Goal: Task Accomplishment & Management: Manage account settings

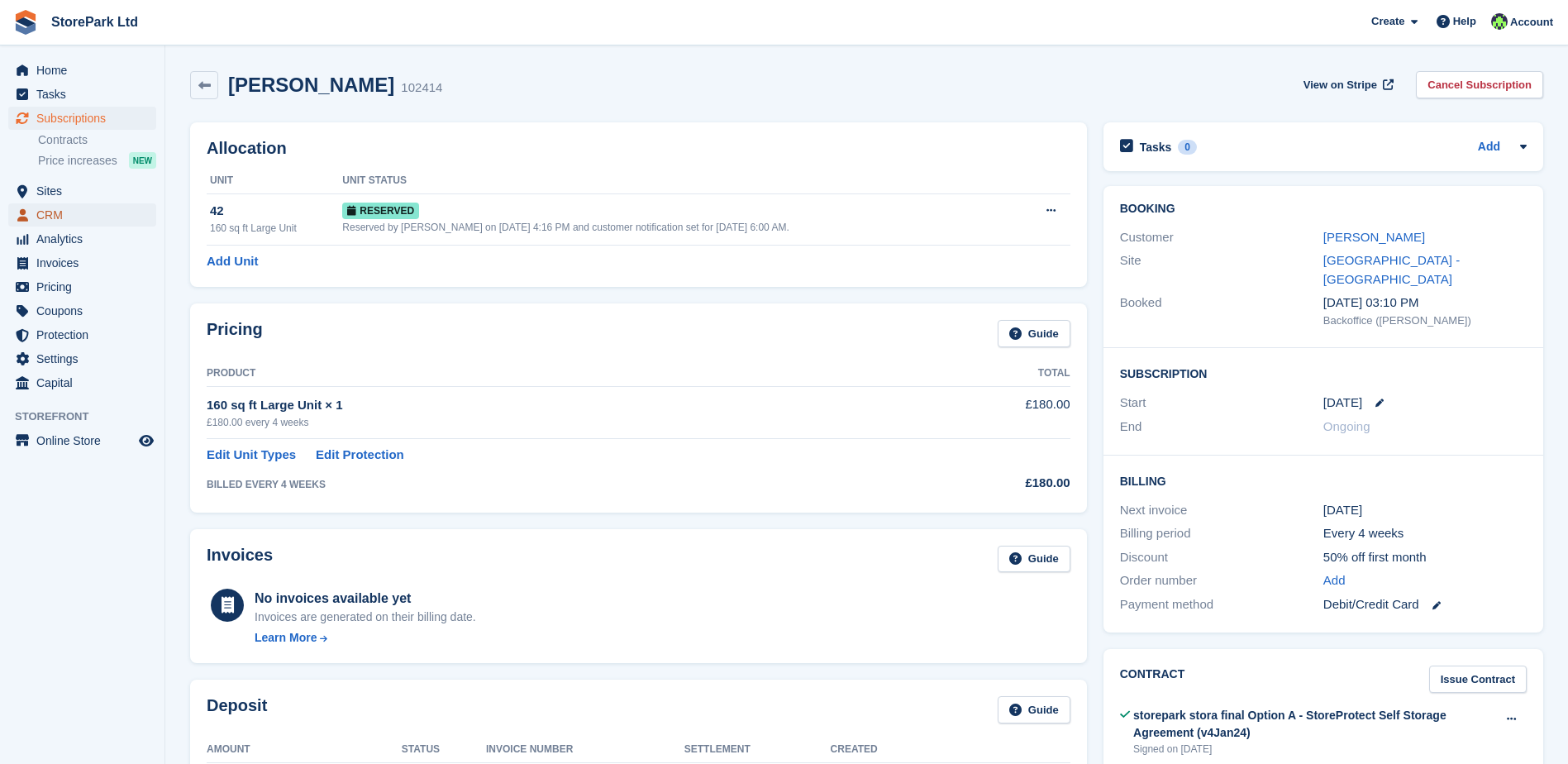
click at [60, 206] on span "CRM" at bounding box center [86, 214] width 99 height 23
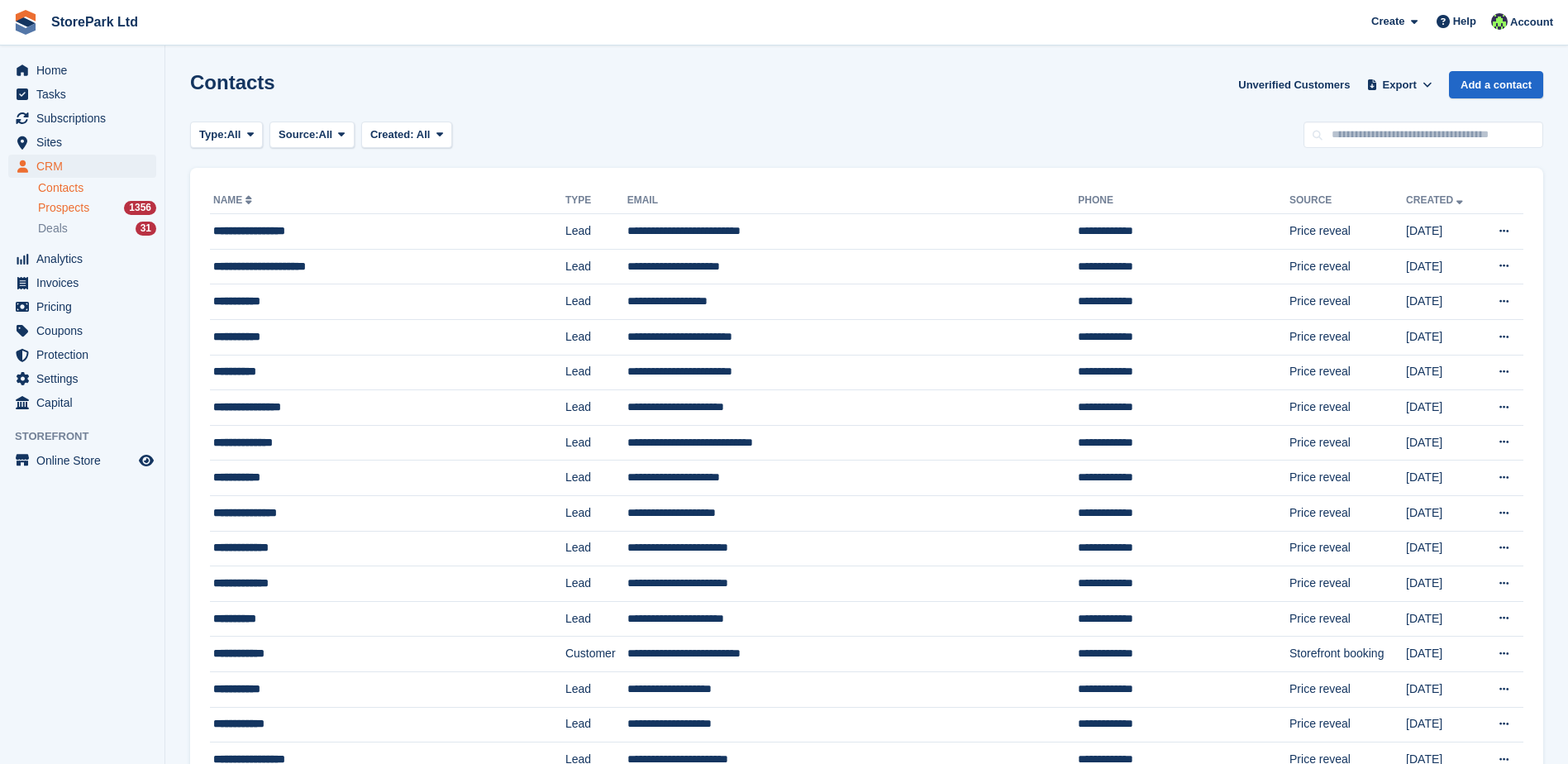
click at [72, 214] on span "Prospects" at bounding box center [63, 208] width 52 height 16
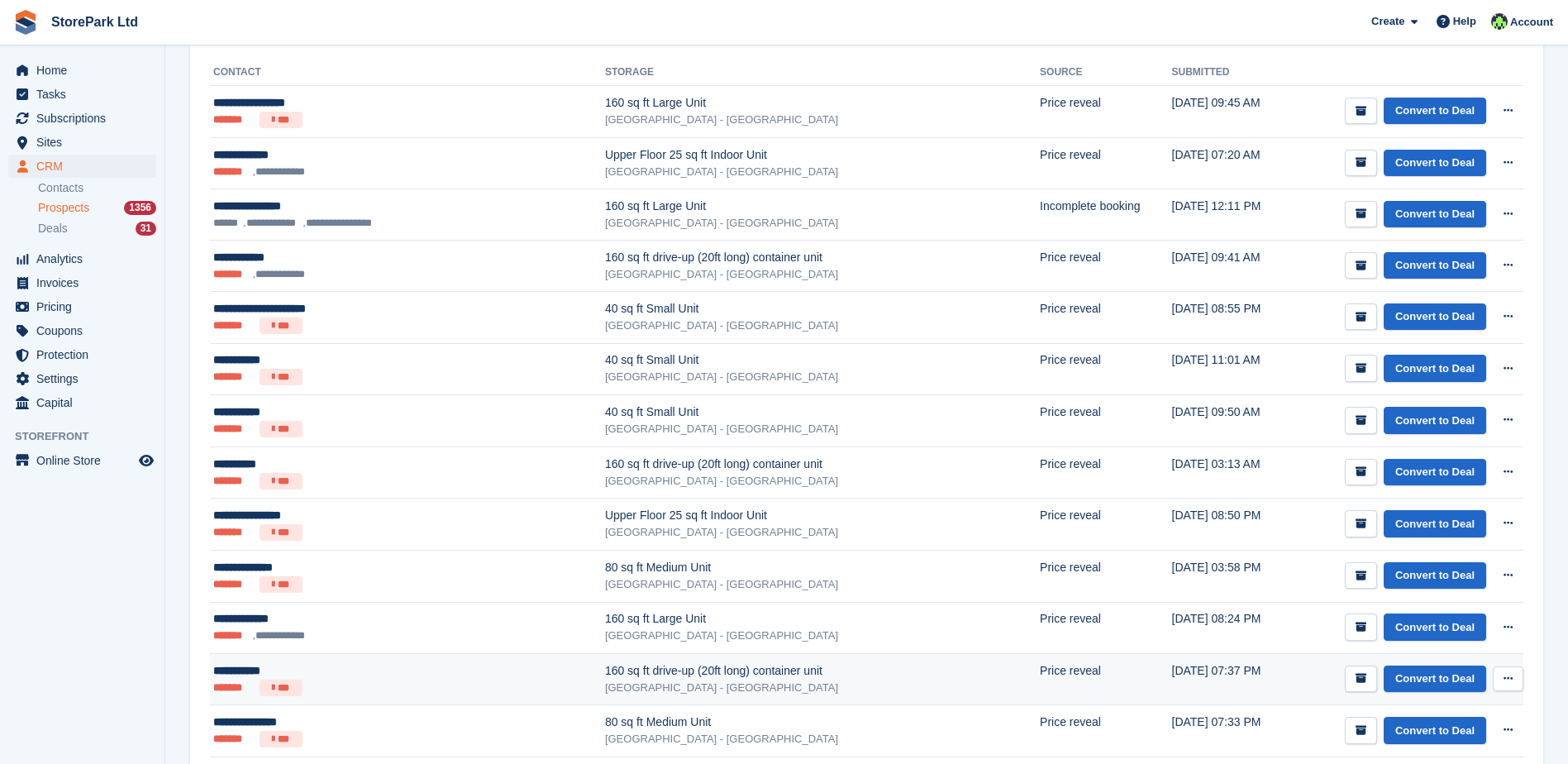
scroll to position [248, 0]
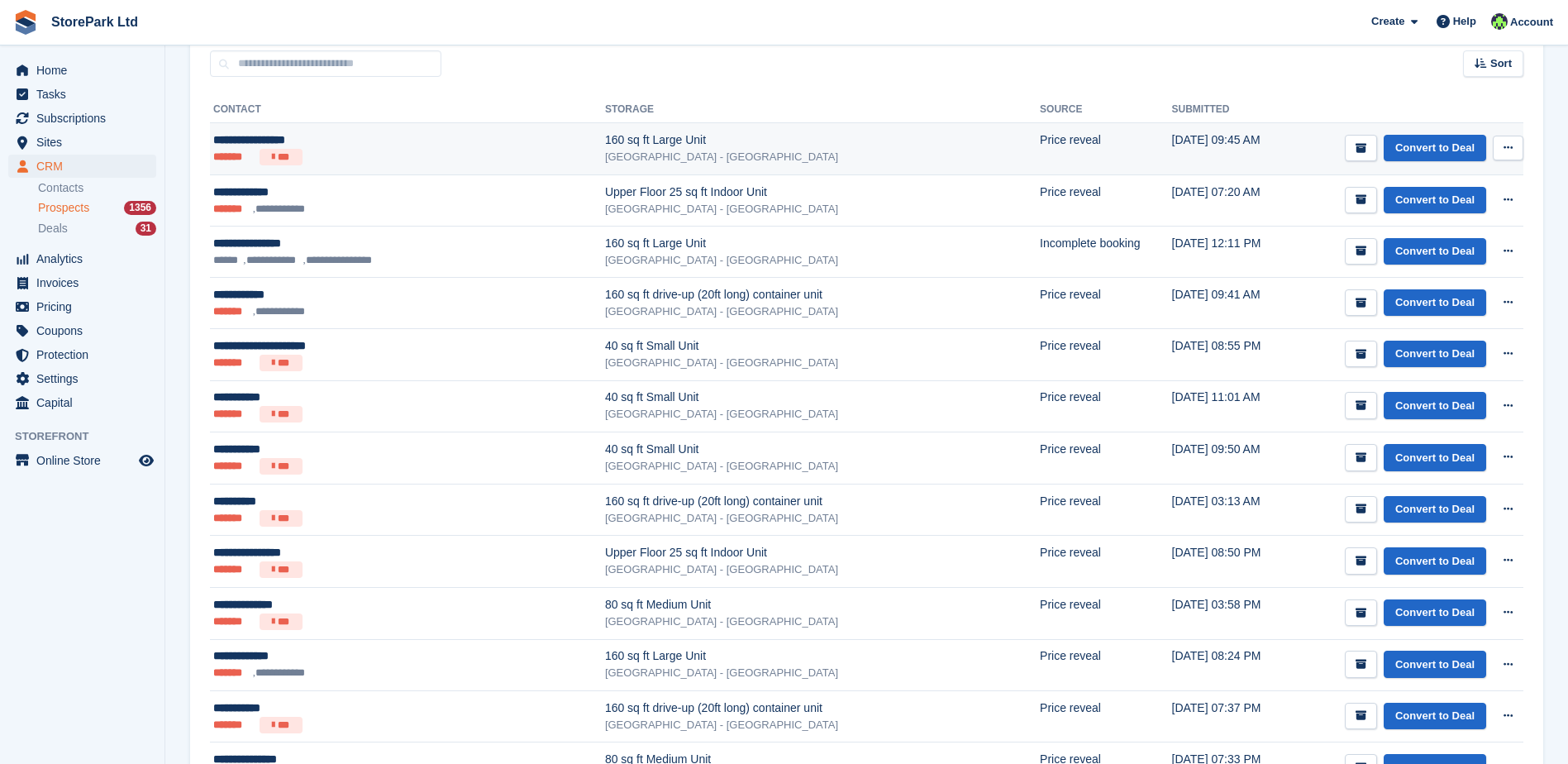
click at [437, 157] on ul "******* ***" at bounding box center [362, 157] width 298 height 17
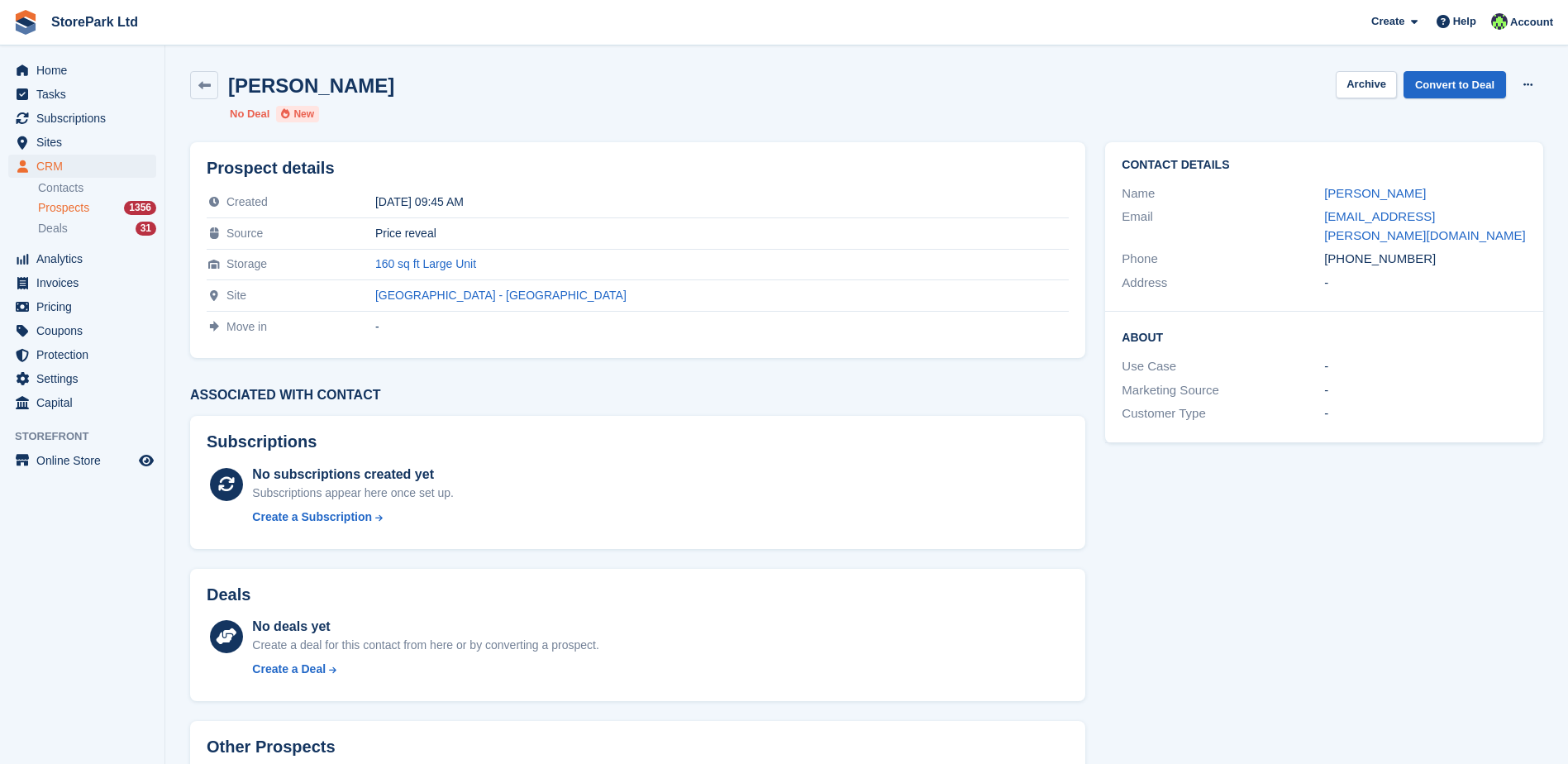
click at [74, 216] on link "Prospects 1356" at bounding box center [96, 208] width 118 height 18
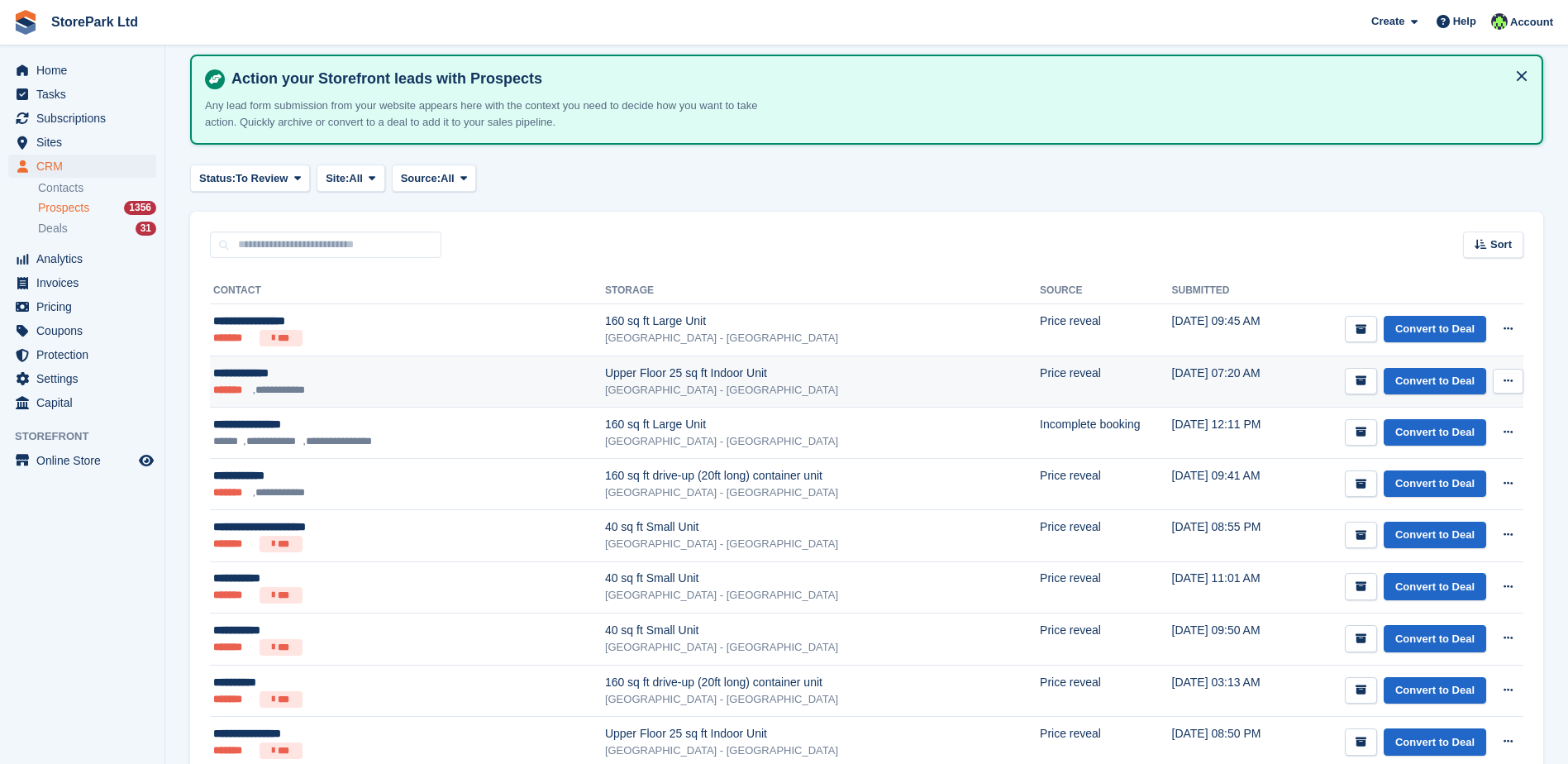
scroll to position [165, 0]
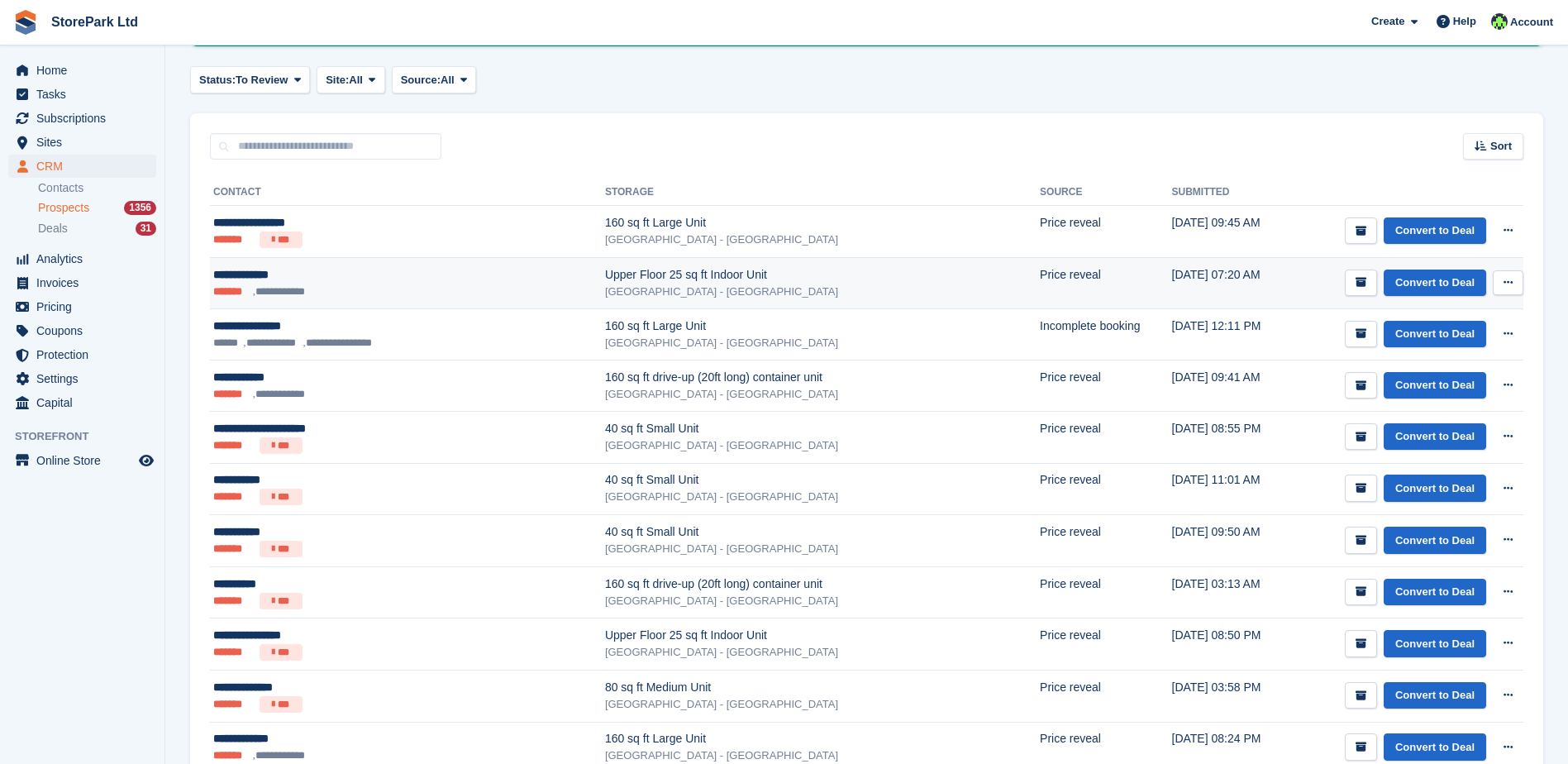
click at [361, 291] on ul "**********" at bounding box center [362, 291] width 298 height 17
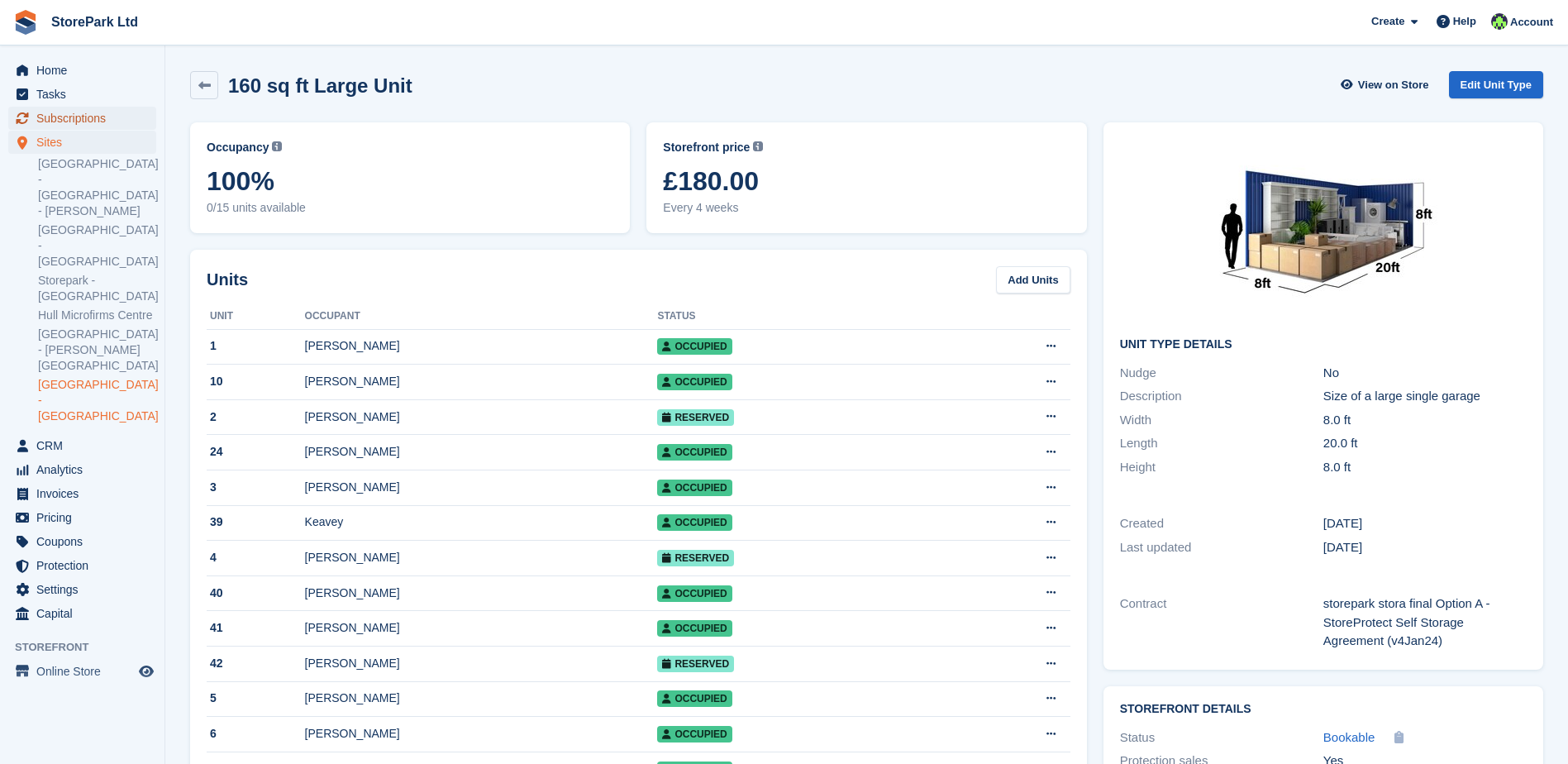
click at [62, 116] on span "Subscriptions" at bounding box center [86, 118] width 99 height 23
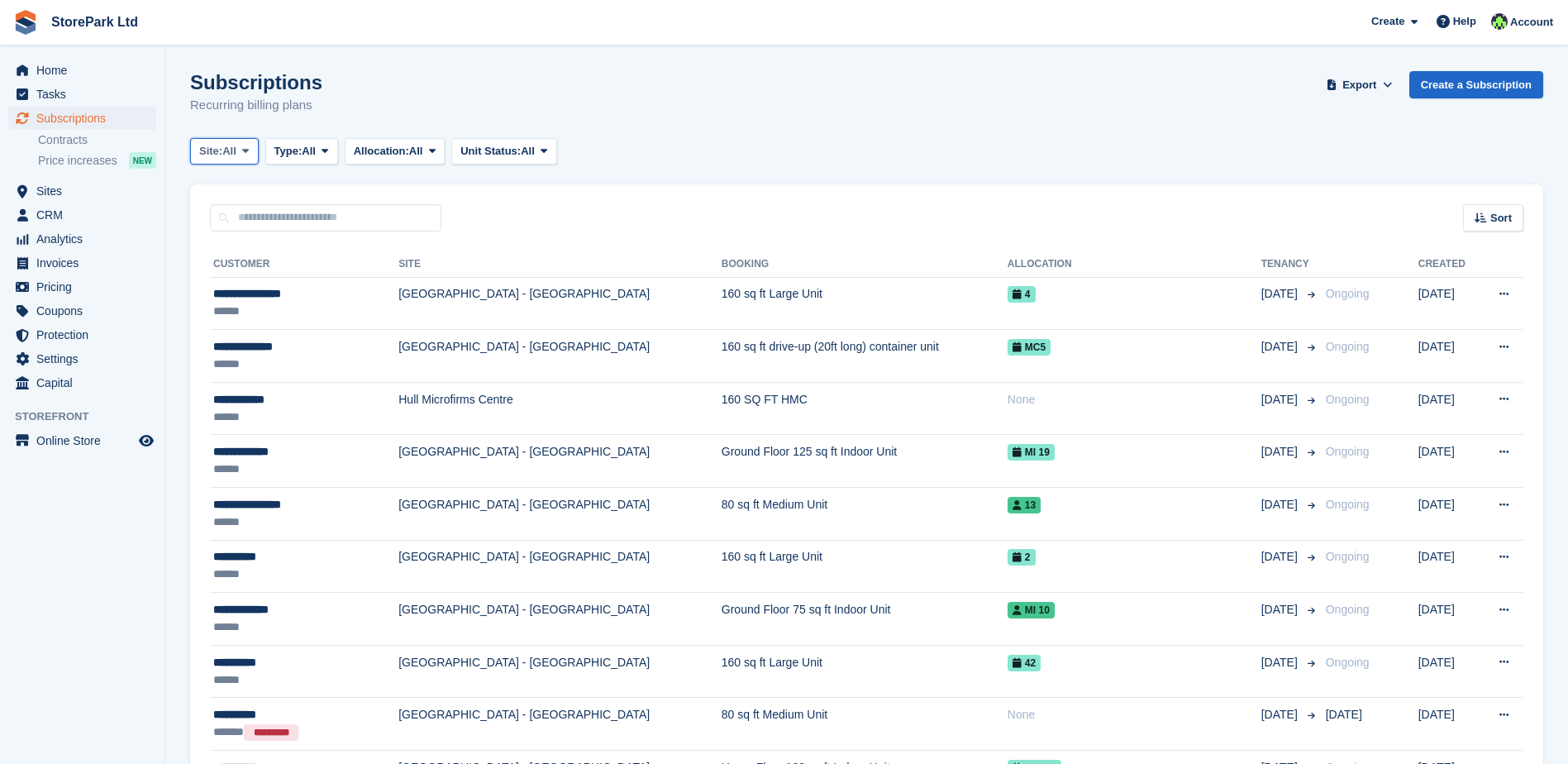
click at [252, 150] on span at bounding box center [245, 151] width 13 height 13
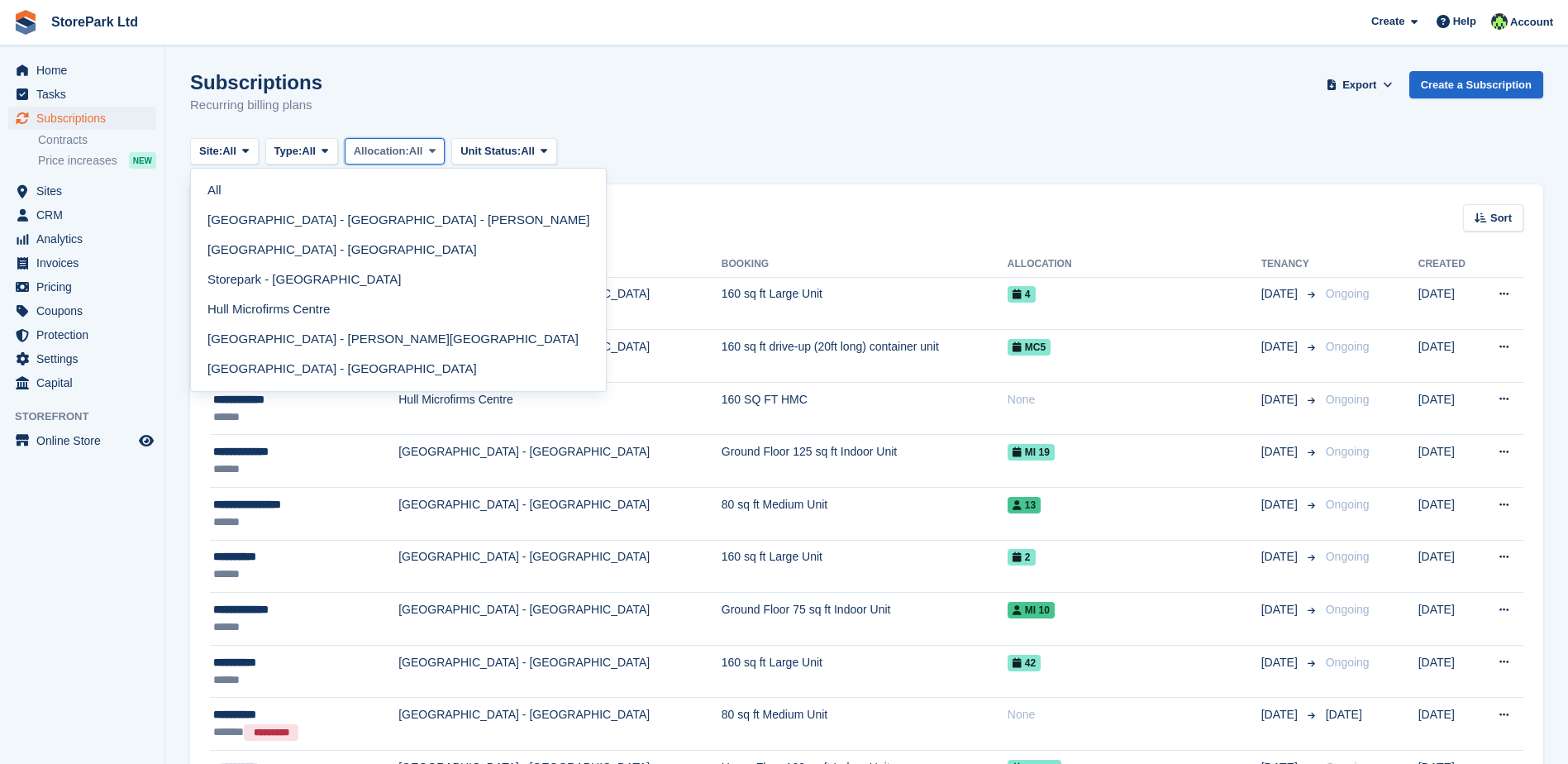
click at [439, 146] on span at bounding box center [432, 151] width 13 height 13
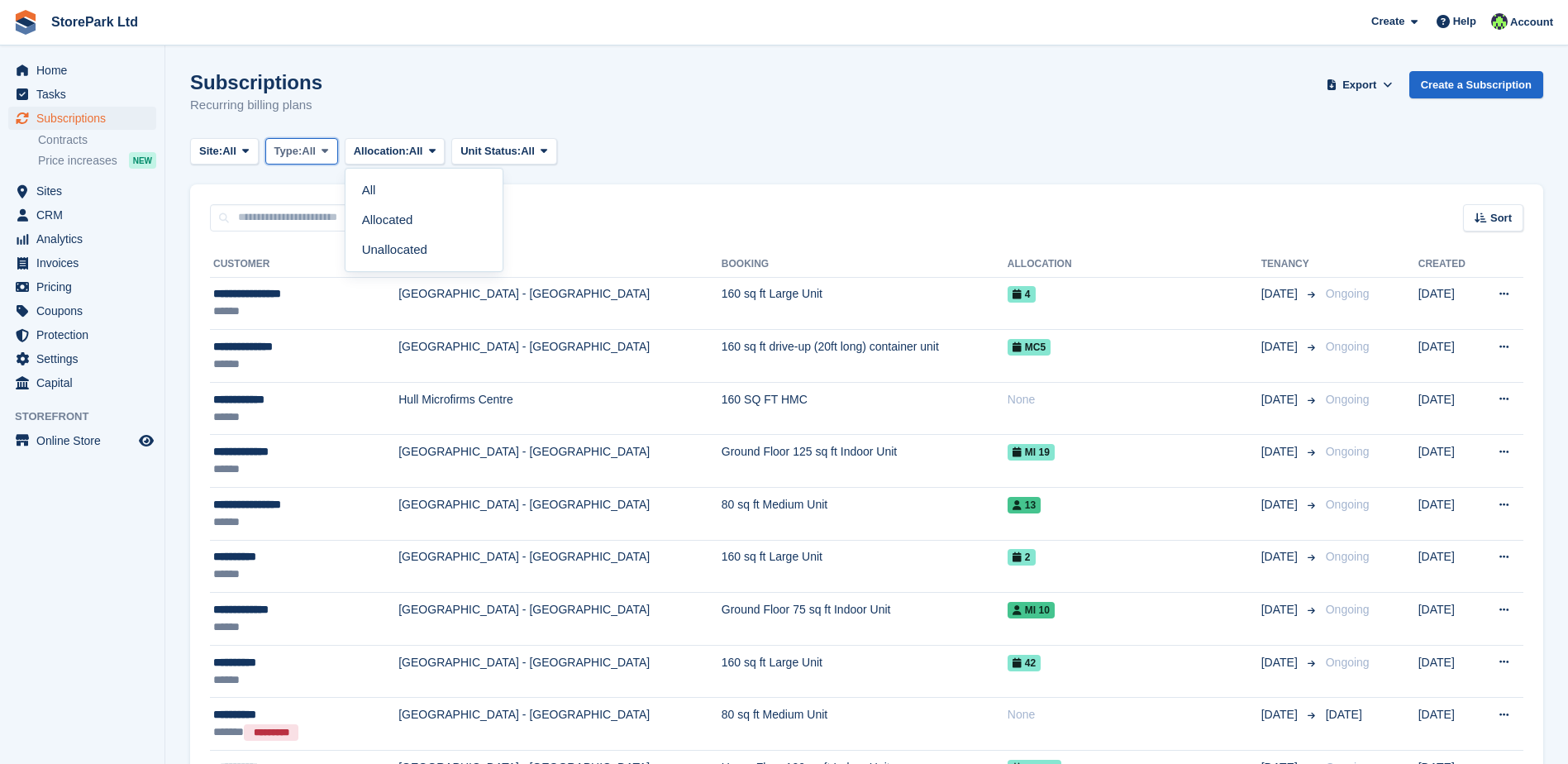
click at [292, 163] on button "Type: All" at bounding box center [301, 151] width 73 height 27
click at [330, 299] on link "Ending" at bounding box center [345, 309] width 144 height 30
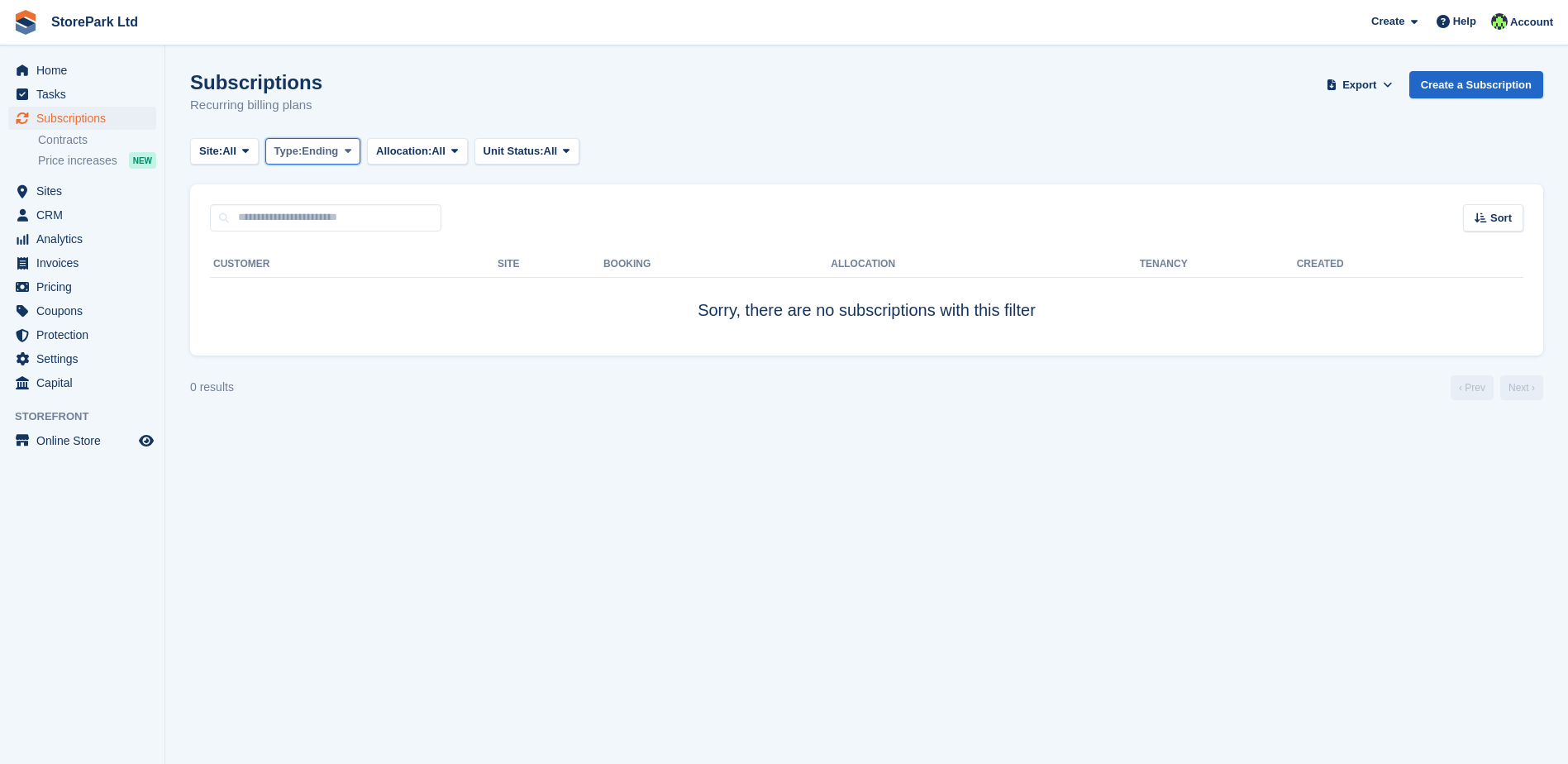
click at [327, 159] on button "Type: Ending" at bounding box center [313, 151] width 96 height 27
click at [346, 226] on link "Upcoming" at bounding box center [345, 220] width 144 height 30
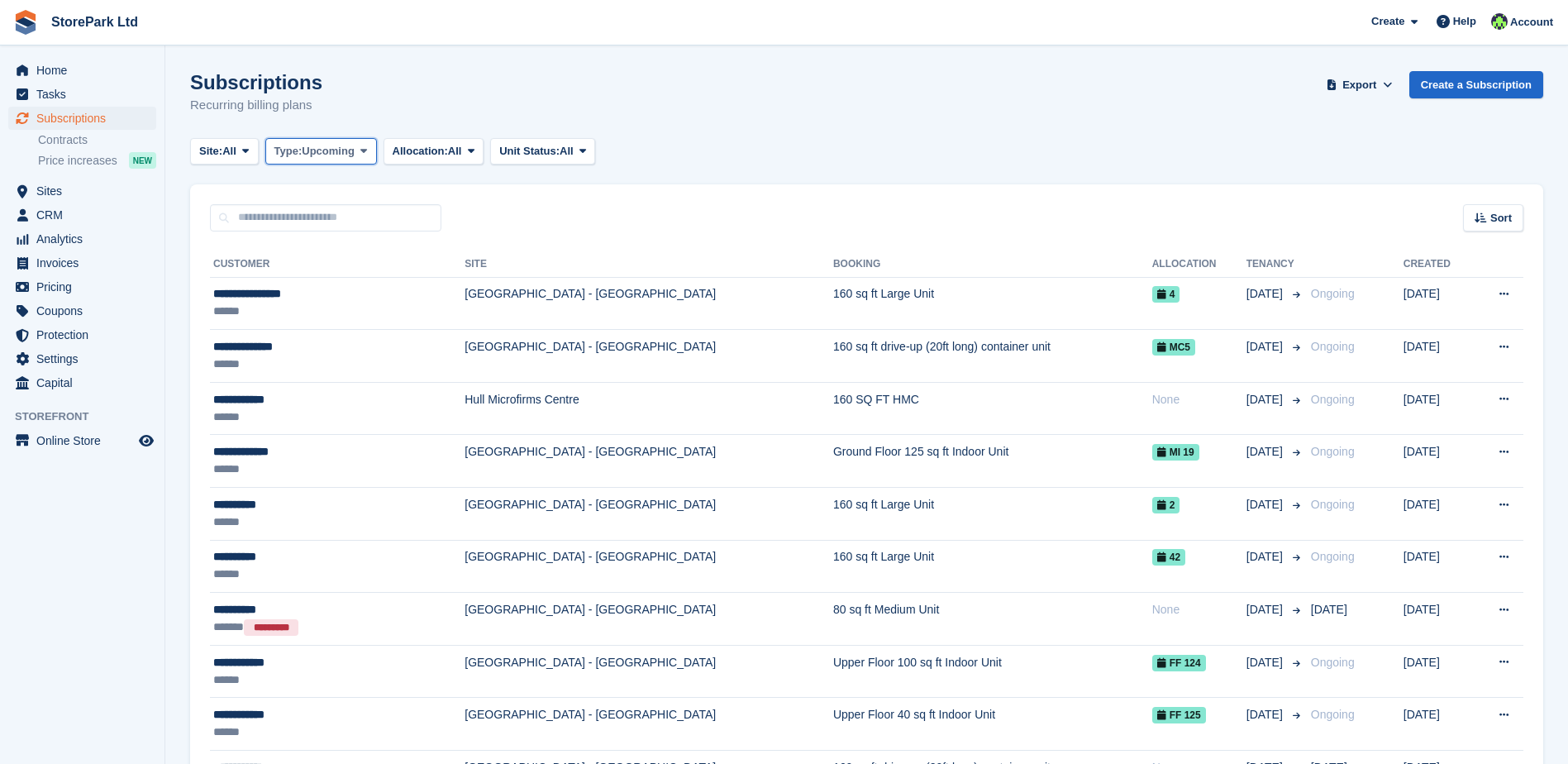
click at [325, 162] on button "Type: Upcoming" at bounding box center [321, 151] width 112 height 27
click at [337, 250] on link "Previous" at bounding box center [345, 249] width 144 height 30
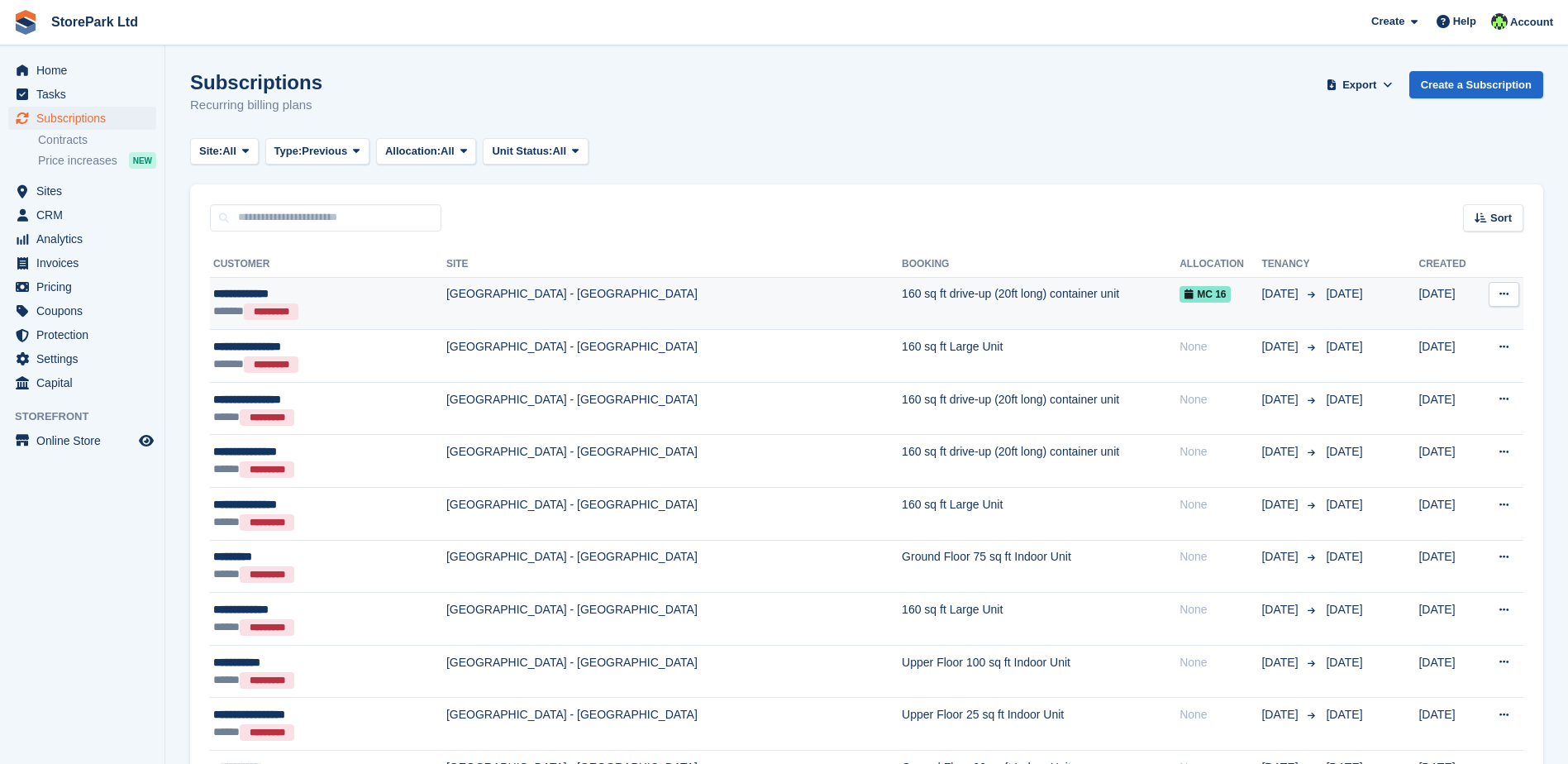
click at [372, 291] on div "**********" at bounding box center [304, 294] width 182 height 18
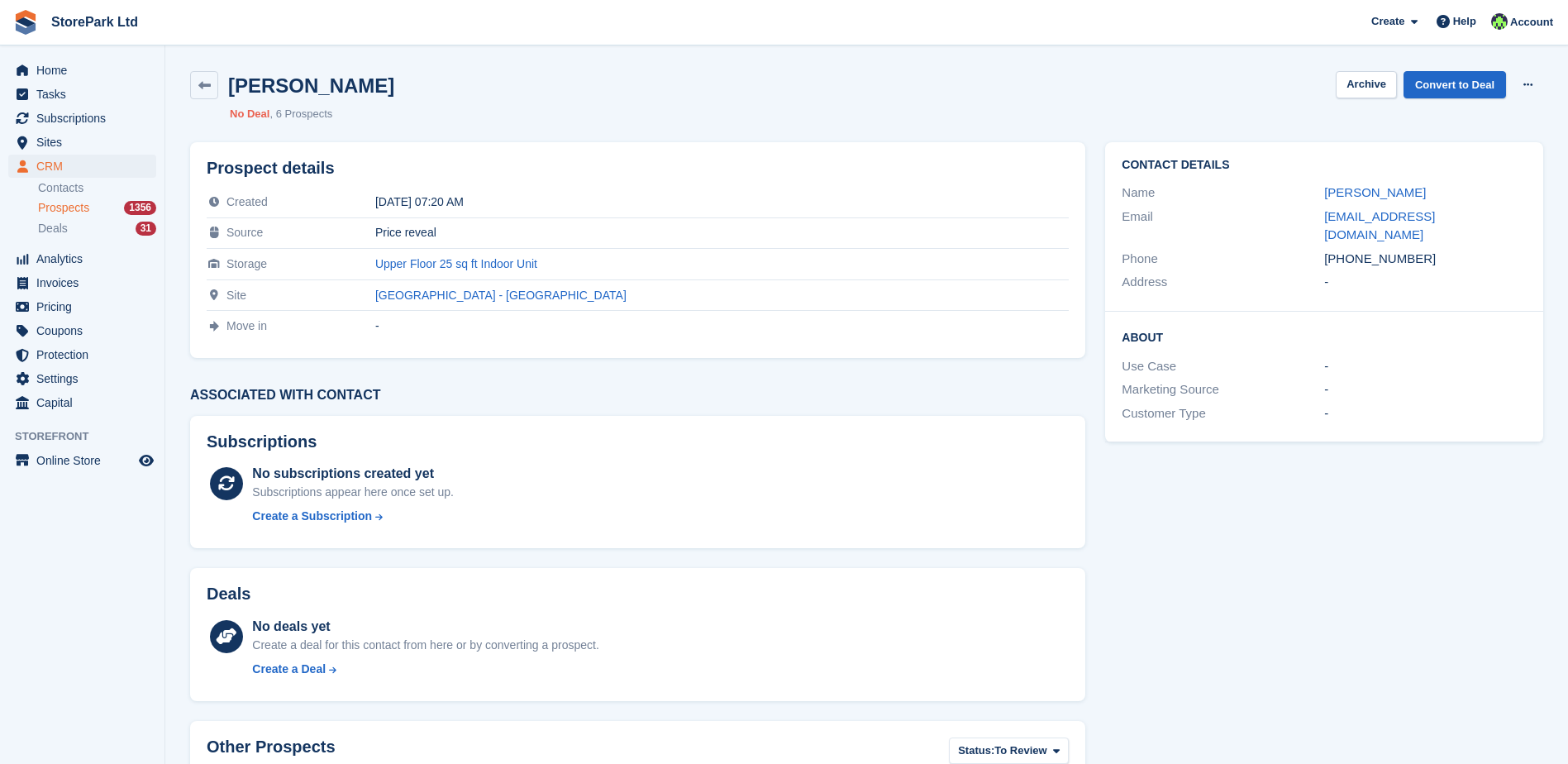
click at [63, 208] on span "Prospects" at bounding box center [63, 208] width 52 height 16
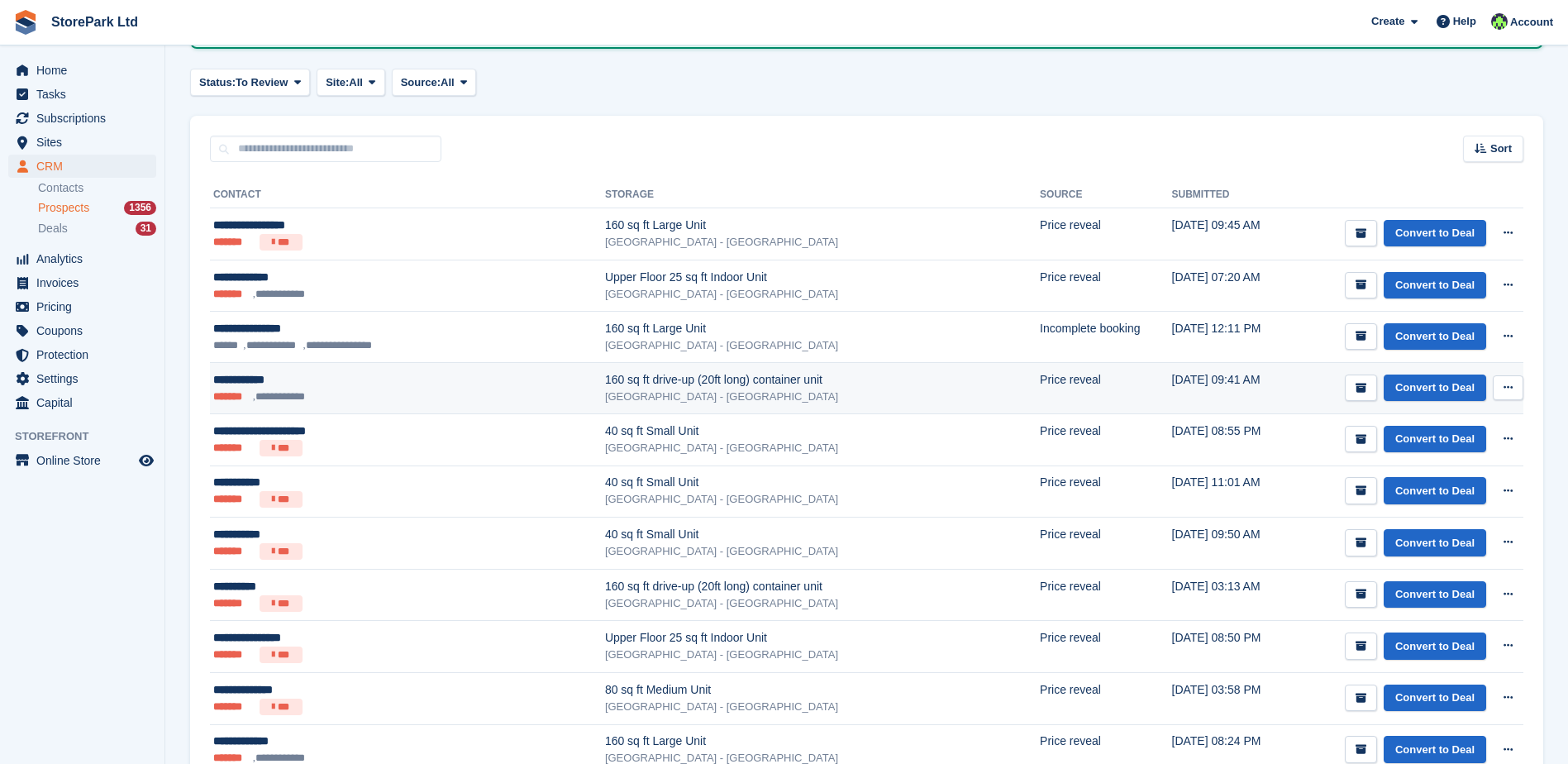
scroll to position [165, 0]
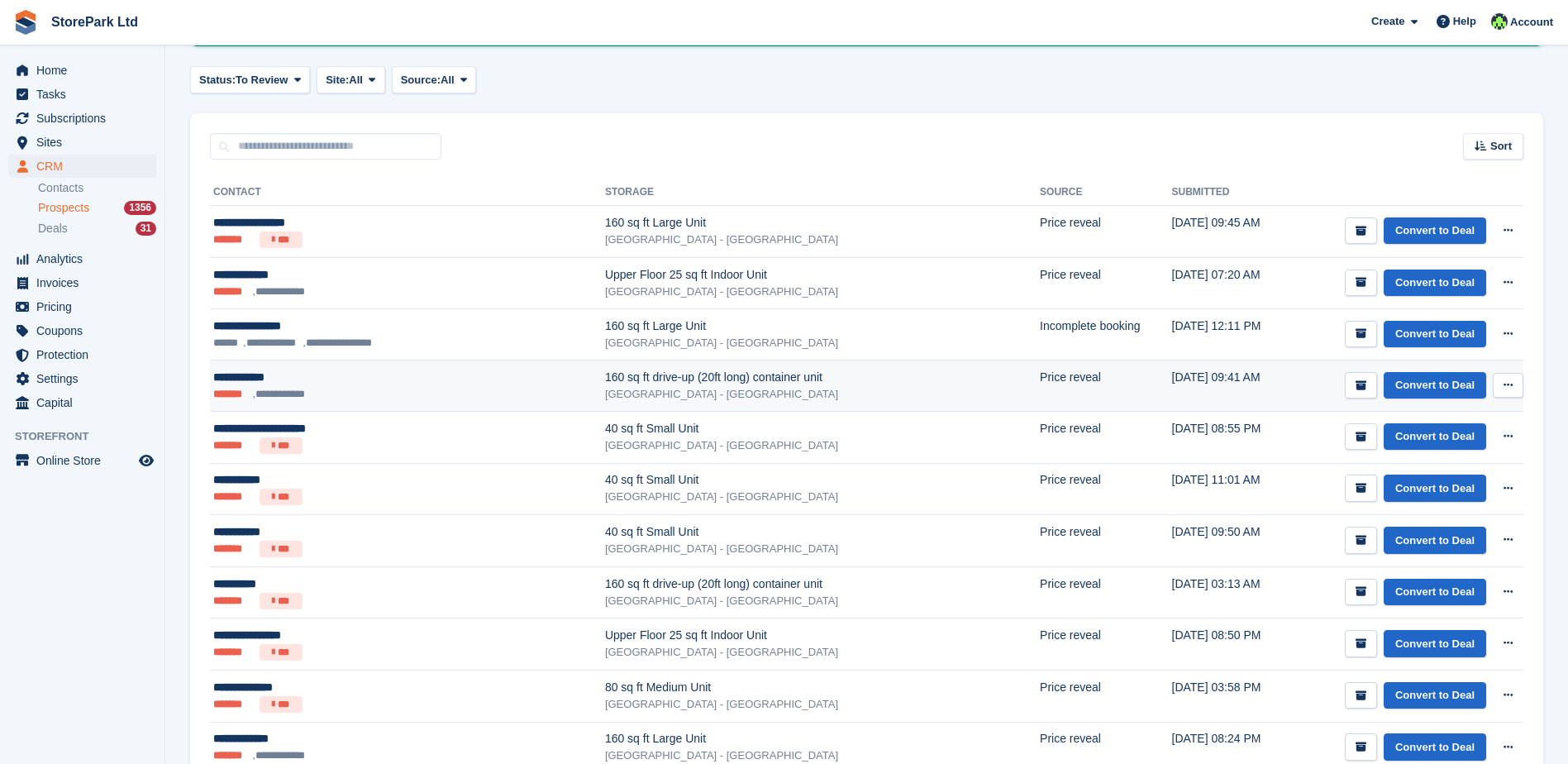
click at [365, 395] on ul "**********" at bounding box center [362, 394] width 298 height 17
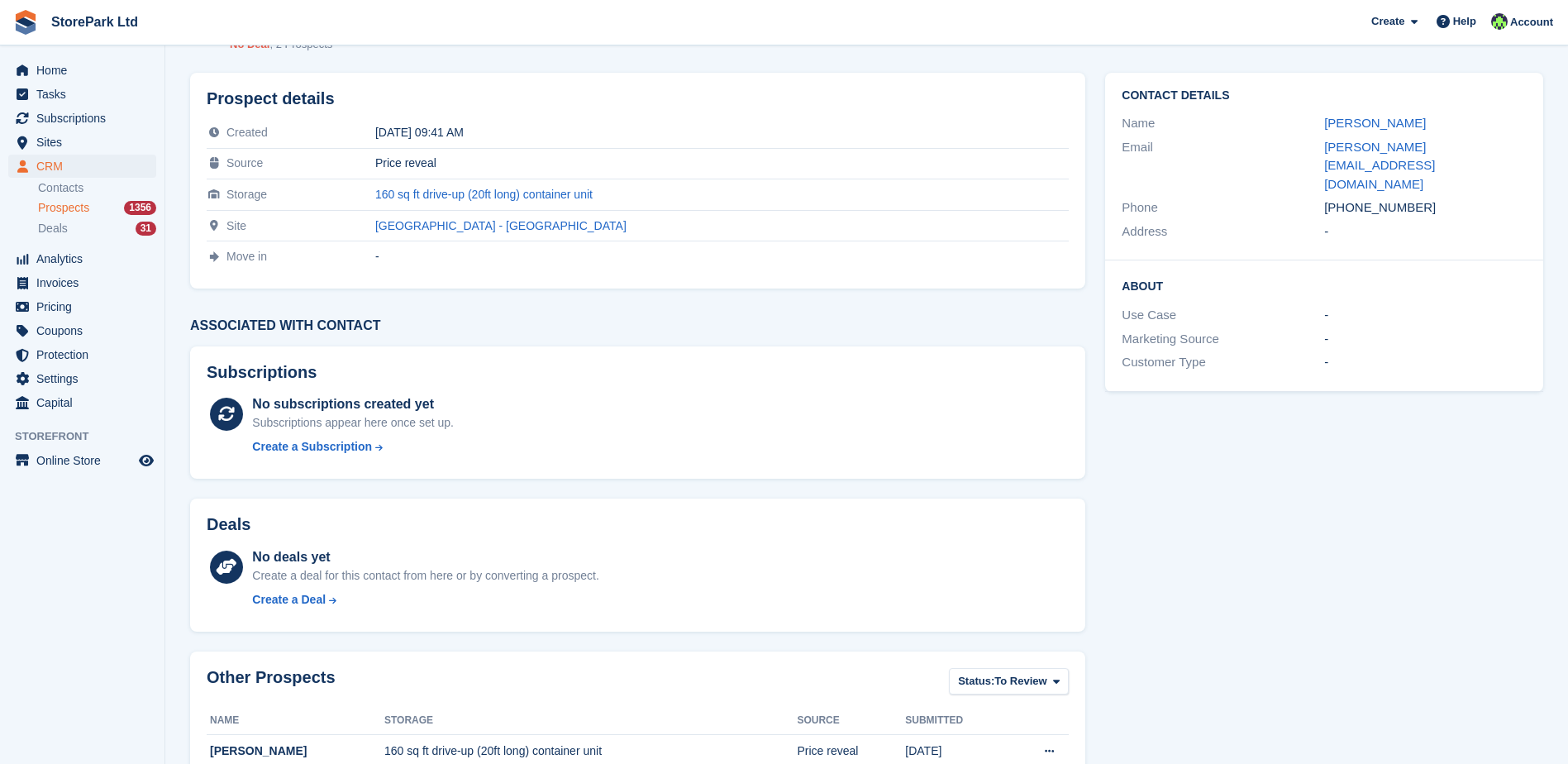
scroll to position [132, 0]
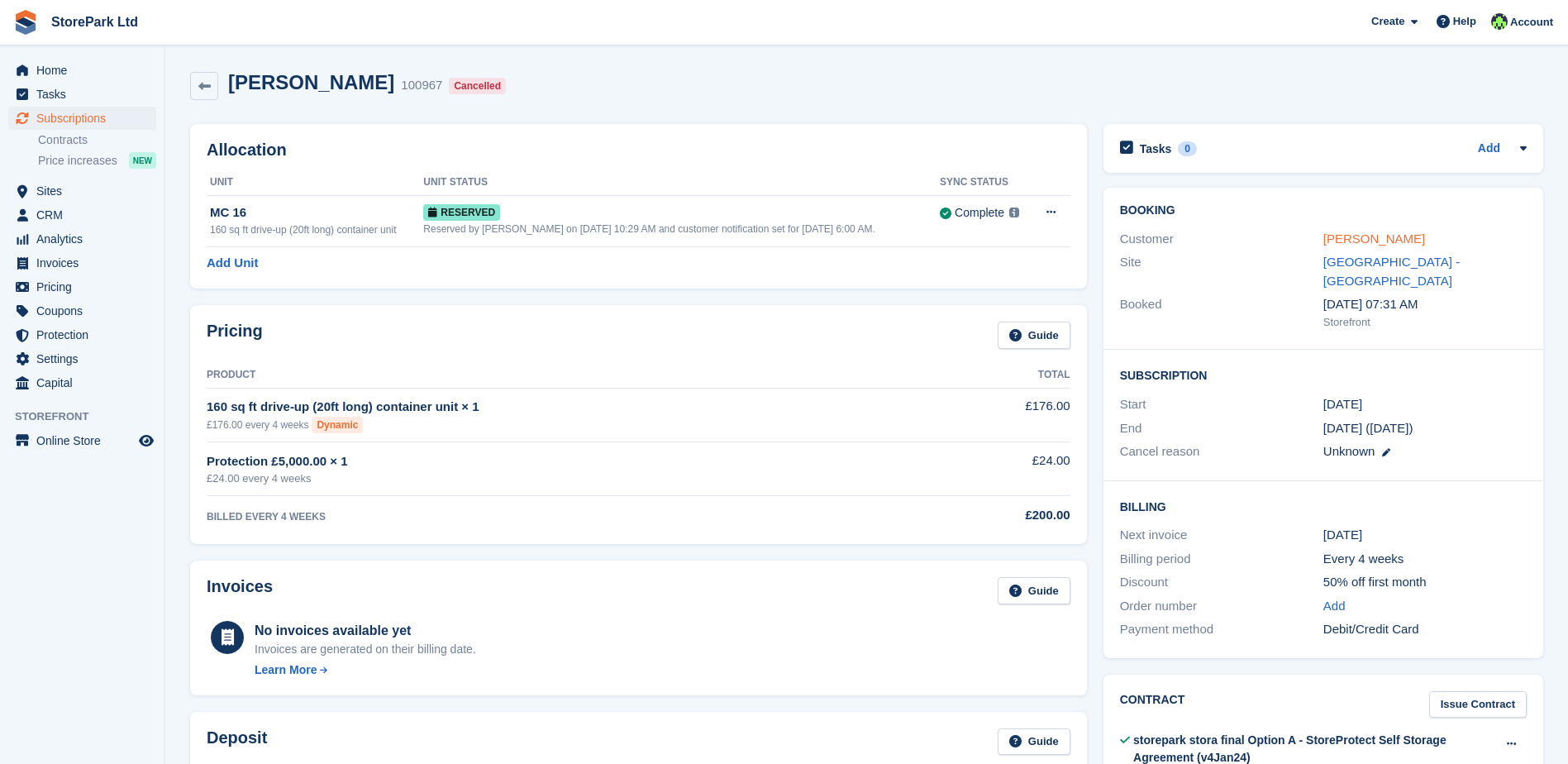
click at [1324, 237] on link "Katie Beckett" at bounding box center [1375, 239] width 102 height 14
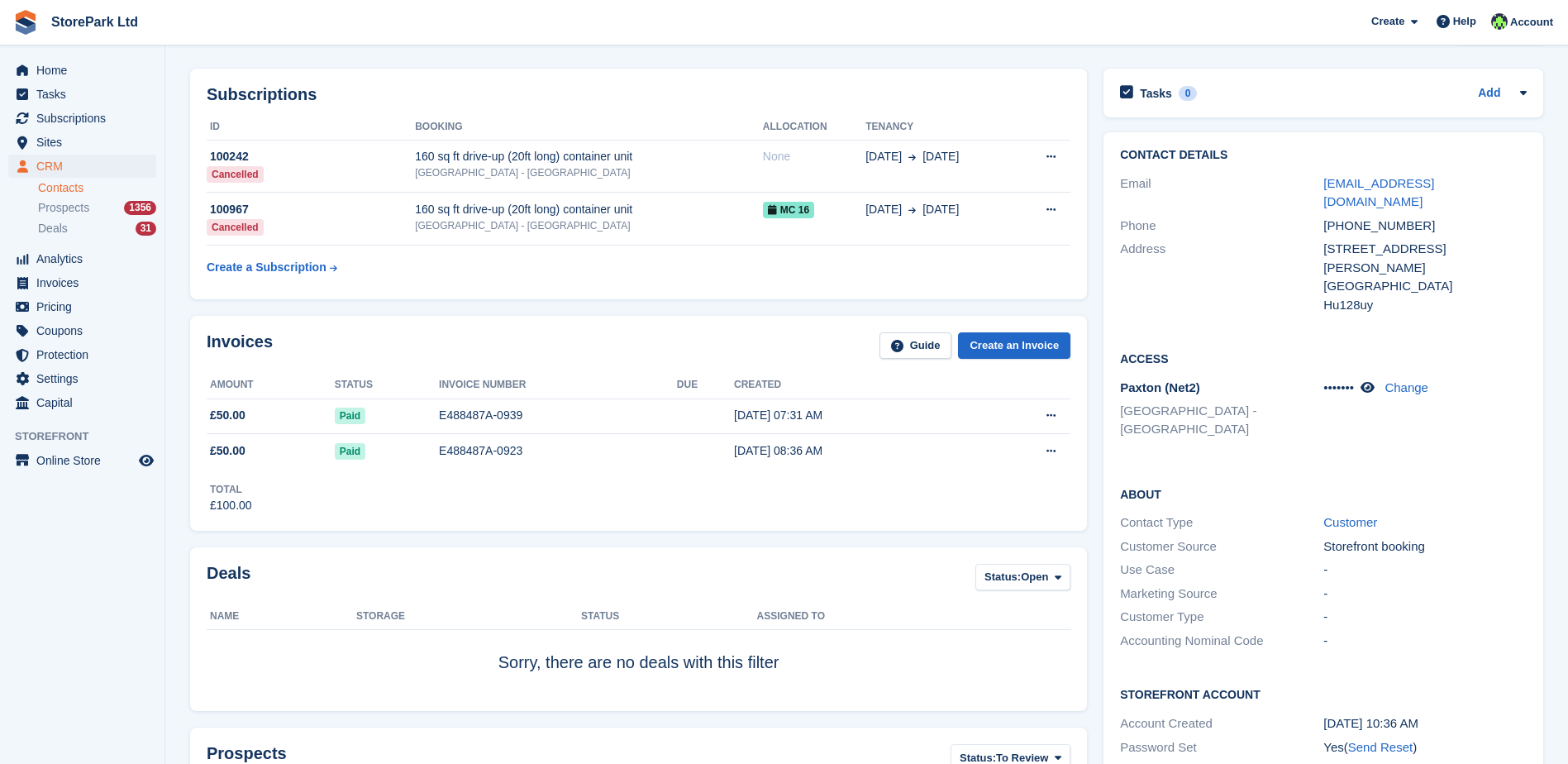
scroll to position [82, 0]
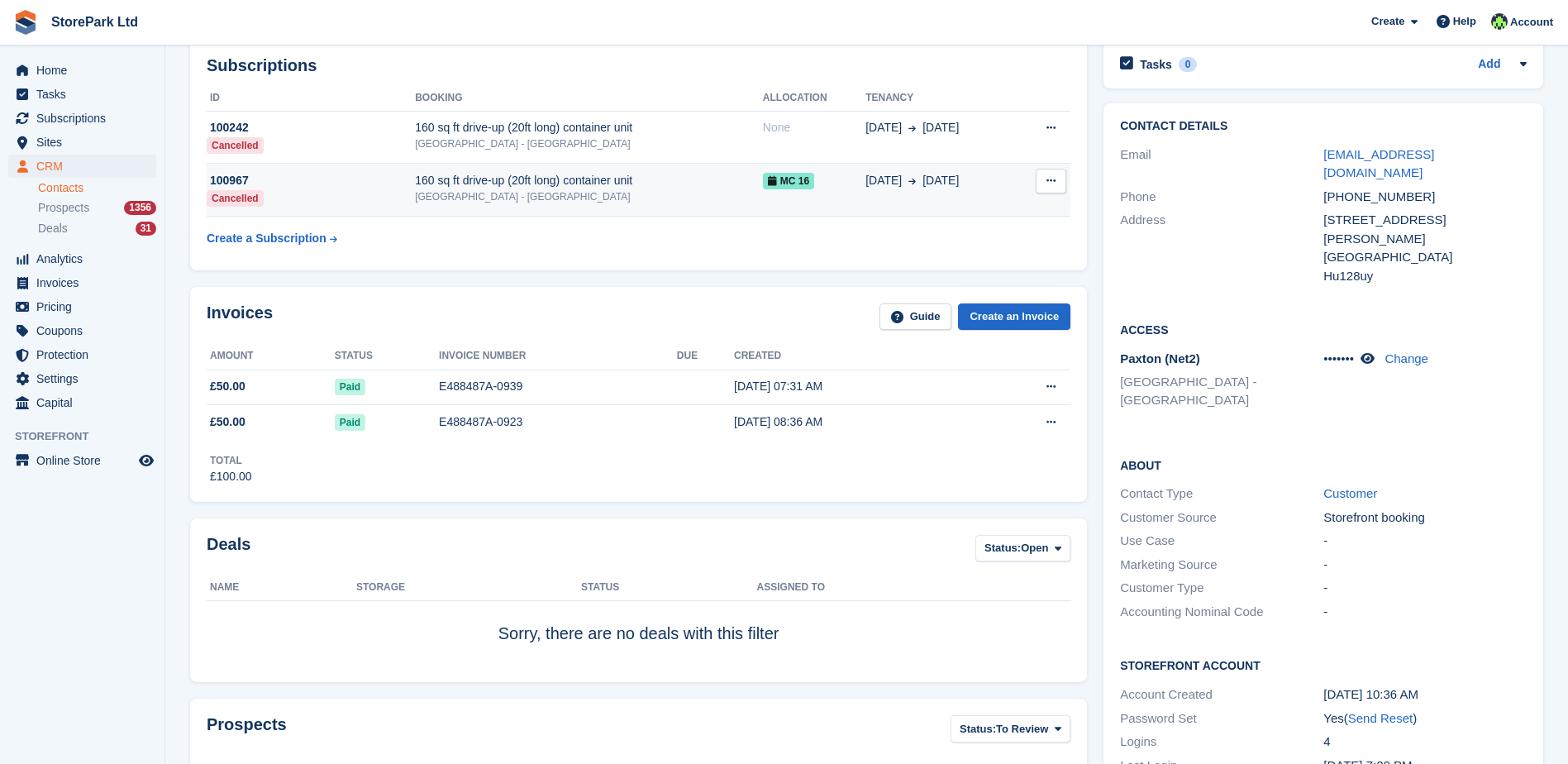
click at [813, 192] on td "MC 16" at bounding box center [814, 190] width 102 height 53
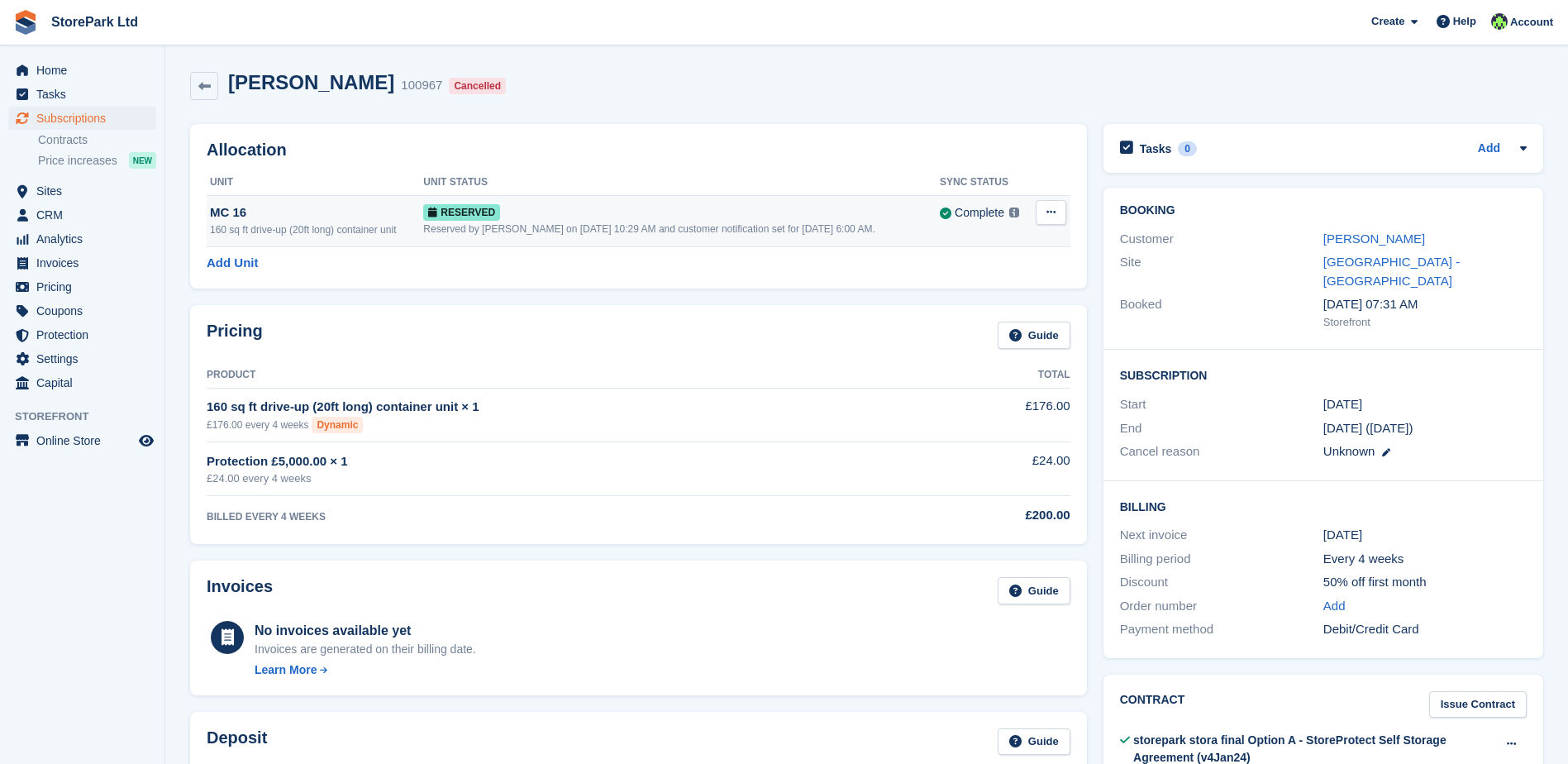
click at [1046, 213] on icon at bounding box center [1051, 212] width 9 height 11
drag, startPoint x: 990, startPoint y: 274, endPoint x: 884, endPoint y: 54, distance: 244.2
click at [990, 274] on p "Deallocate" at bounding box center [987, 280] width 144 height 22
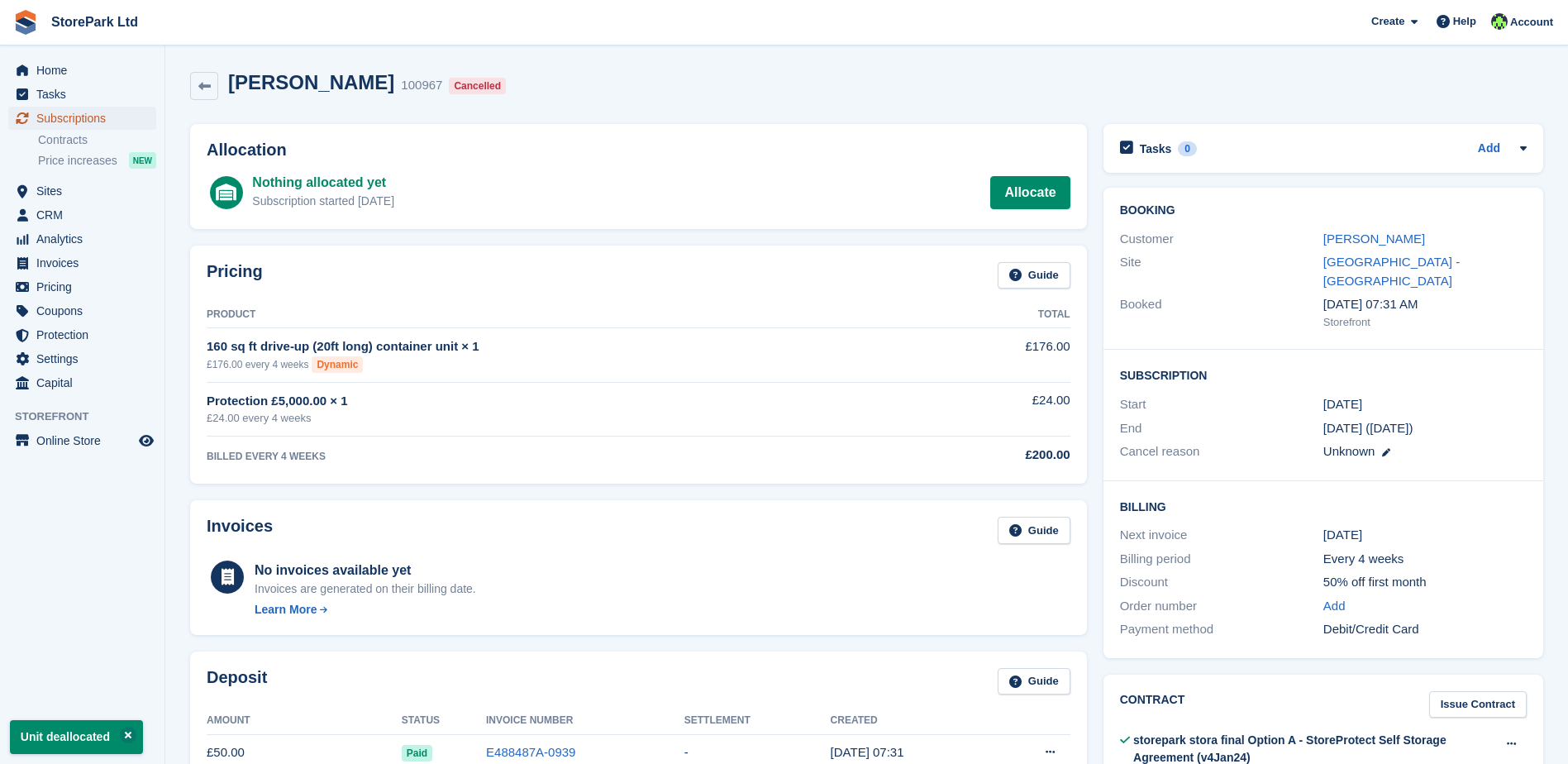
click at [80, 113] on span "Subscriptions" at bounding box center [86, 118] width 99 height 23
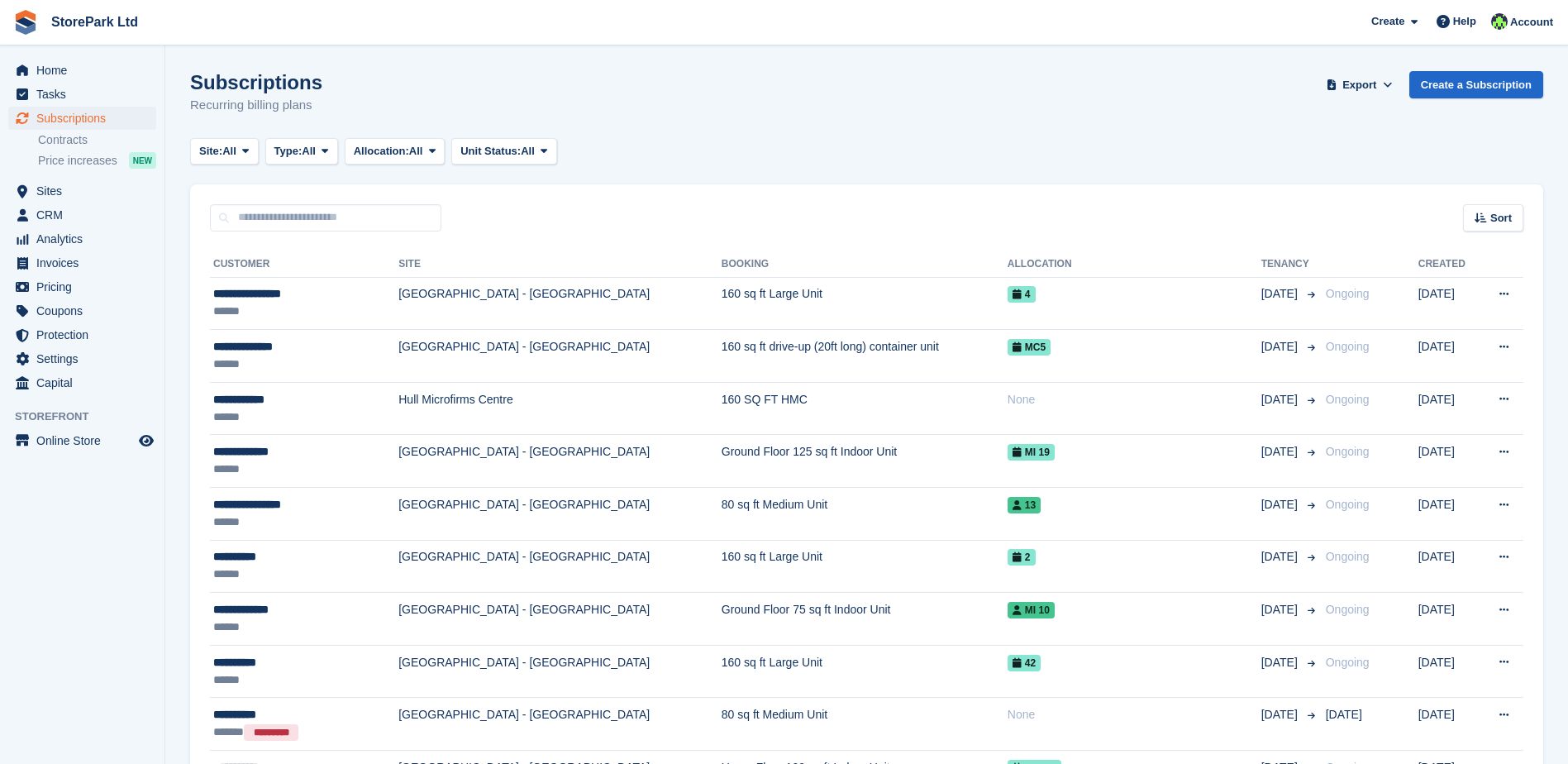
click at [262, 152] on div "Site: All All Store Park - Bridge Works - Stepney Lane Store Park - Hull East -…" at bounding box center [376, 151] width 374 height 27
click at [256, 152] on button "Site: All" at bounding box center [224, 151] width 68 height 27
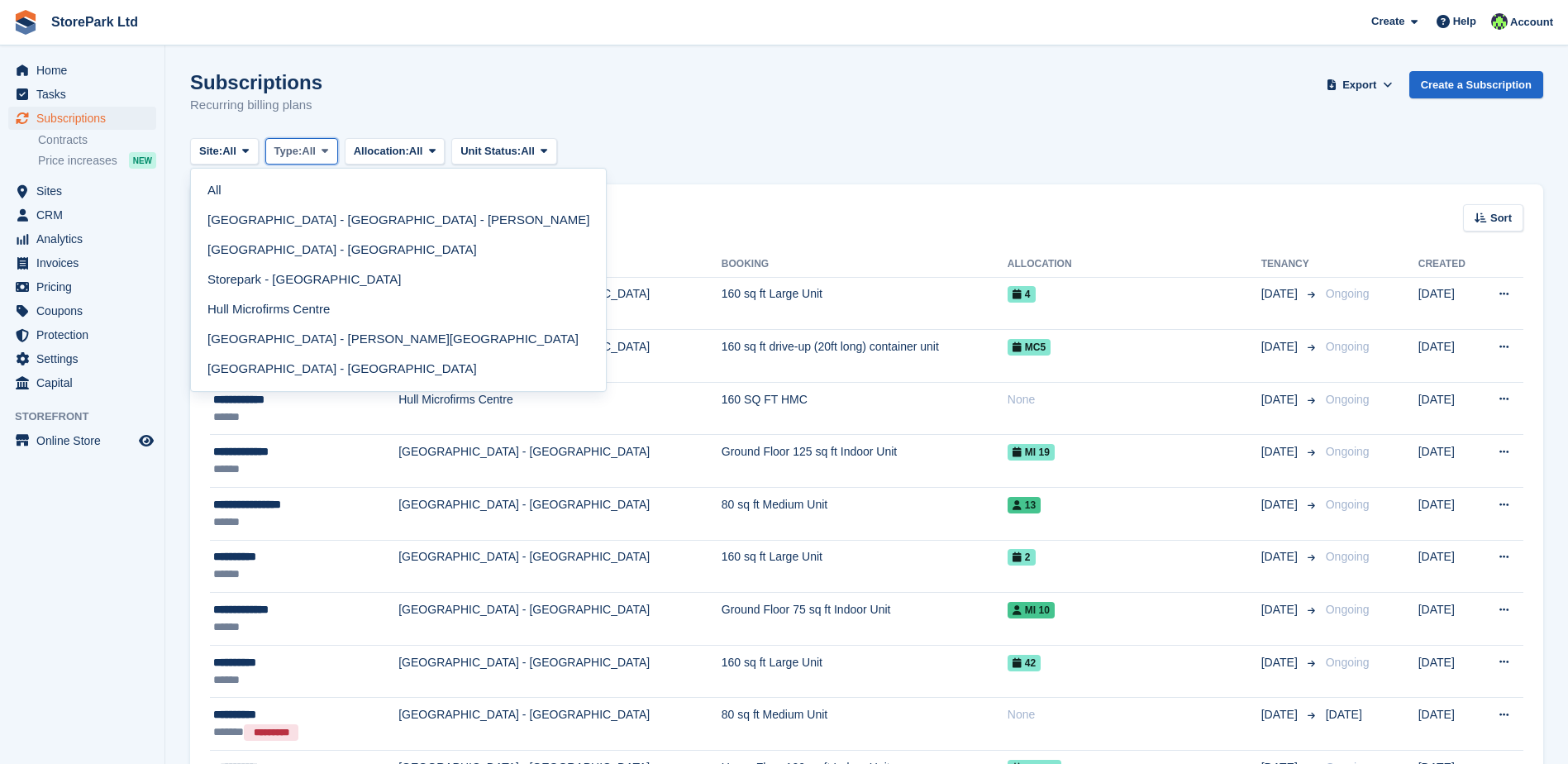
click at [292, 157] on span "Type:" at bounding box center [289, 151] width 28 height 17
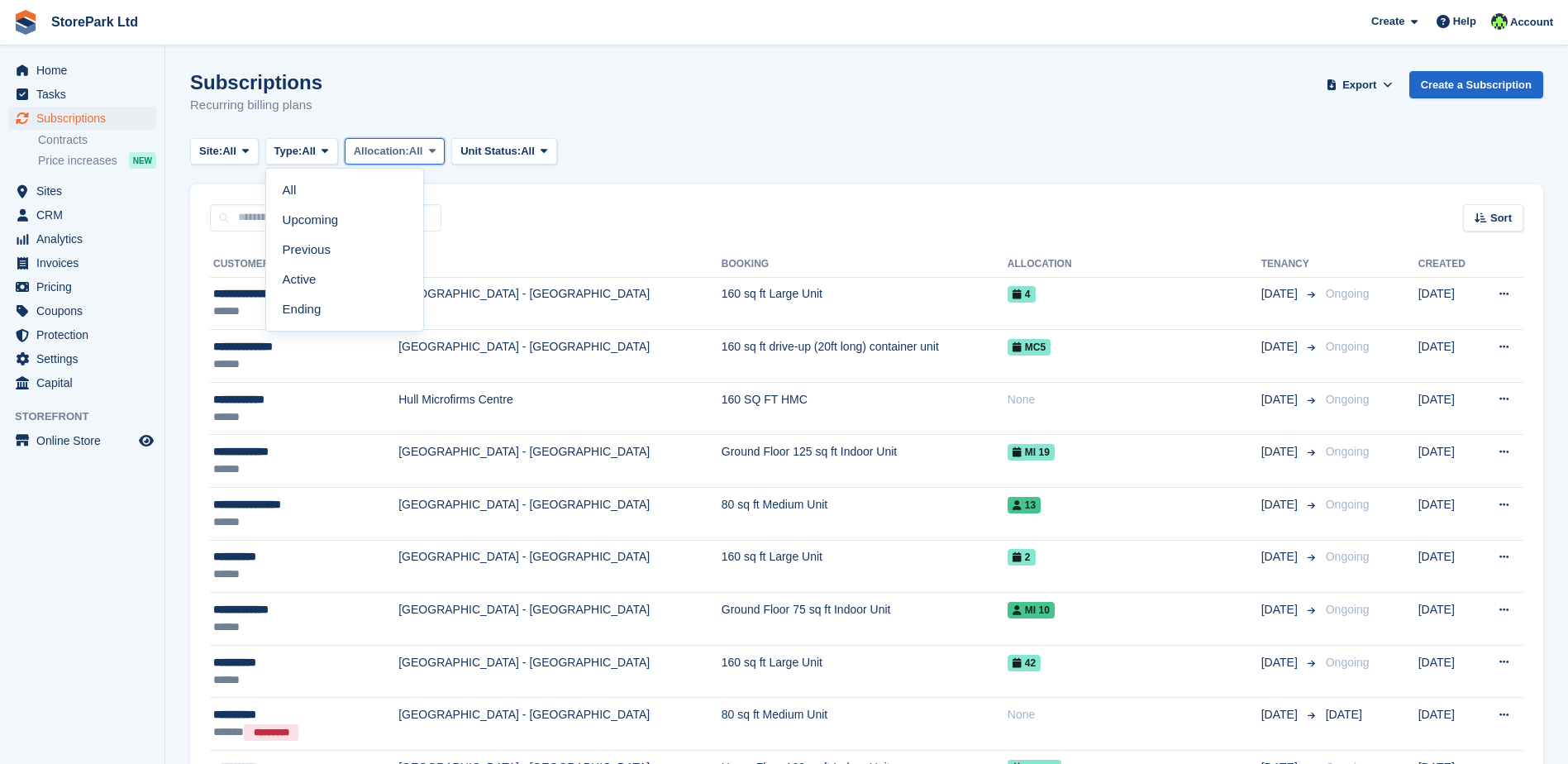
click at [395, 149] on span "Allocation:" at bounding box center [381, 151] width 55 height 17
click at [403, 249] on link "Unallocated" at bounding box center [424, 249] width 144 height 30
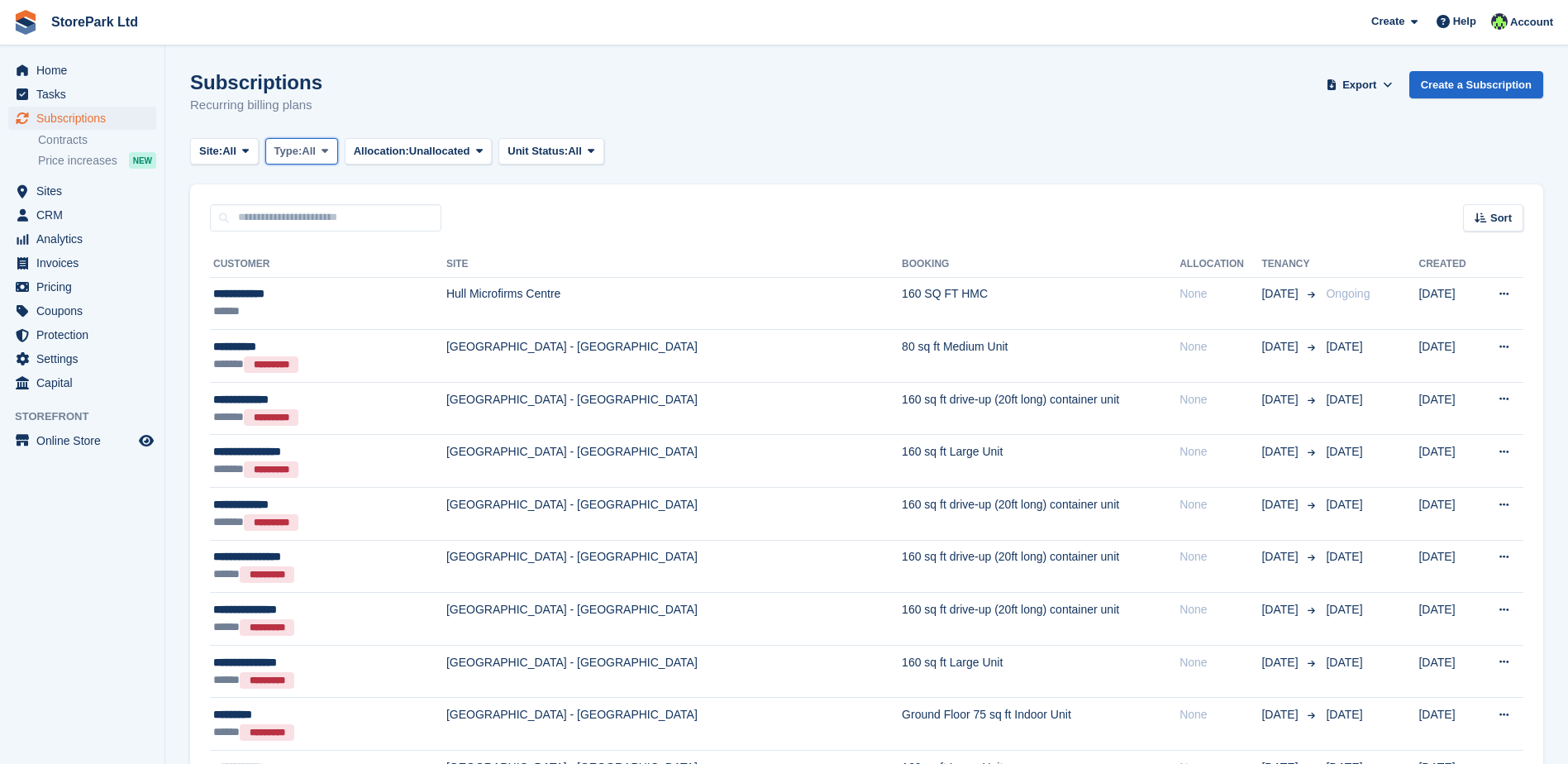
click at [335, 160] on button "Type: All" at bounding box center [301, 151] width 73 height 27
click at [465, 154] on span "Unallocated" at bounding box center [440, 151] width 61 height 17
click at [436, 204] on link "All" at bounding box center [424, 190] width 144 height 30
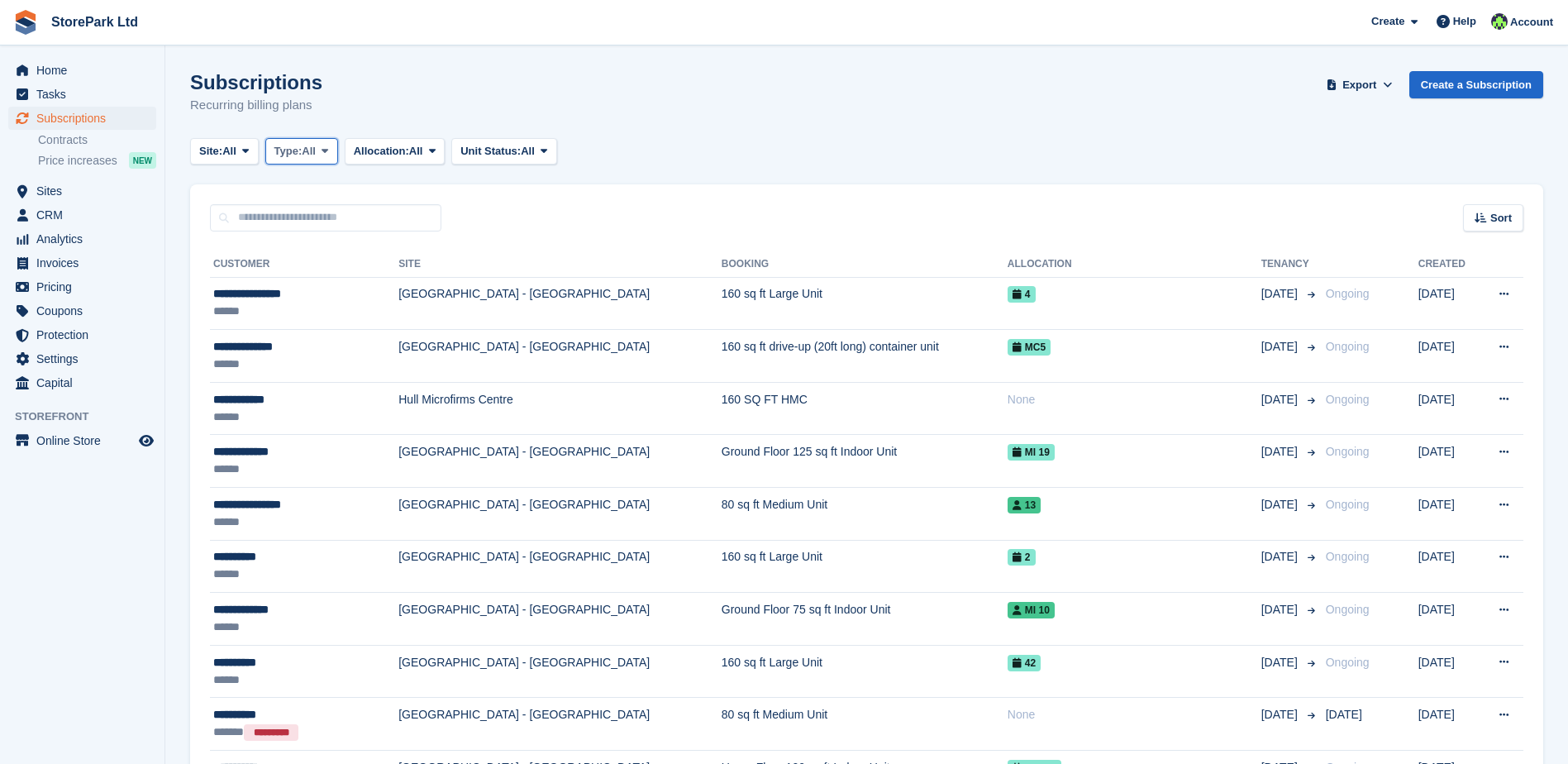
click at [298, 153] on span "Type:" at bounding box center [289, 151] width 28 height 17
click at [329, 238] on link "Previous" at bounding box center [345, 249] width 144 height 30
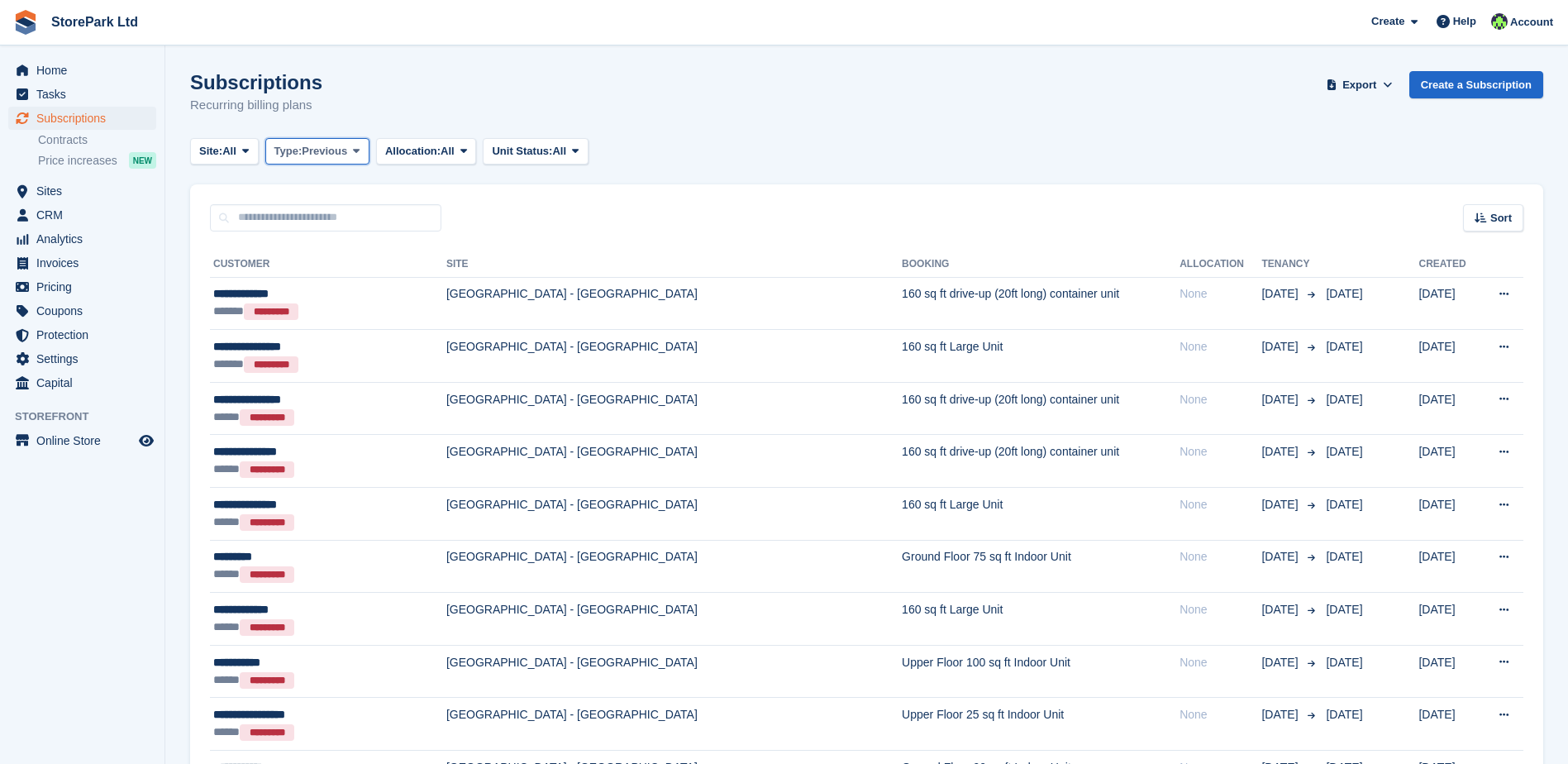
drag, startPoint x: 329, startPoint y: 238, endPoint x: 323, endPoint y: 157, distance: 81.2
click at [323, 157] on span "Previous" at bounding box center [325, 151] width 46 height 17
drag, startPoint x: 752, startPoint y: 270, endPoint x: 737, endPoint y: 277, distance: 16.6
click at [333, 159] on button "Type: Previous" at bounding box center [317, 151] width 104 height 27
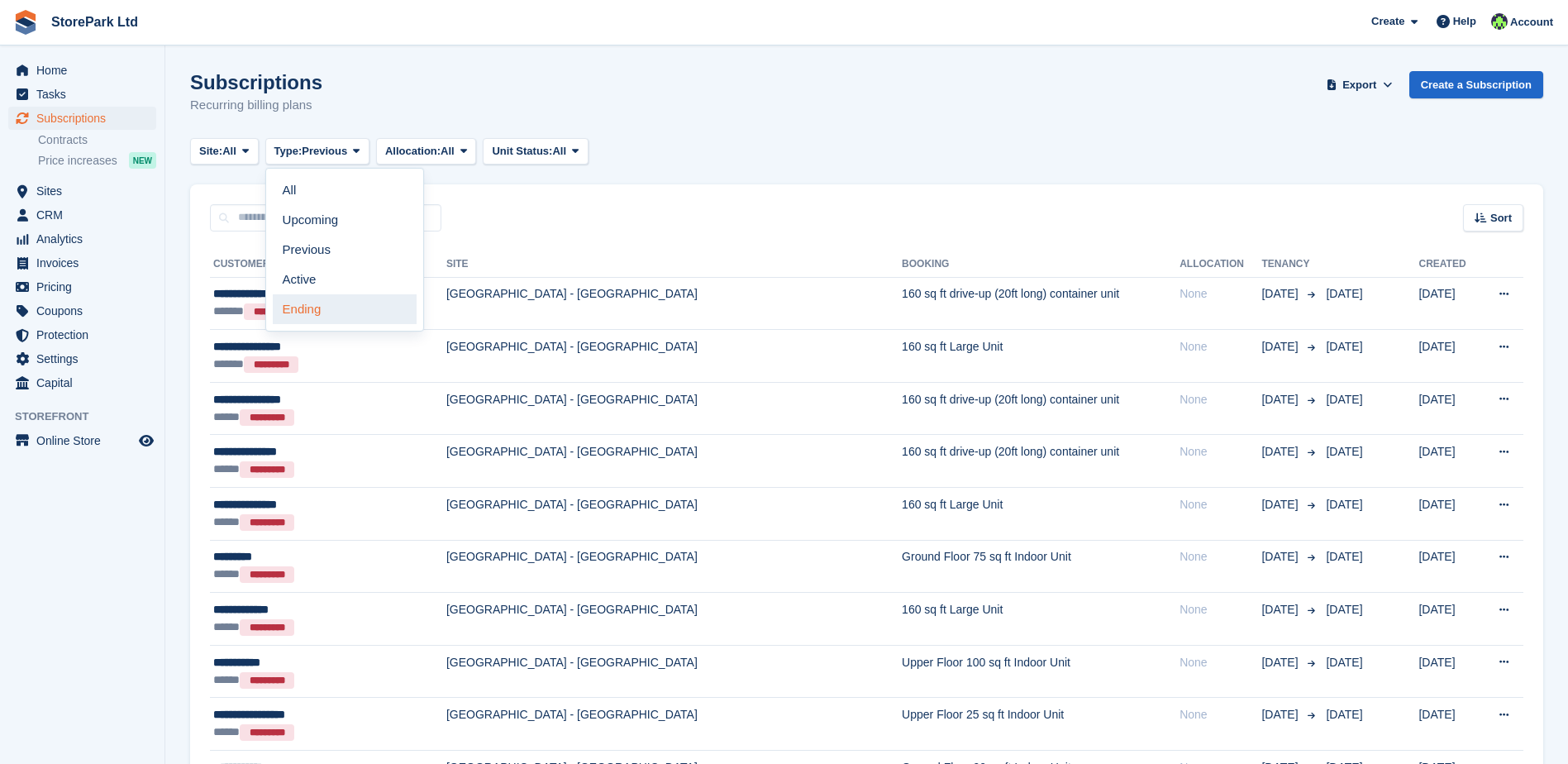
click at [343, 306] on link "Ending" at bounding box center [345, 309] width 144 height 30
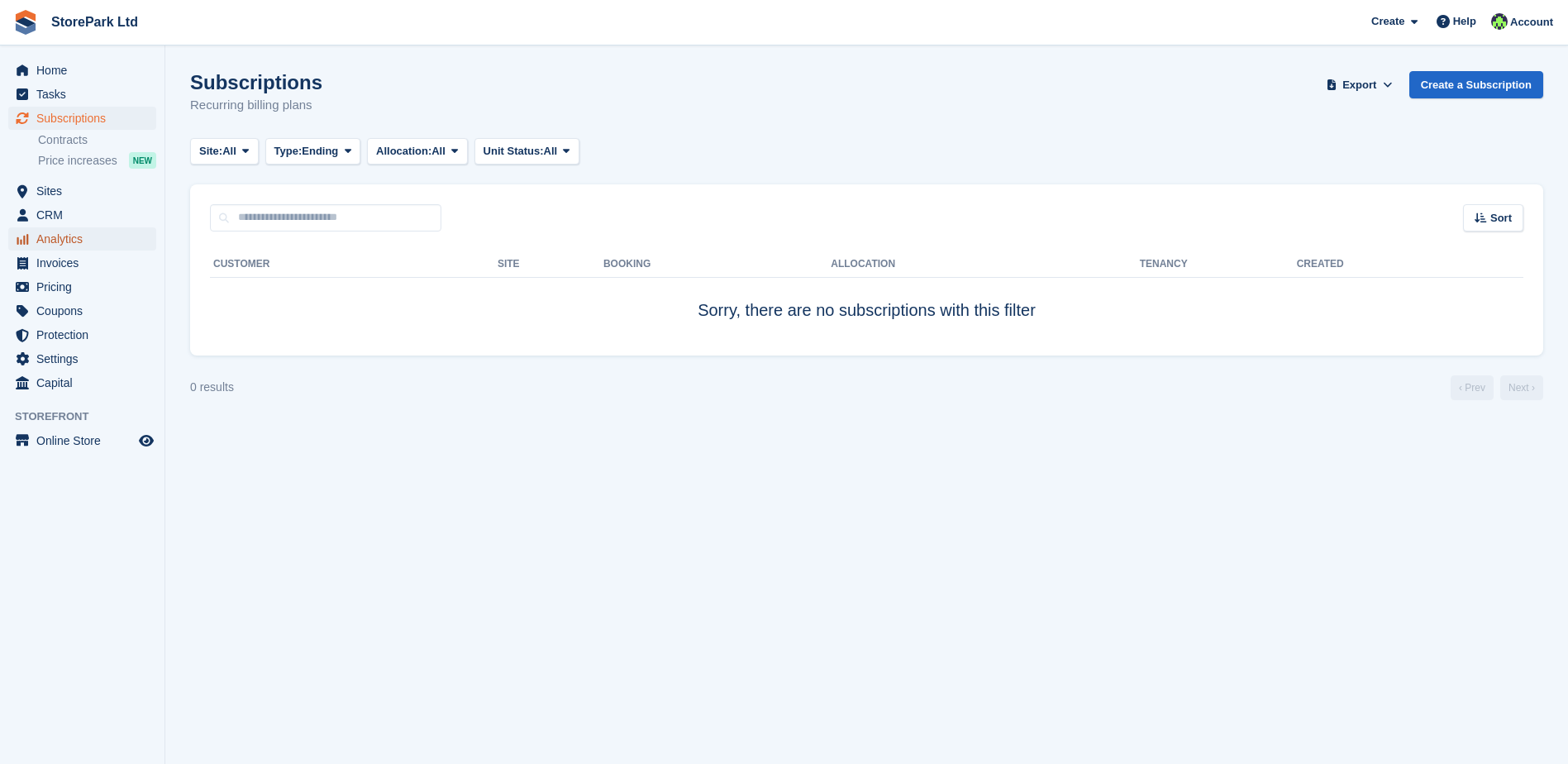
click at [75, 228] on span "Analytics" at bounding box center [86, 239] width 99 height 23
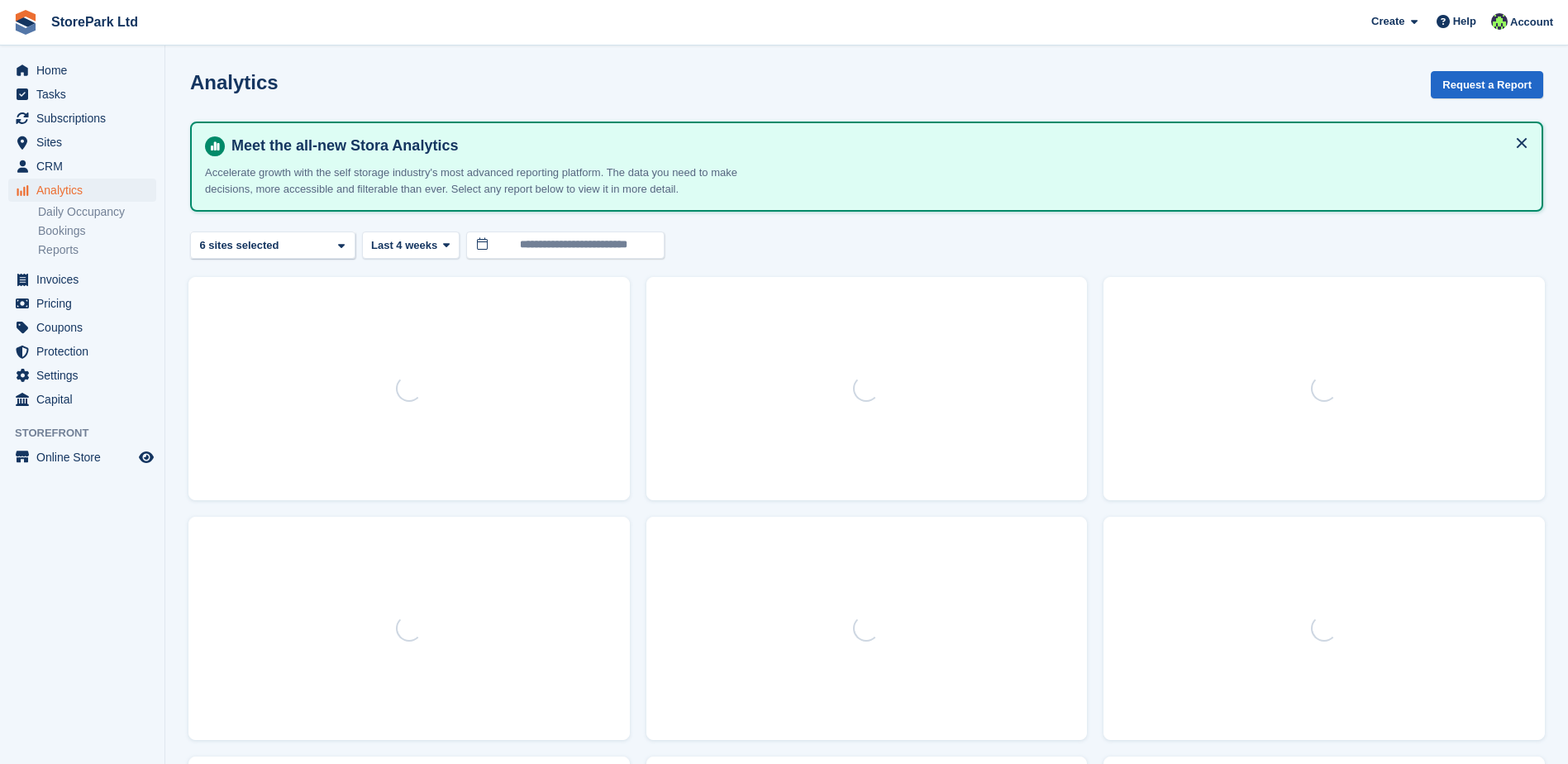
click at [75, 213] on link "Daily Occupancy" at bounding box center [96, 212] width 118 height 16
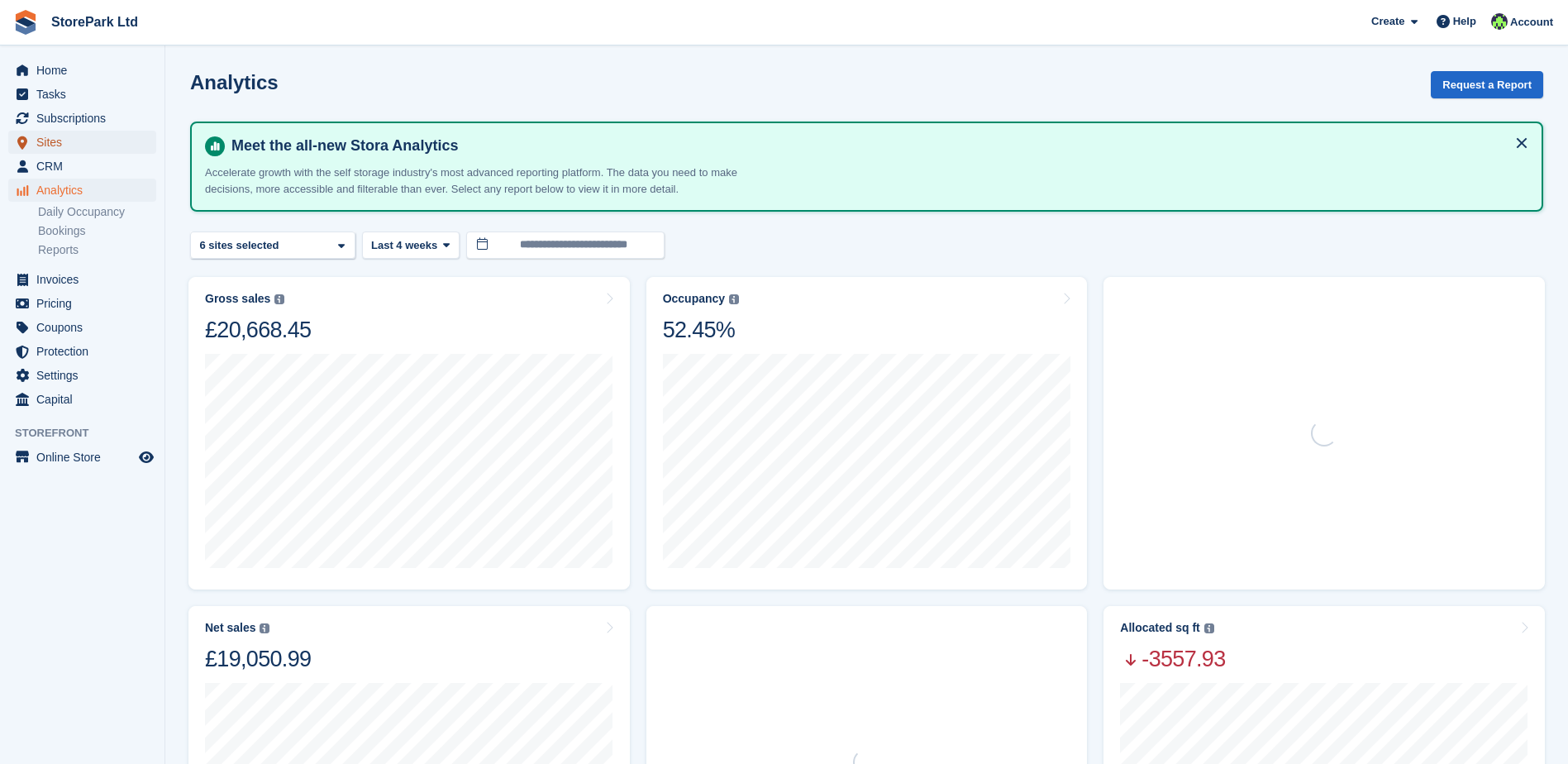
click at [52, 141] on span "Sites" at bounding box center [86, 142] width 99 height 23
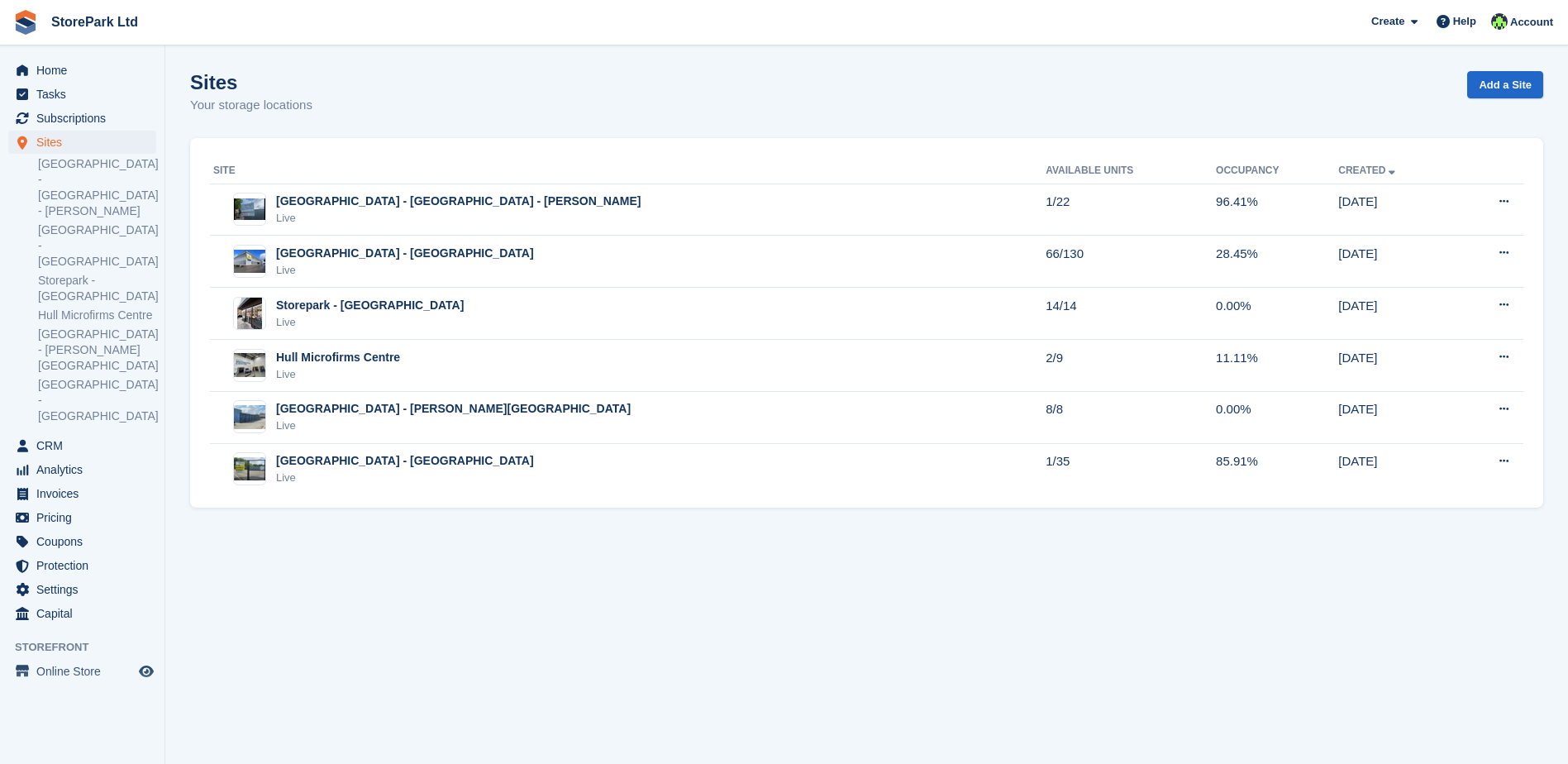
click at [57, 370] on div "Sites Sites Sites Store Park - Bridge Works - Stepney Lane Store Park - Hull Ea…" at bounding box center [82, 282] width 164 height 304
click at [58, 434] on span "CRM" at bounding box center [86, 445] width 99 height 23
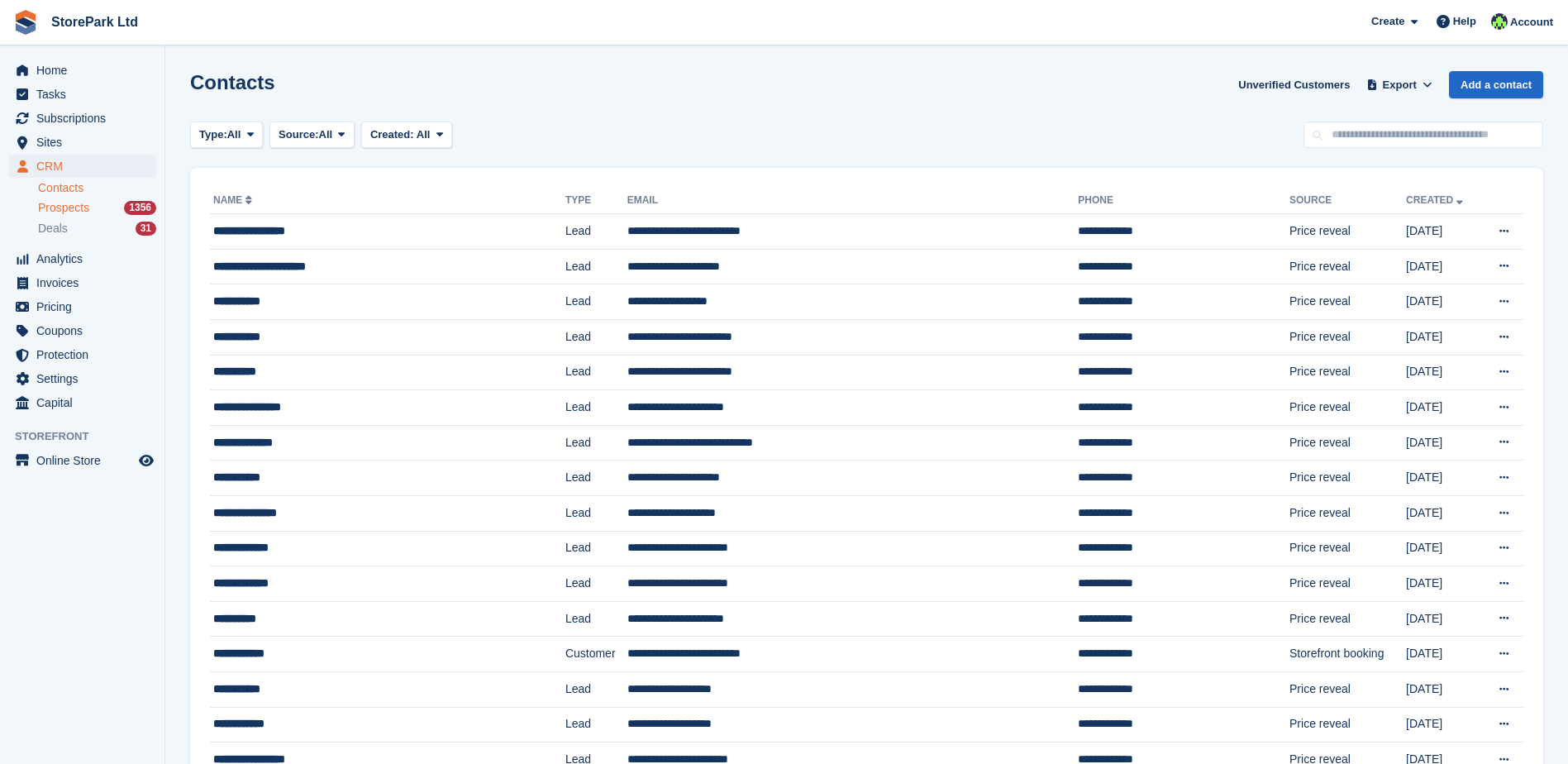
click at [58, 206] on span "Prospects" at bounding box center [63, 208] width 52 height 16
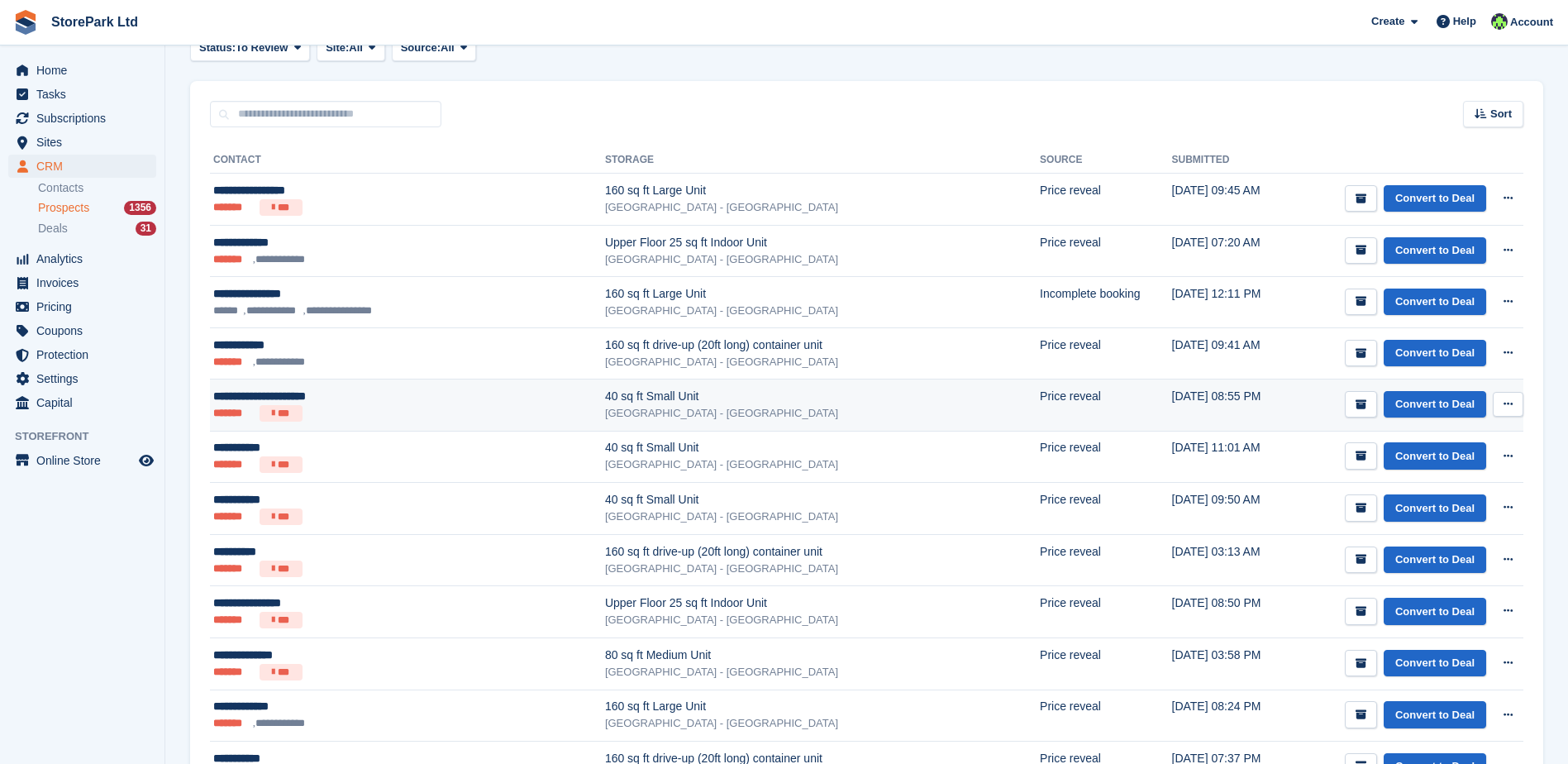
scroll to position [248, 0]
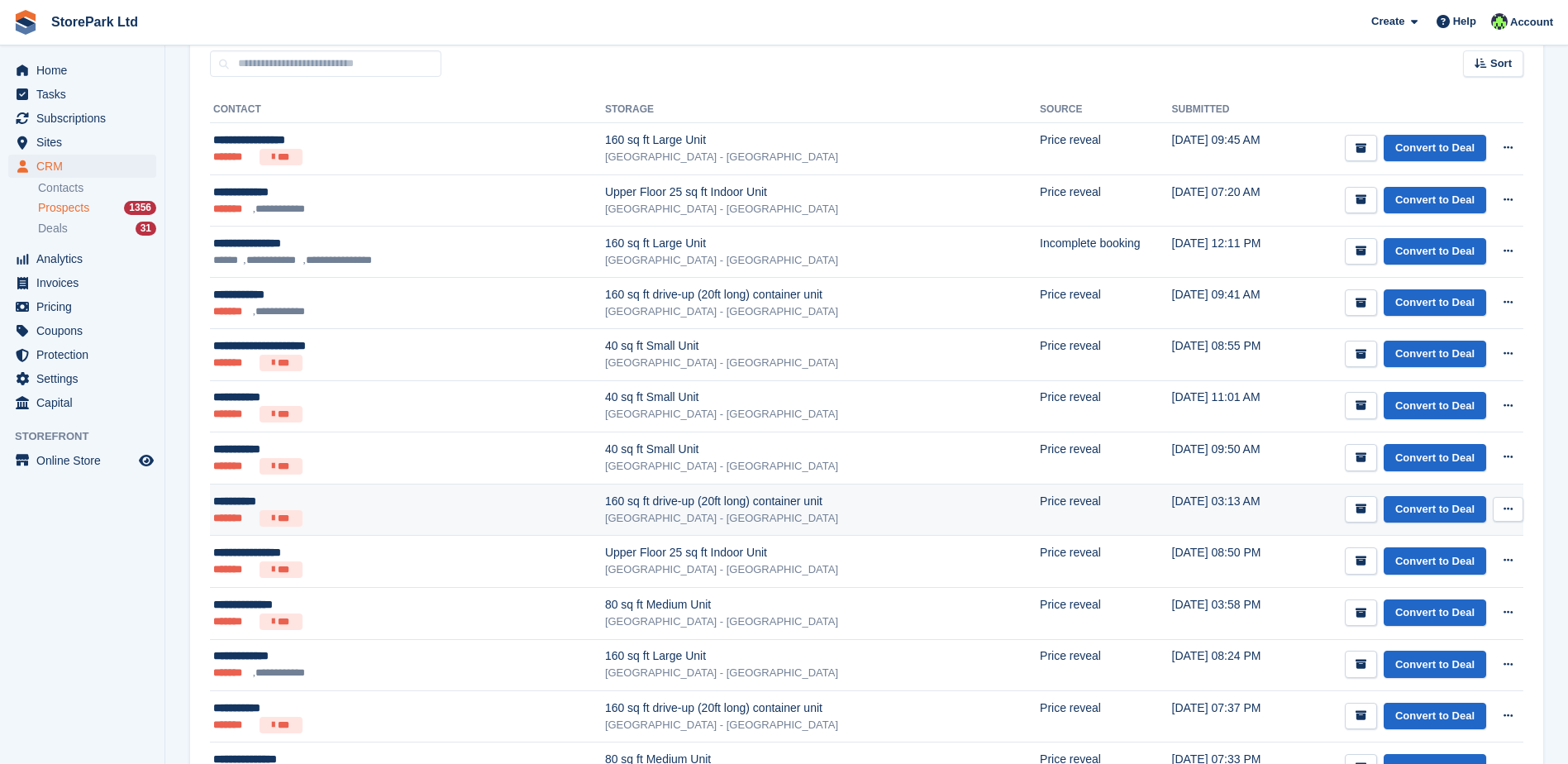
click at [446, 516] on ul "******* ***" at bounding box center [362, 518] width 298 height 17
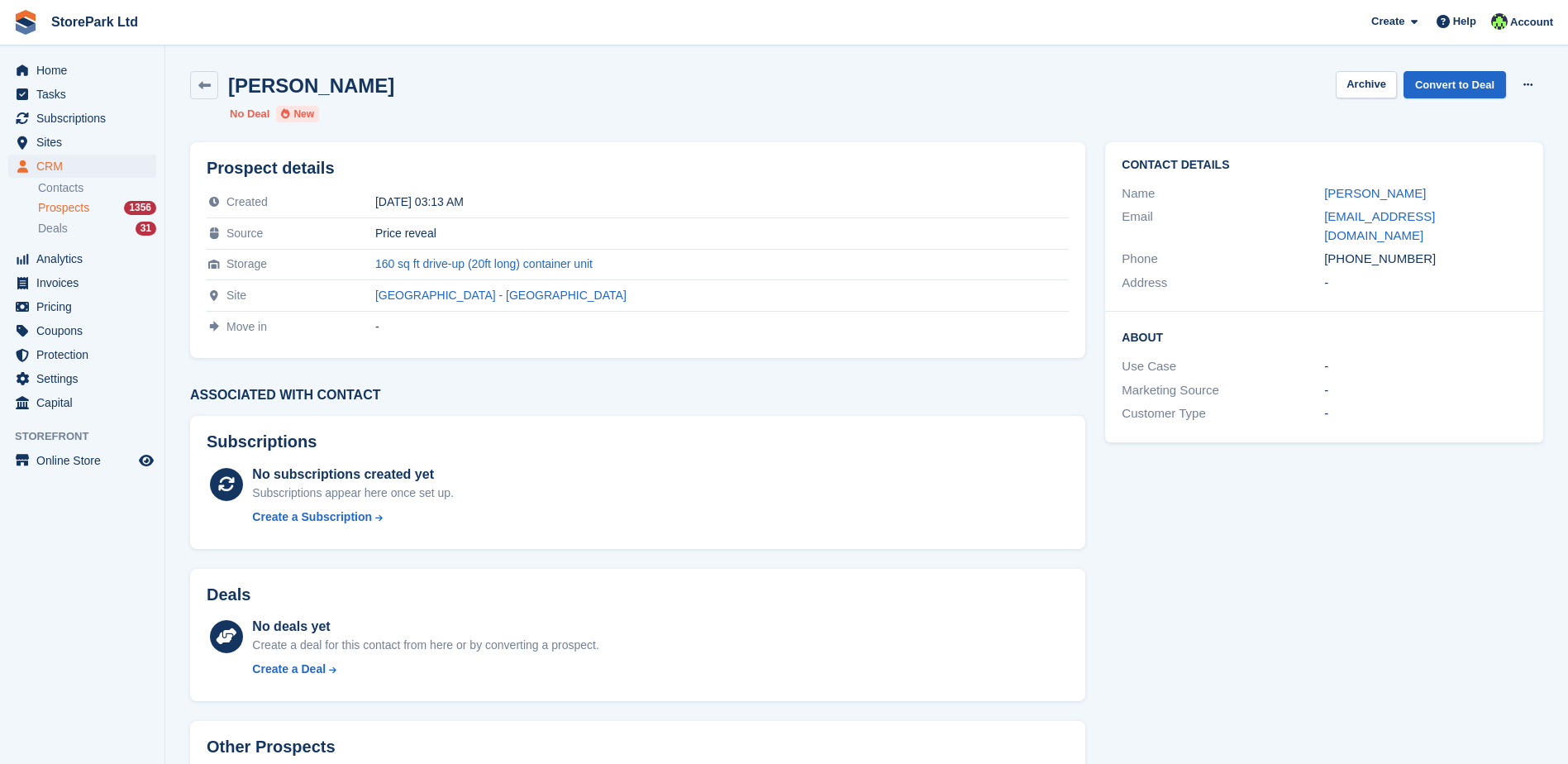
click at [1158, 646] on div "Contact Details Name [PERSON_NAME] Email [EMAIL_ADDRESS][DOMAIN_NAME] Phone [PH…" at bounding box center [1324, 498] width 458 height 732
click at [507, 270] on link "160 sq ft drive-up (20ft long) container unit" at bounding box center [484, 263] width 217 height 13
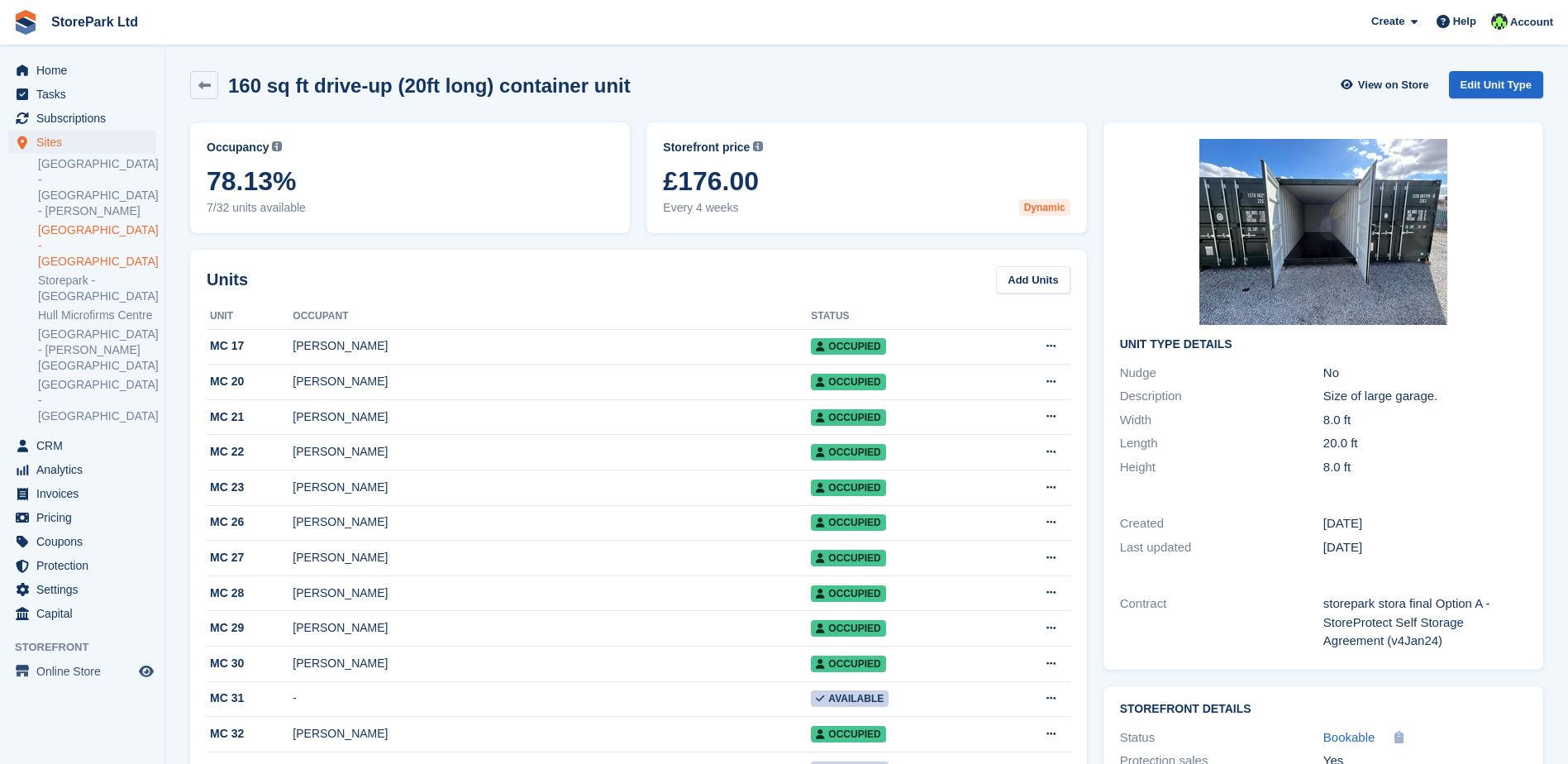
click at [69, 434] on span "CRM" at bounding box center [86, 445] width 99 height 23
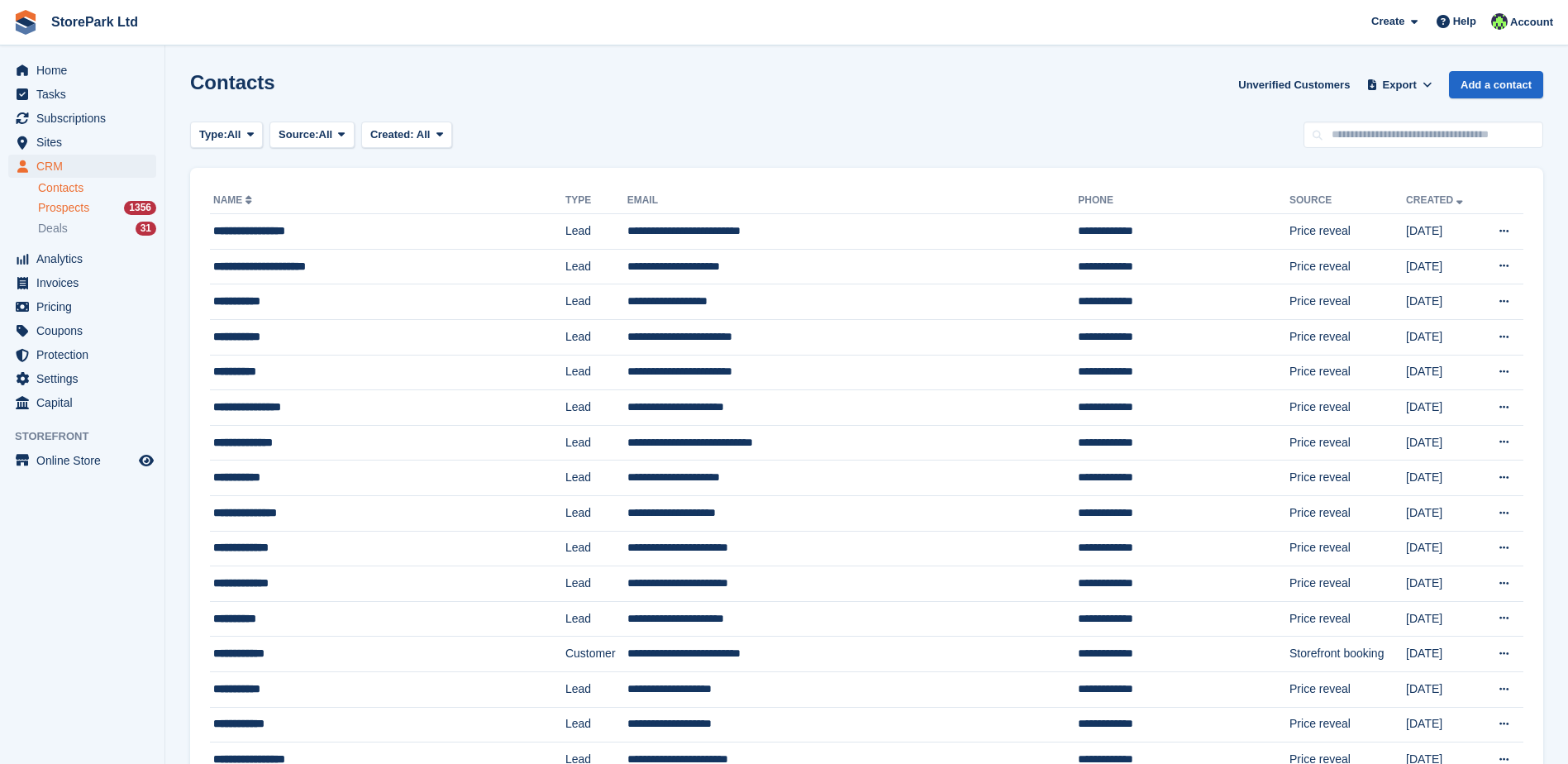
click at [46, 202] on span "Prospects" at bounding box center [63, 208] width 52 height 16
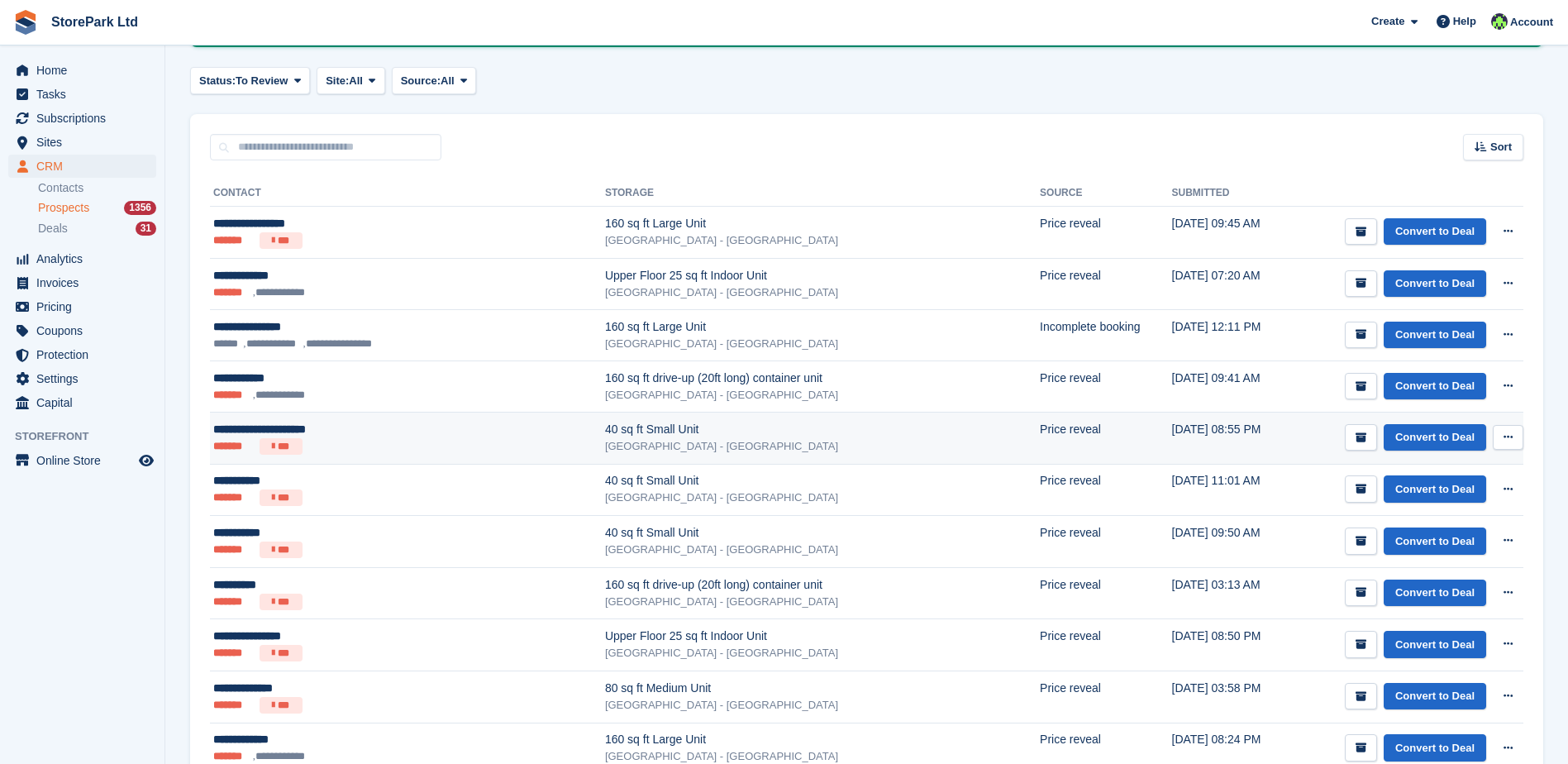
scroll to position [165, 0]
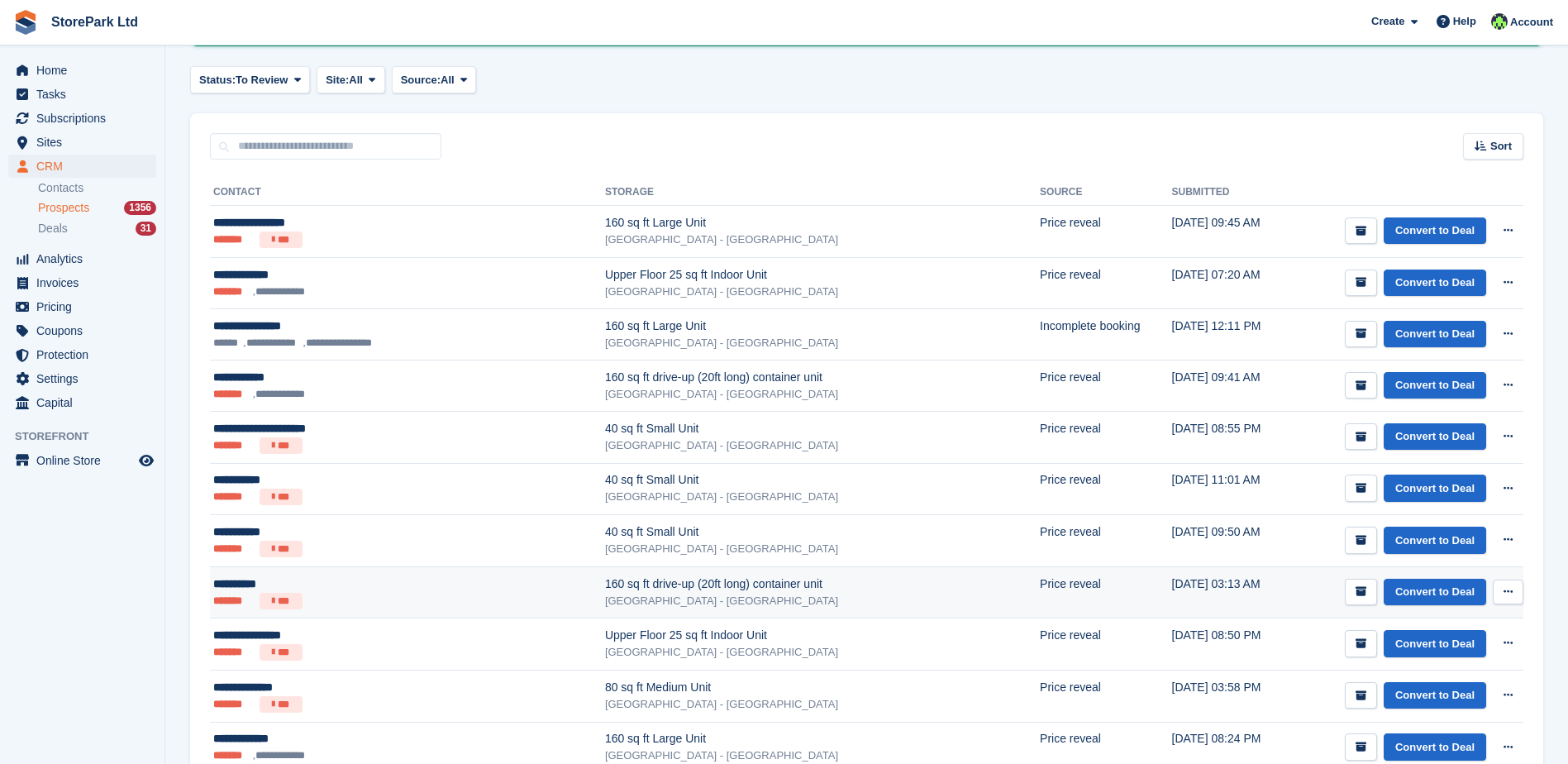
click at [364, 597] on ul "******* ***" at bounding box center [362, 600] width 298 height 17
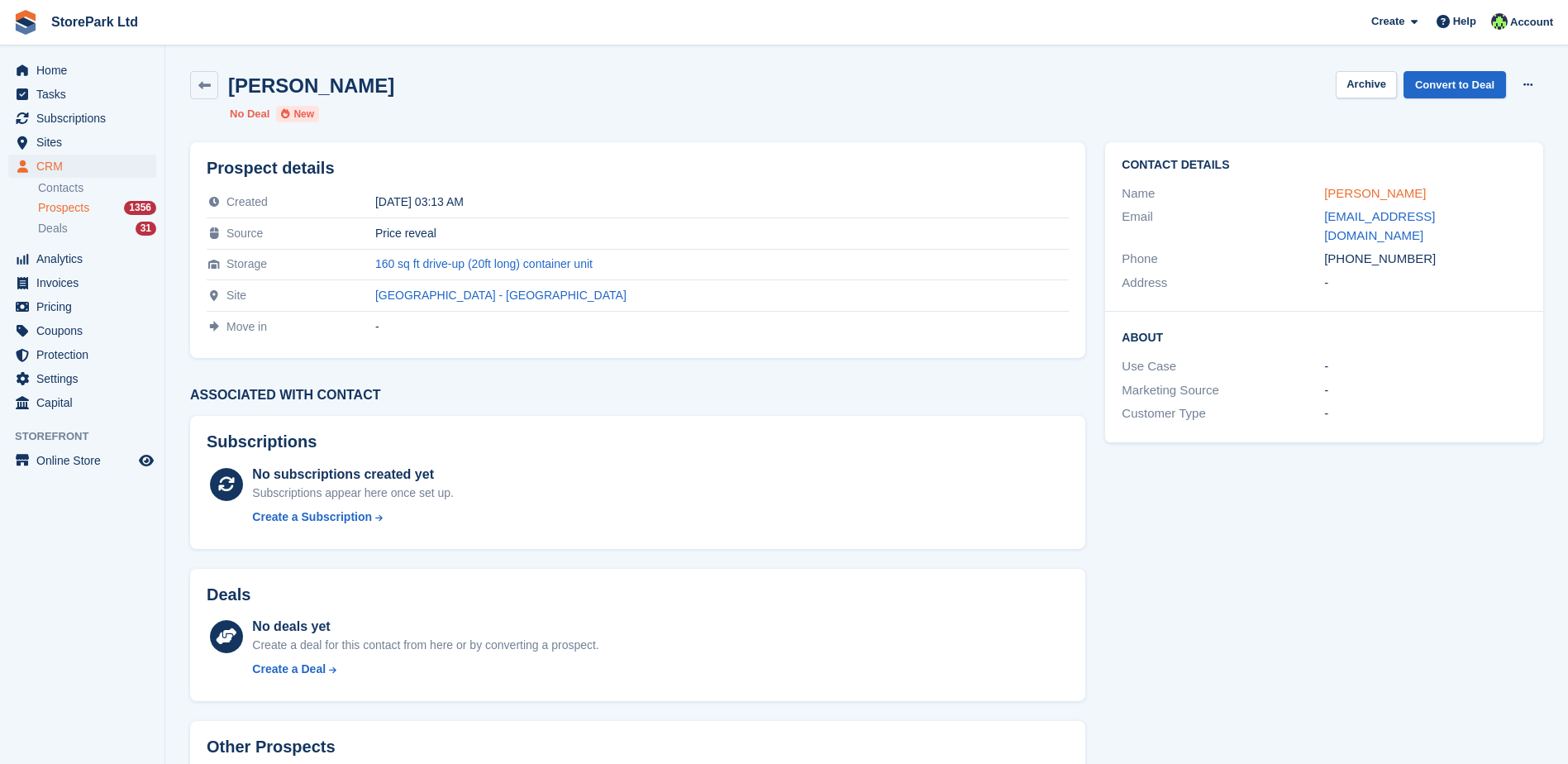
click at [1336, 187] on link "Jase Young" at bounding box center [1375, 193] width 102 height 14
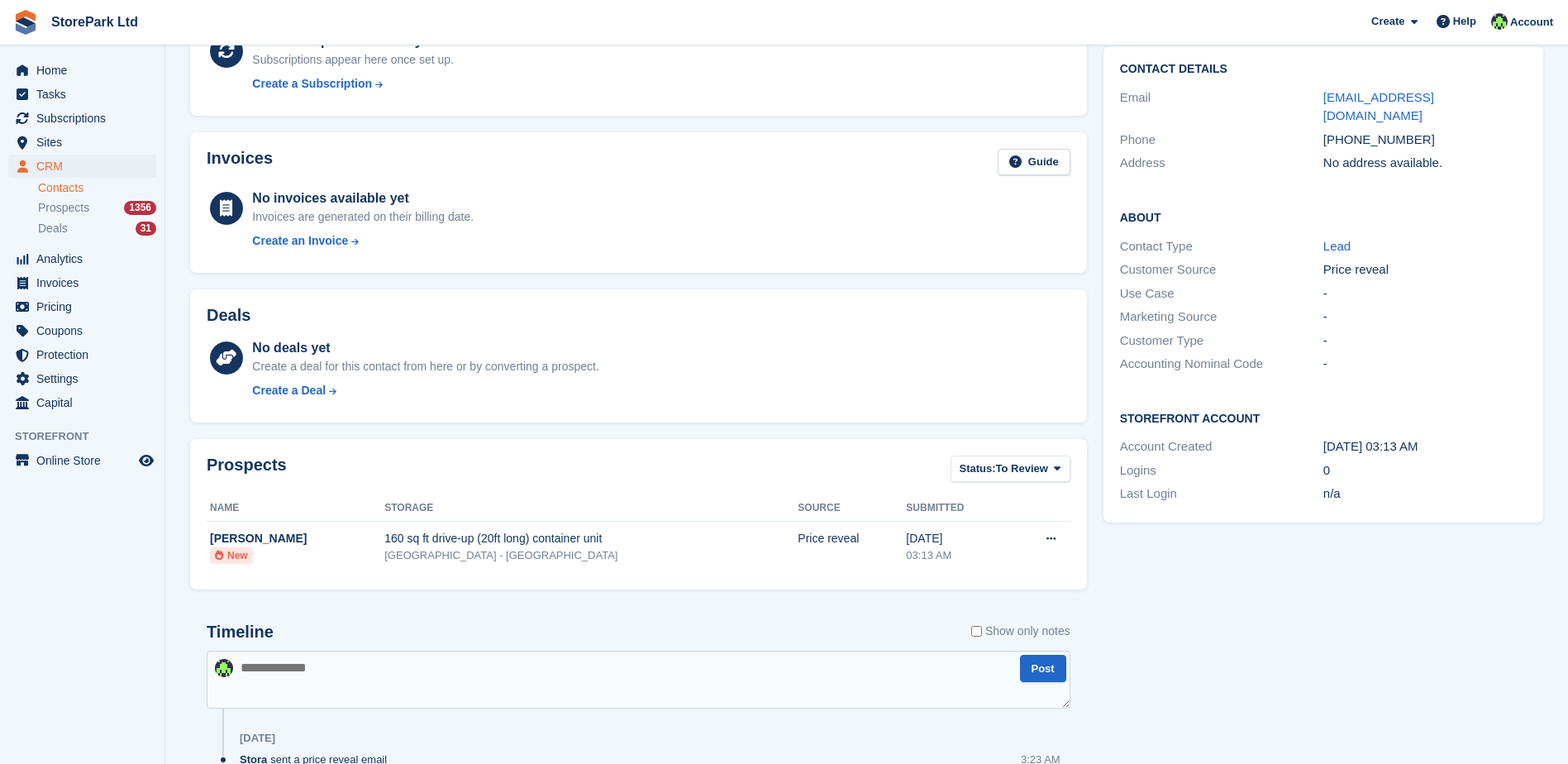
scroll to position [289, 0]
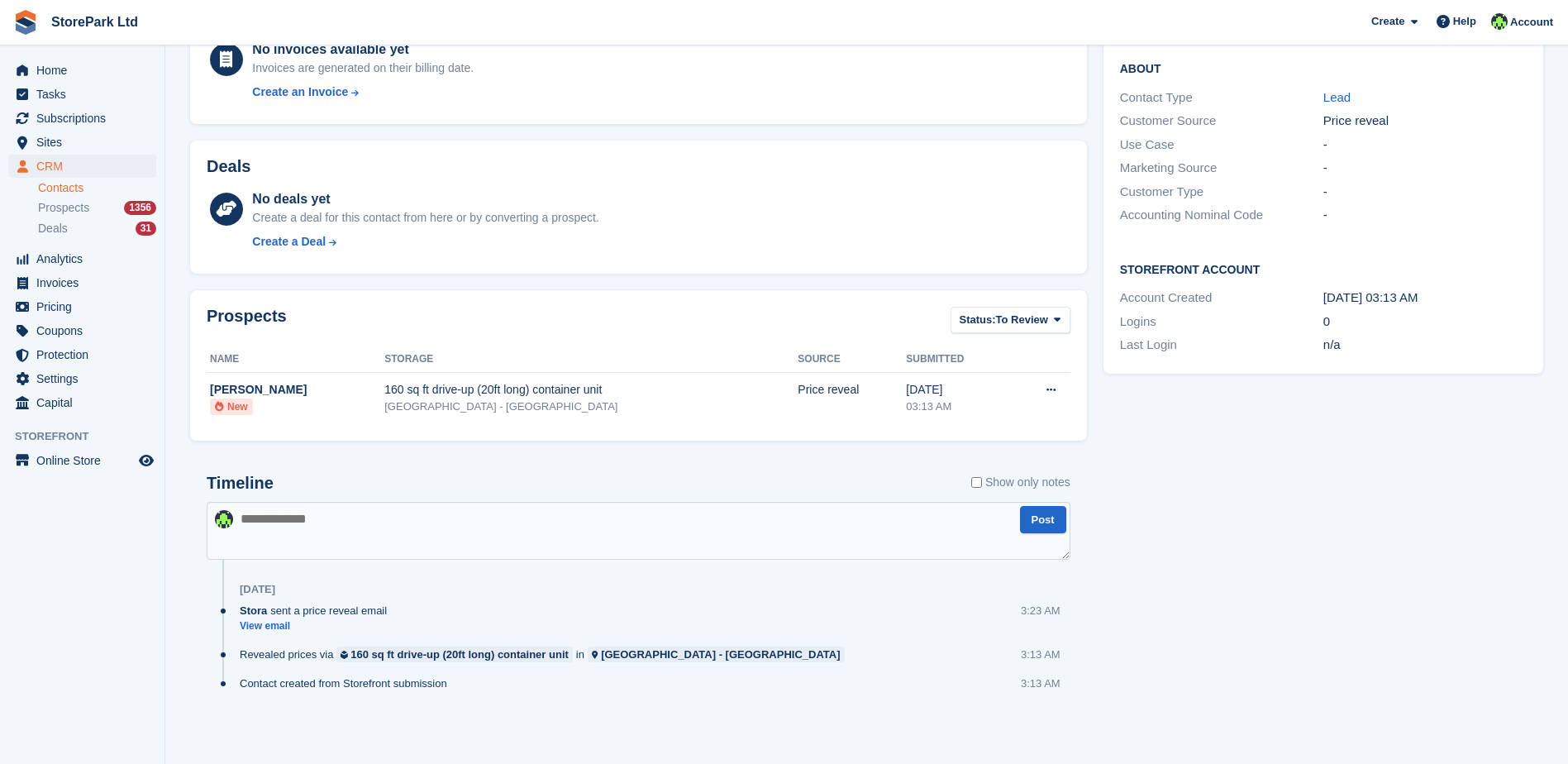
click at [468, 528] on textarea at bounding box center [638, 530] width 864 height 58
type textarea "**********"
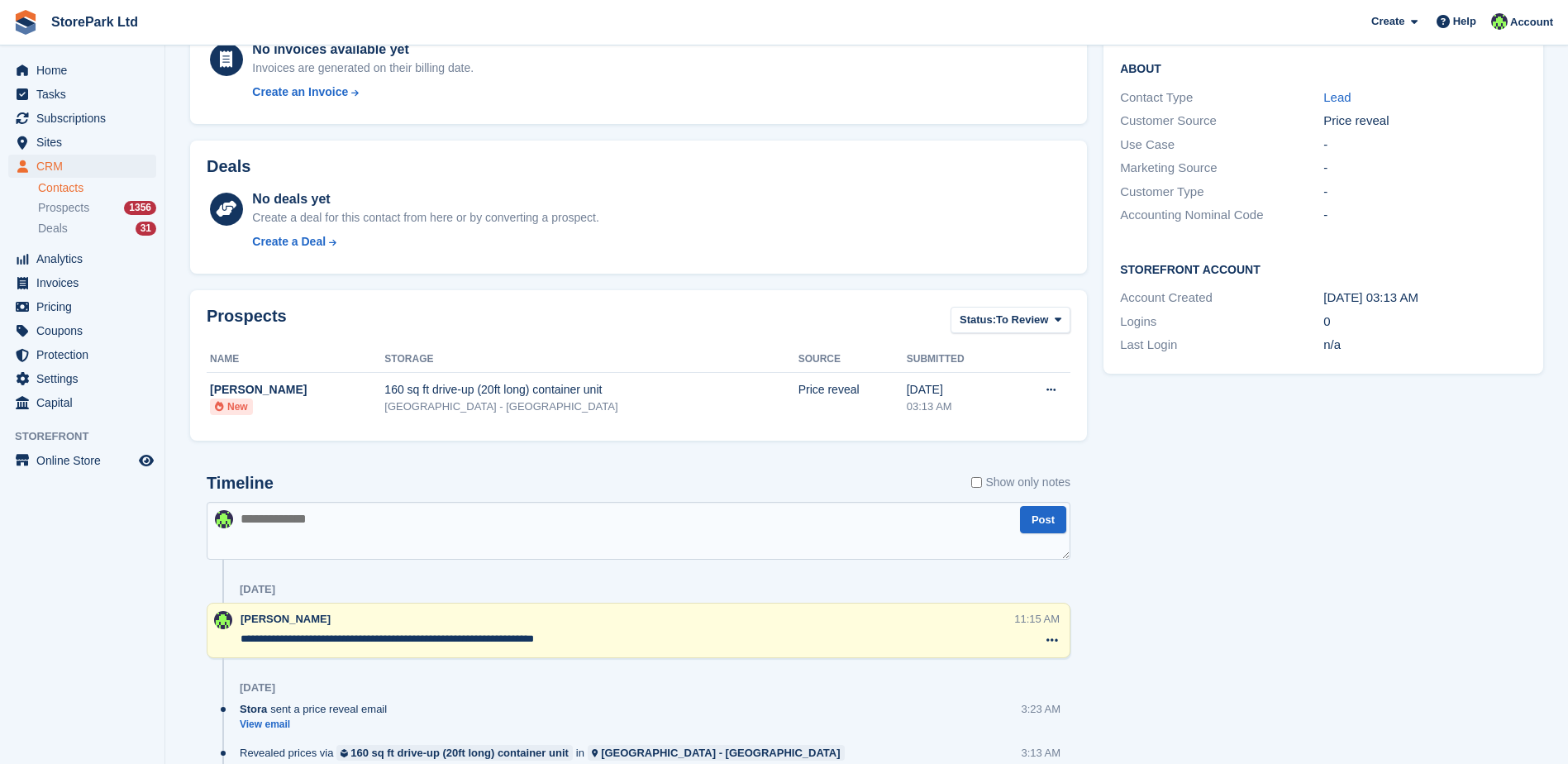
click at [36, 203] on div "CRM CRM CRM Contacts Prospects 1356 Deals 31 Contacts Prospects 1356 Deals 31" at bounding box center [82, 201] width 164 height 93
click at [38, 205] on span "Prospects" at bounding box center [63, 208] width 52 height 16
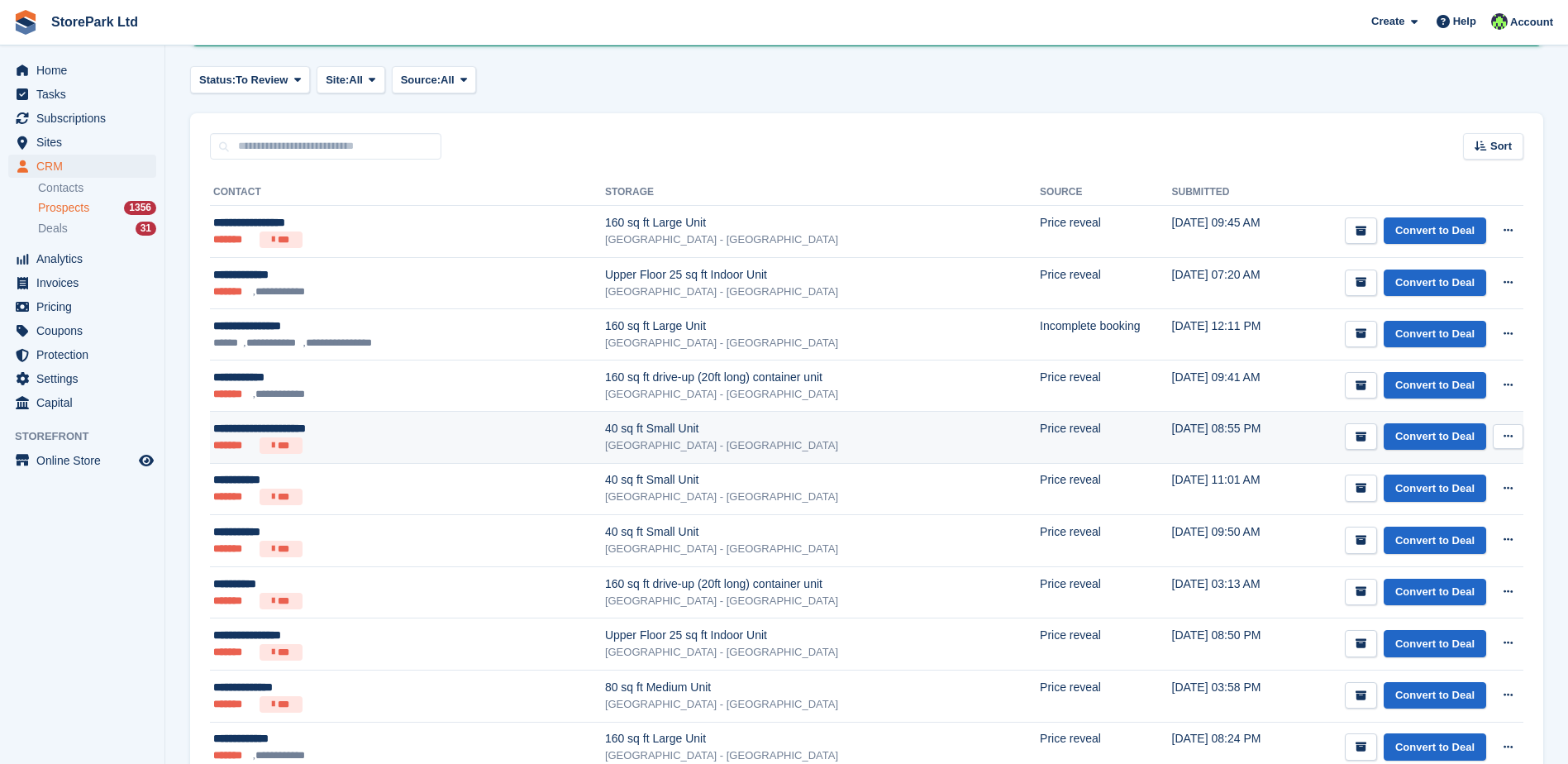
scroll to position [331, 0]
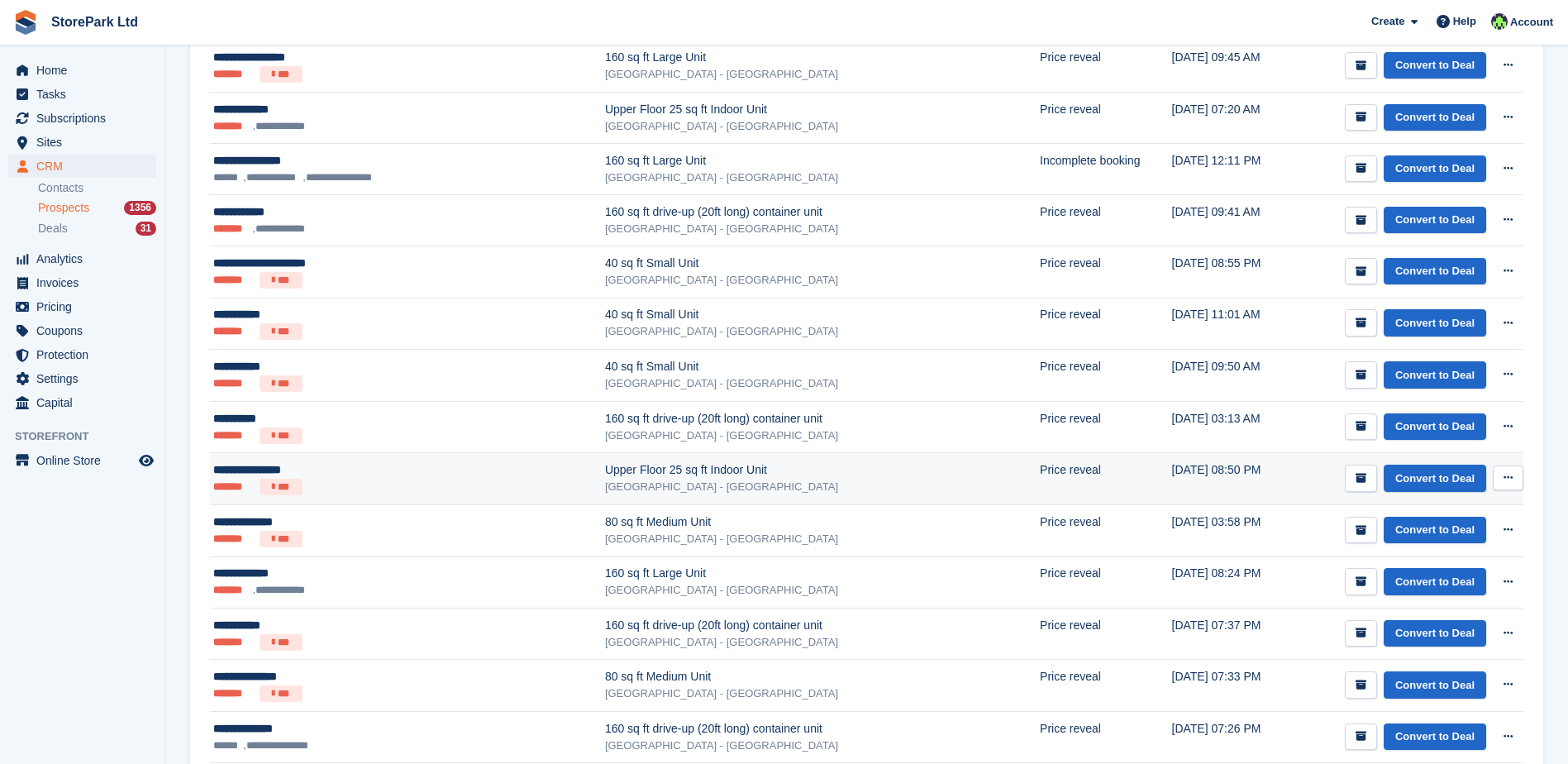
drag, startPoint x: 441, startPoint y: 488, endPoint x: 415, endPoint y: 487, distance: 26.0
click at [415, 487] on ul "******* ***" at bounding box center [362, 487] width 298 height 17
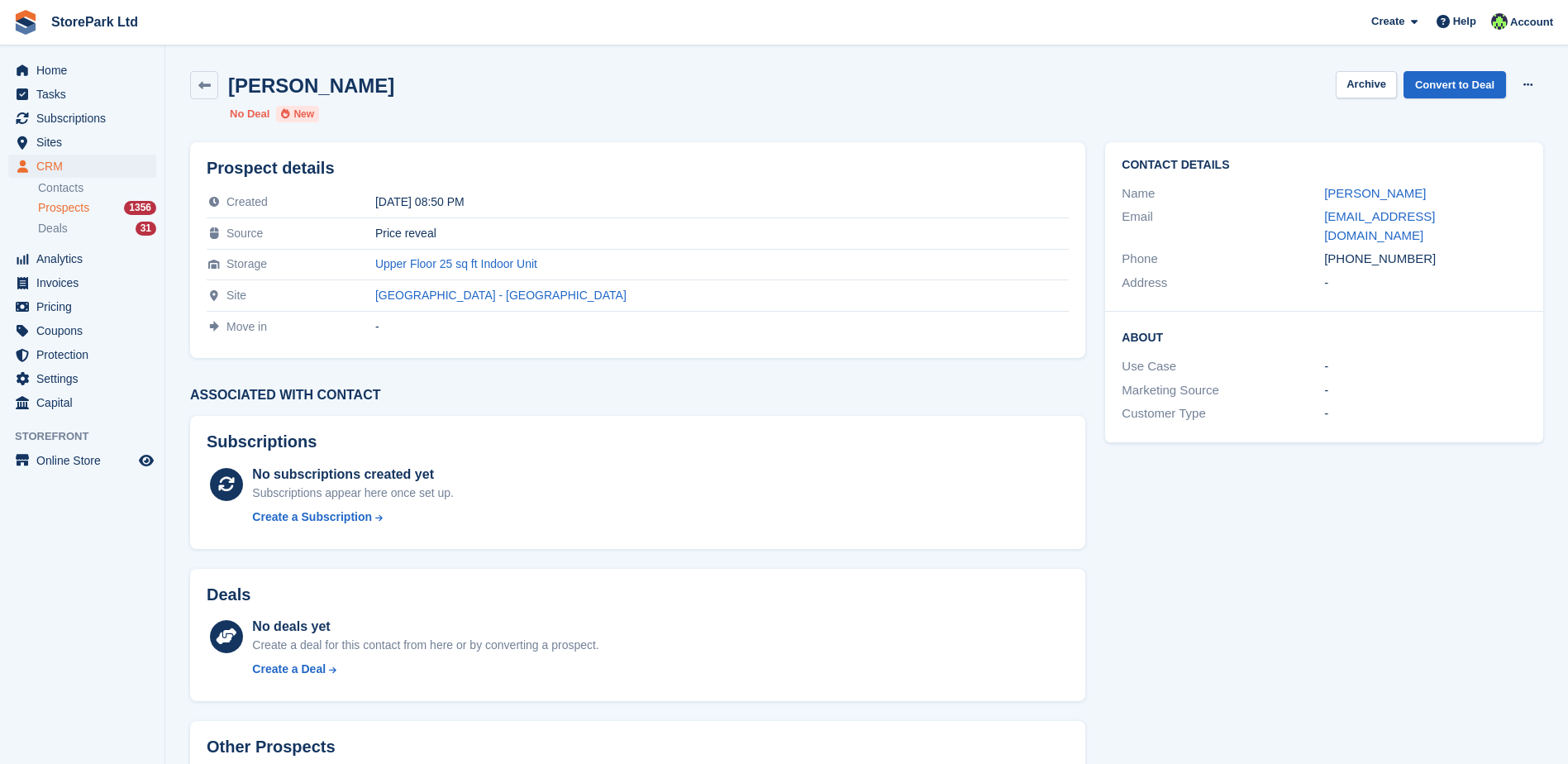
click at [75, 207] on span "Prospects" at bounding box center [63, 208] width 52 height 16
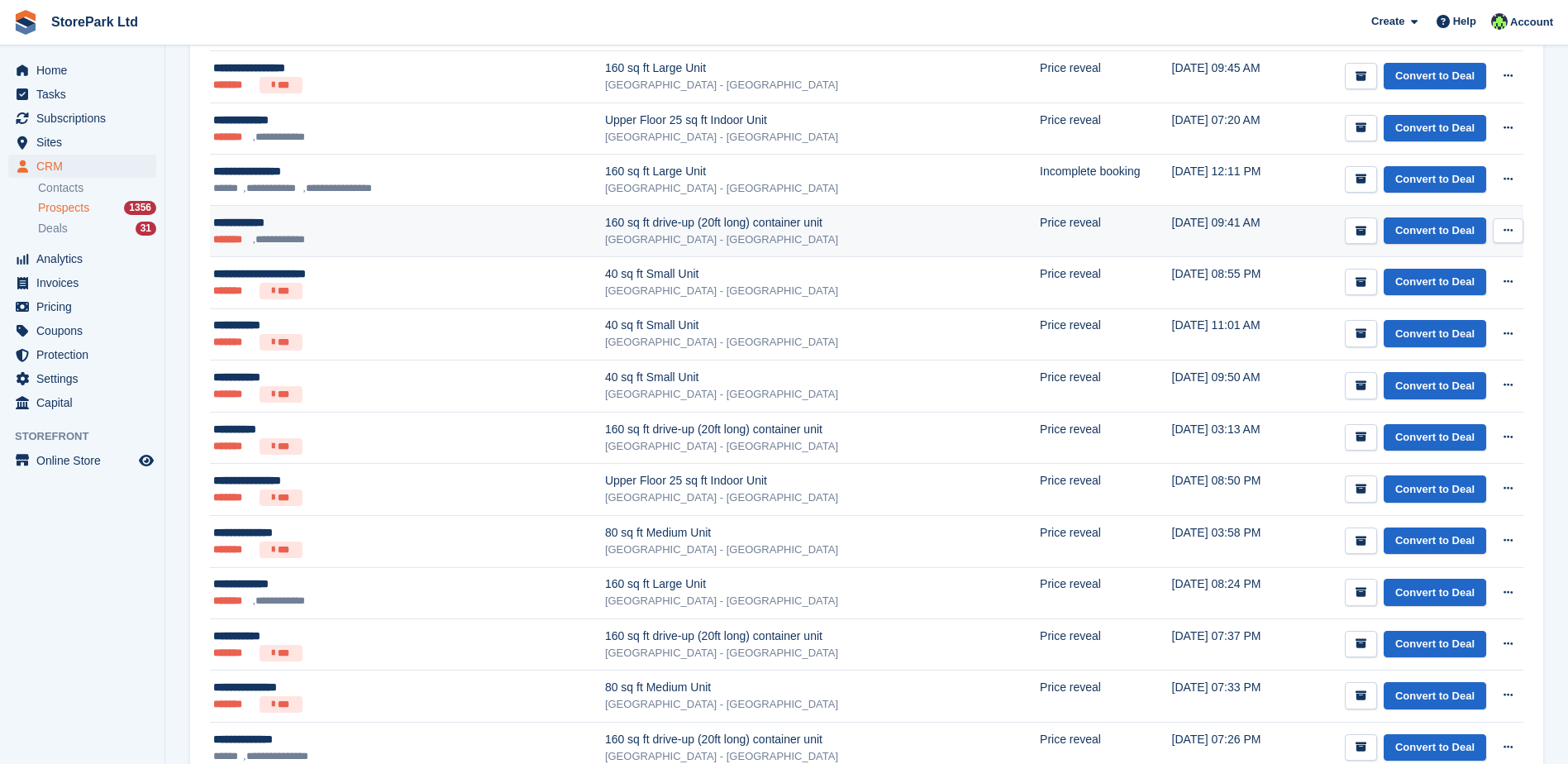
scroll to position [578, 0]
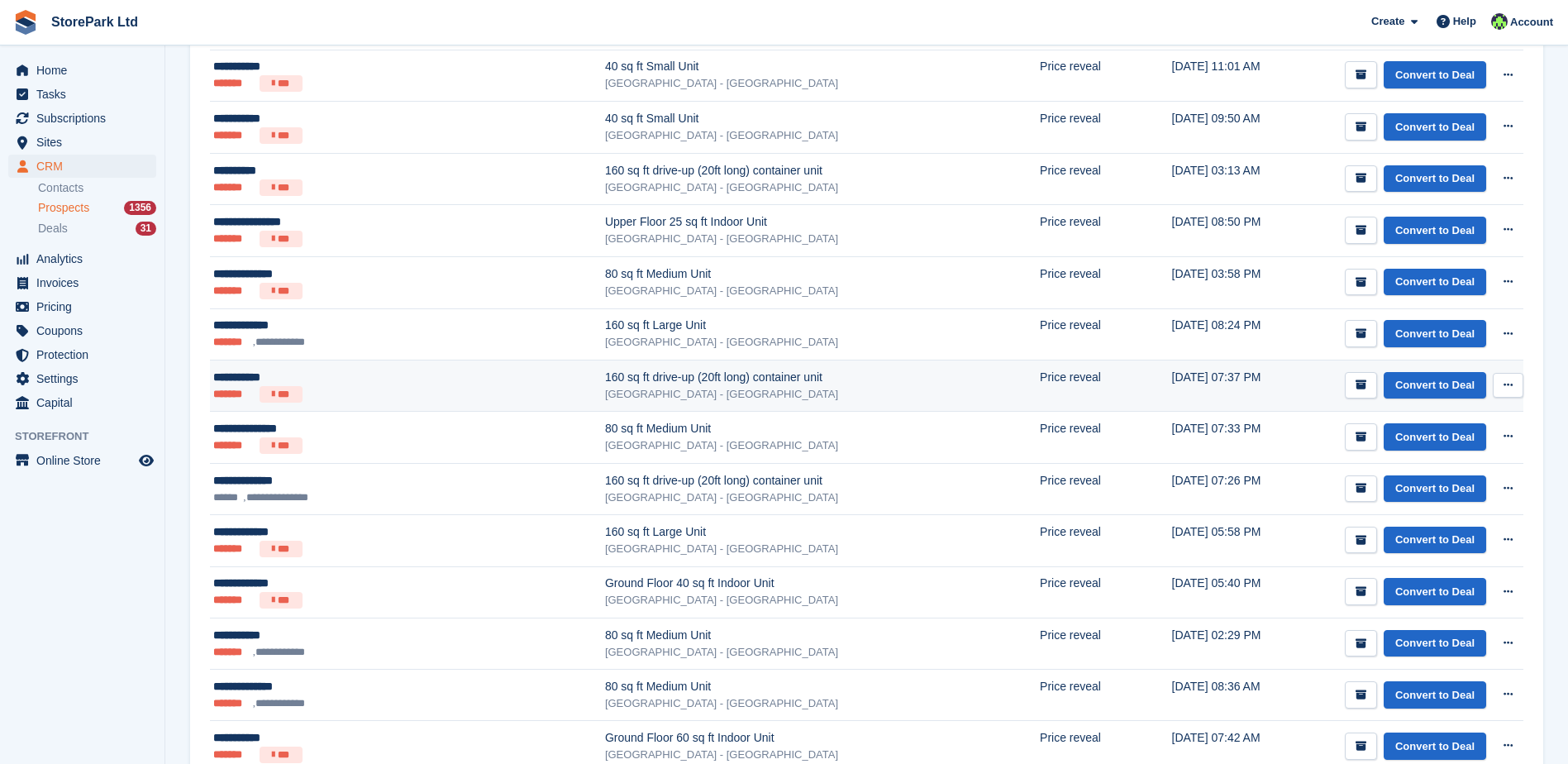
click at [382, 401] on ul "******* ***" at bounding box center [362, 394] width 298 height 17
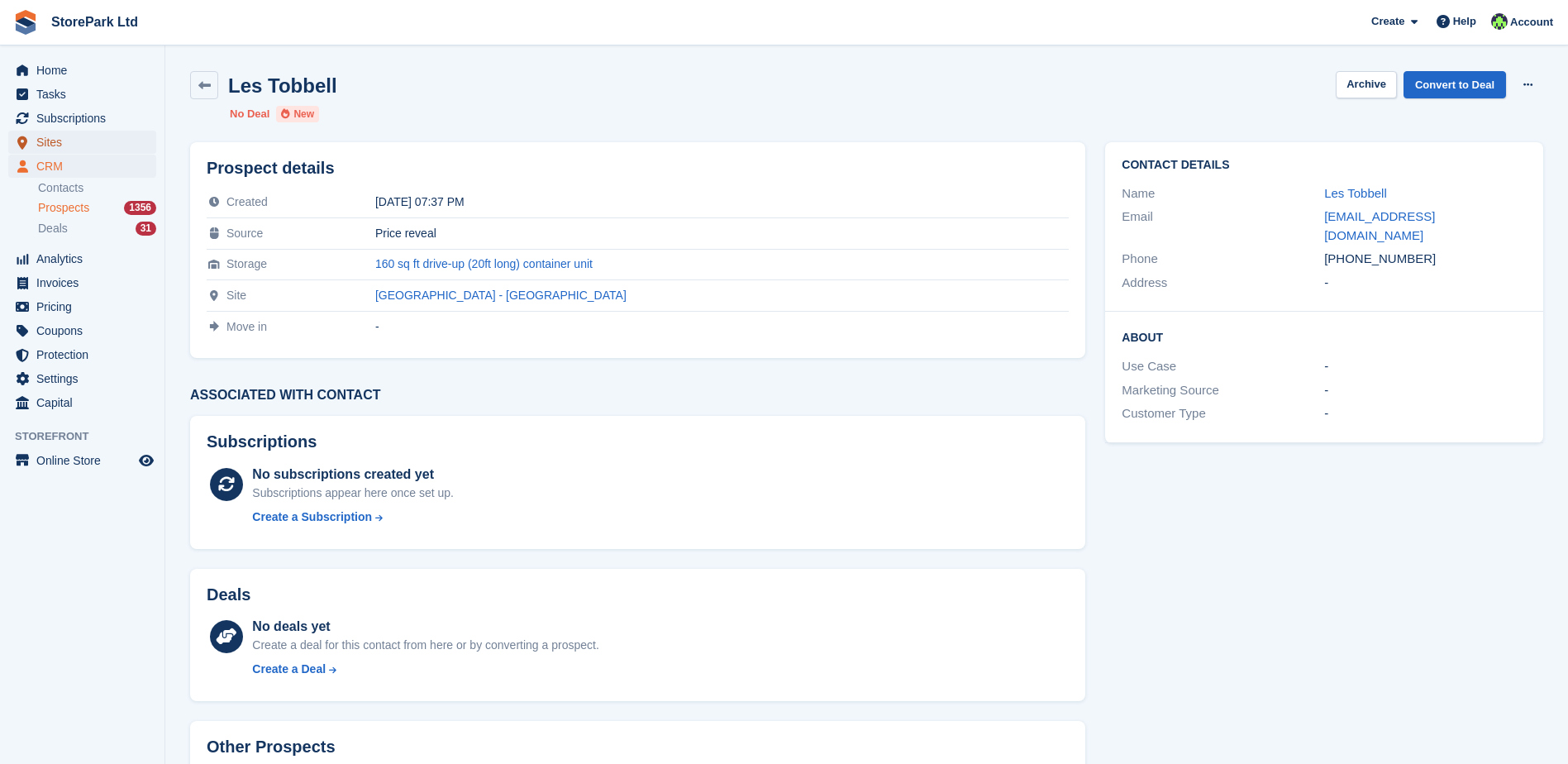
click at [60, 150] on span "Sites" at bounding box center [86, 142] width 99 height 23
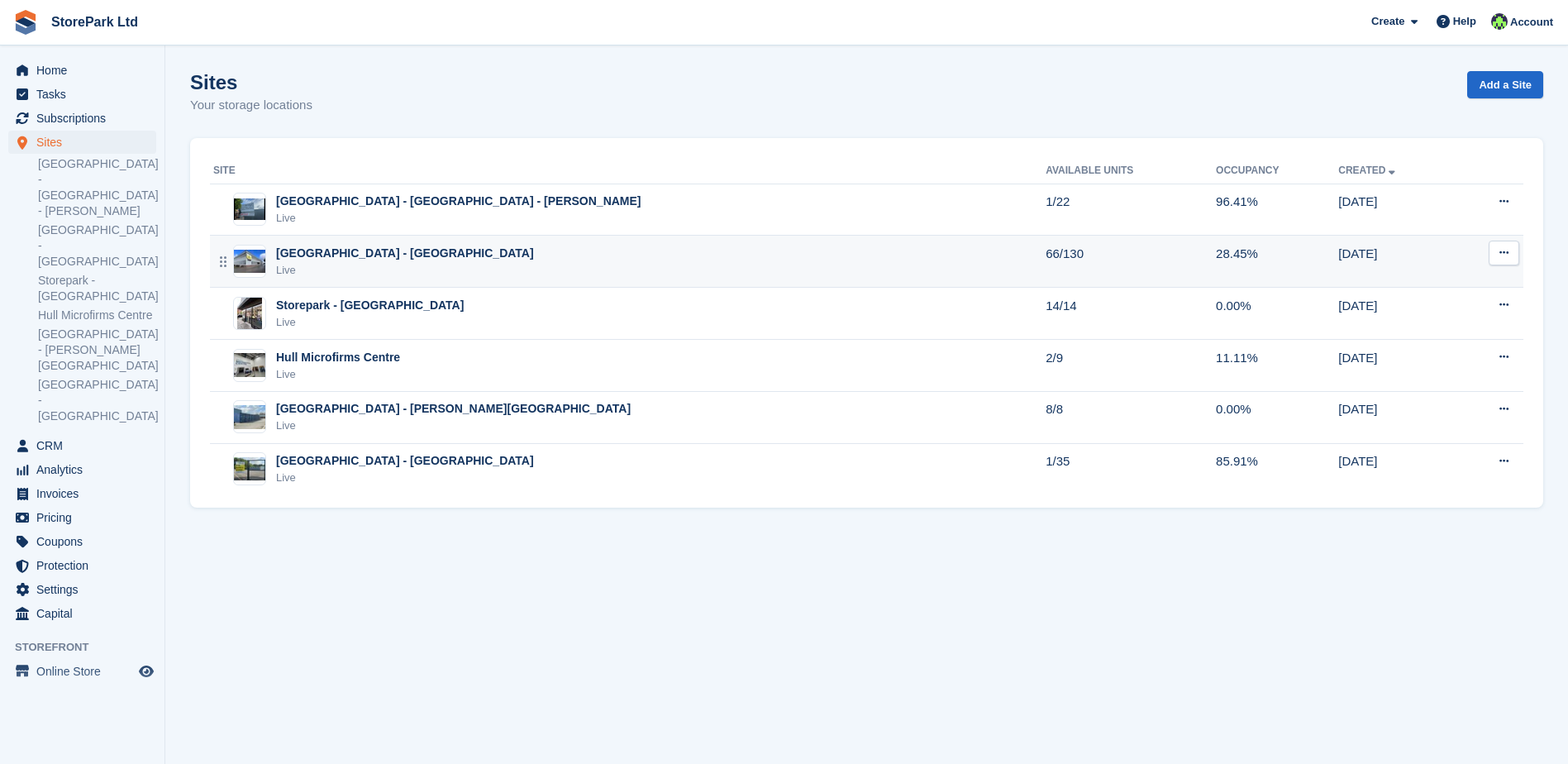
click at [369, 243] on td "Store Park - Hull East - Marfleet Avenue Live" at bounding box center [627, 262] width 836 height 53
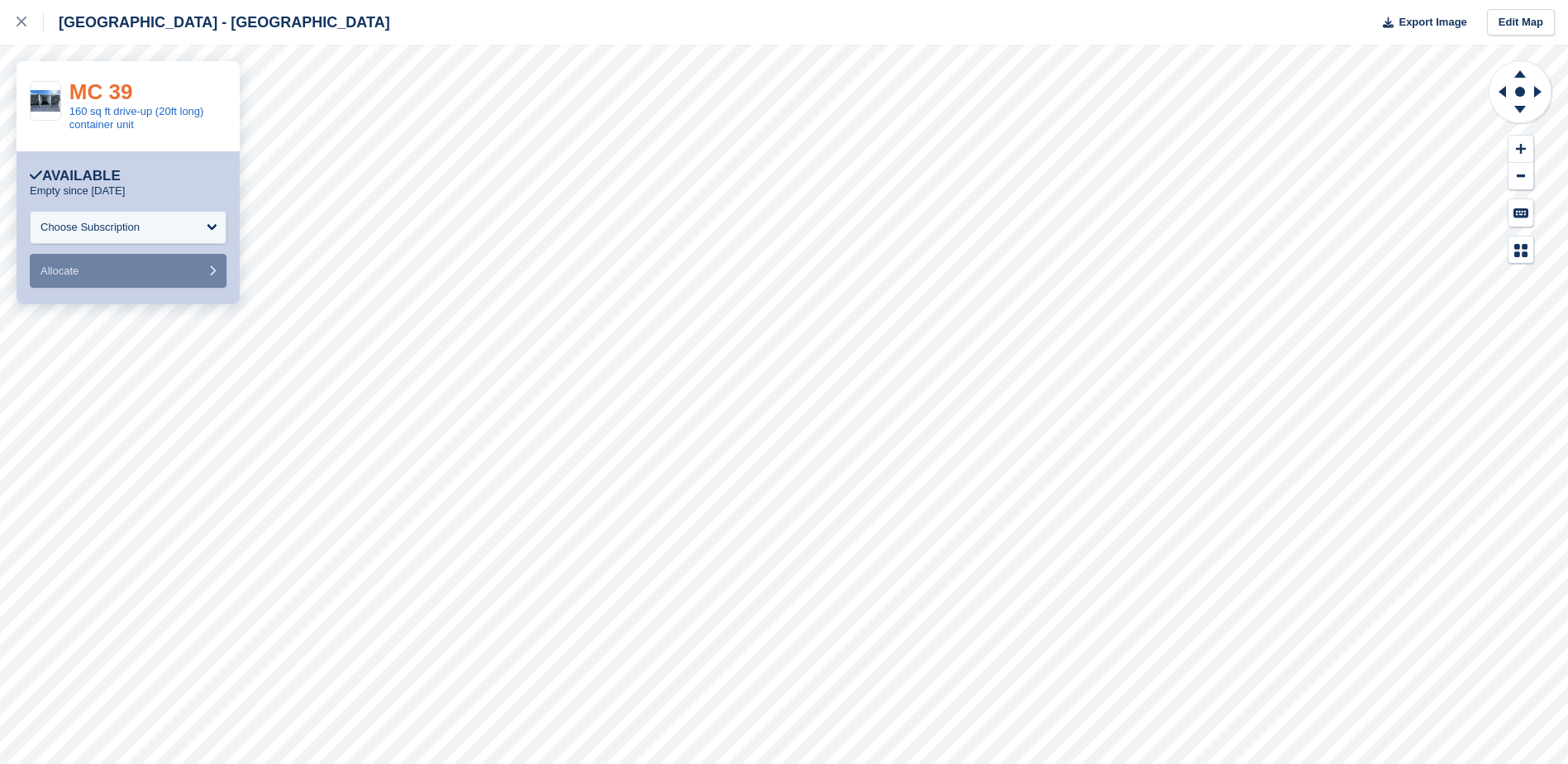
click at [101, 98] on link "MC 39" at bounding box center [101, 92] width 64 height 25
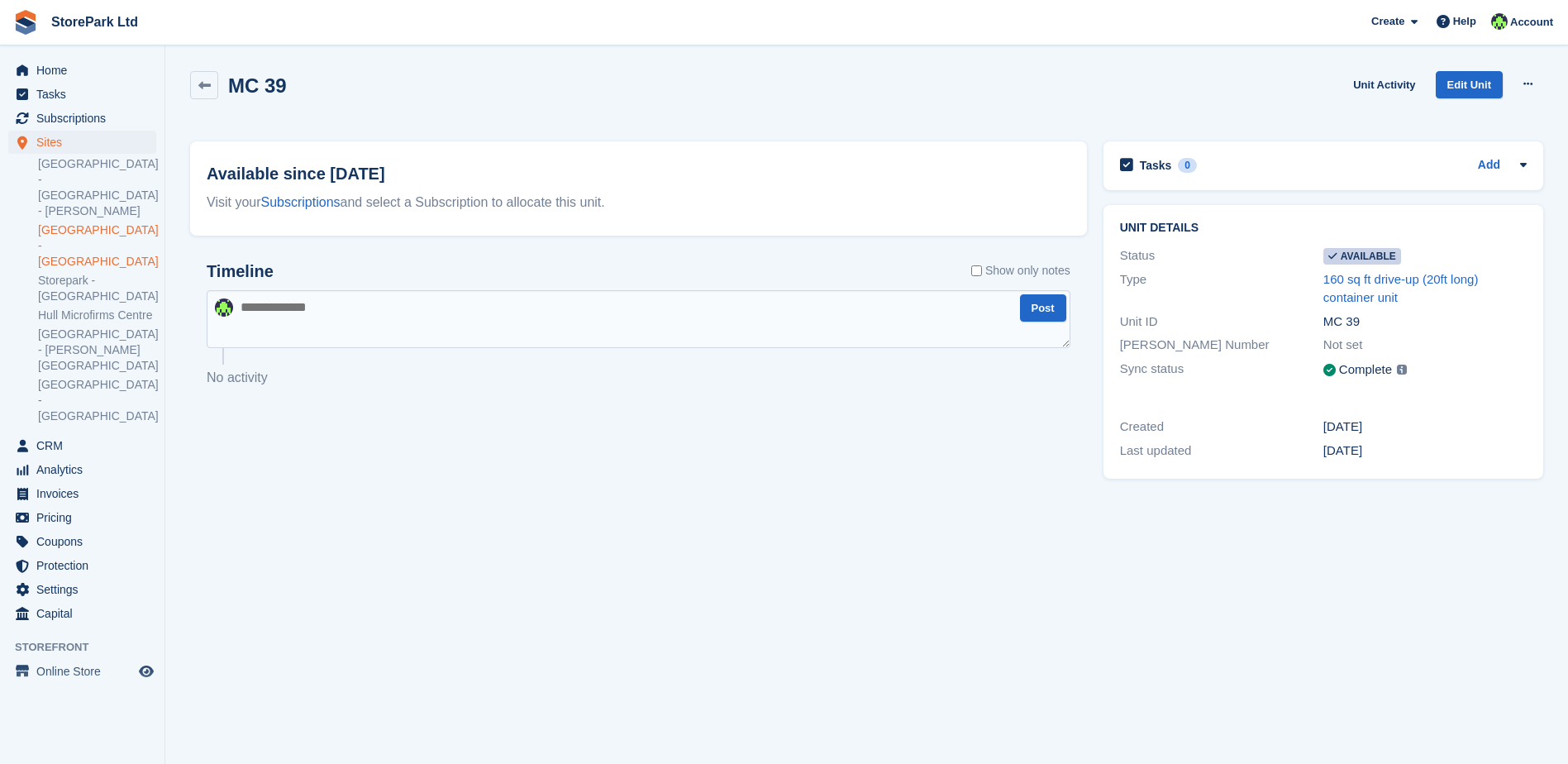
click at [107, 222] on link "[GEOGRAPHIC_DATA] - [GEOGRAPHIC_DATA]" at bounding box center [96, 246] width 118 height 47
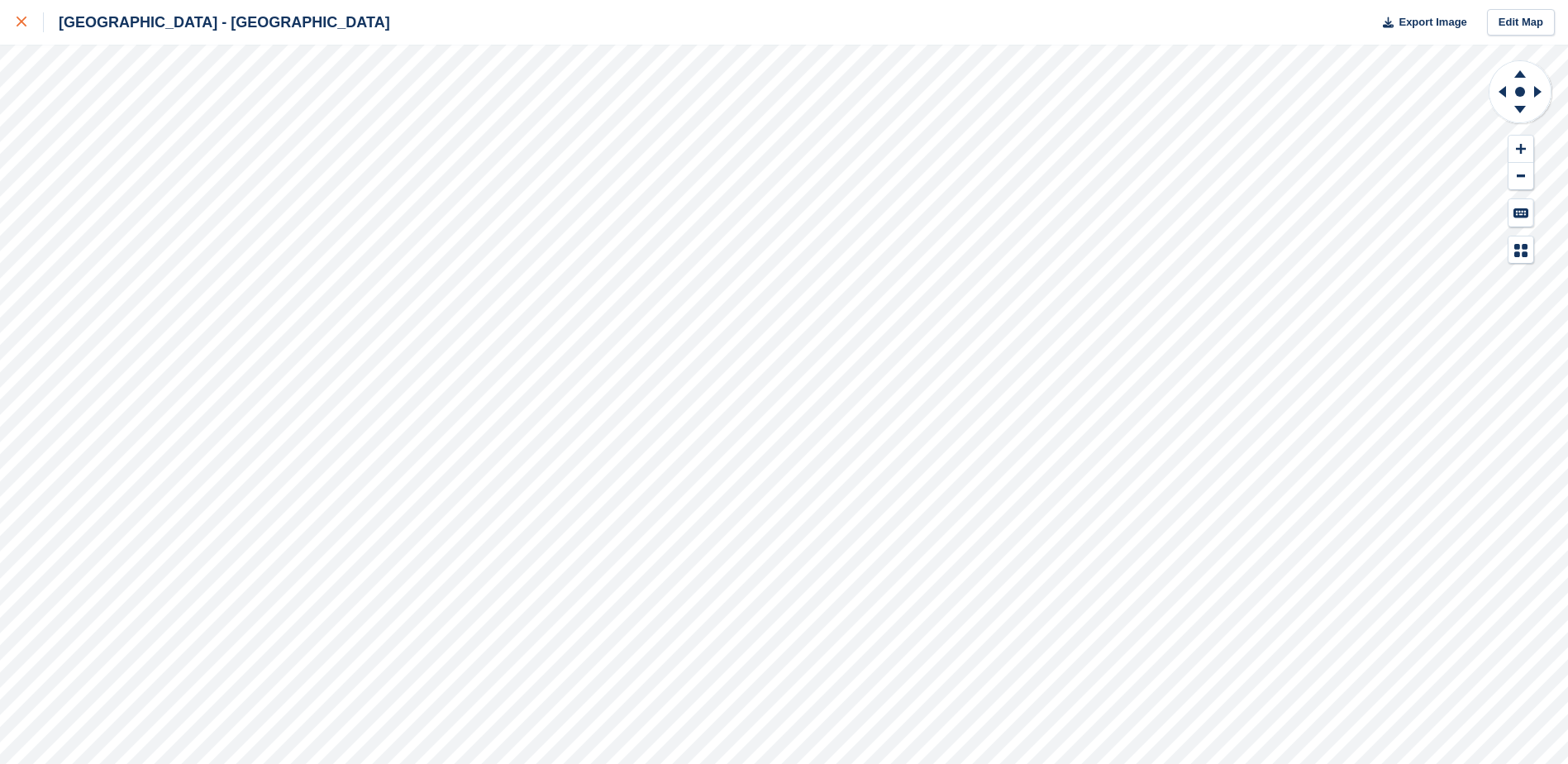
click at [38, 25] on div at bounding box center [30, 22] width 27 height 20
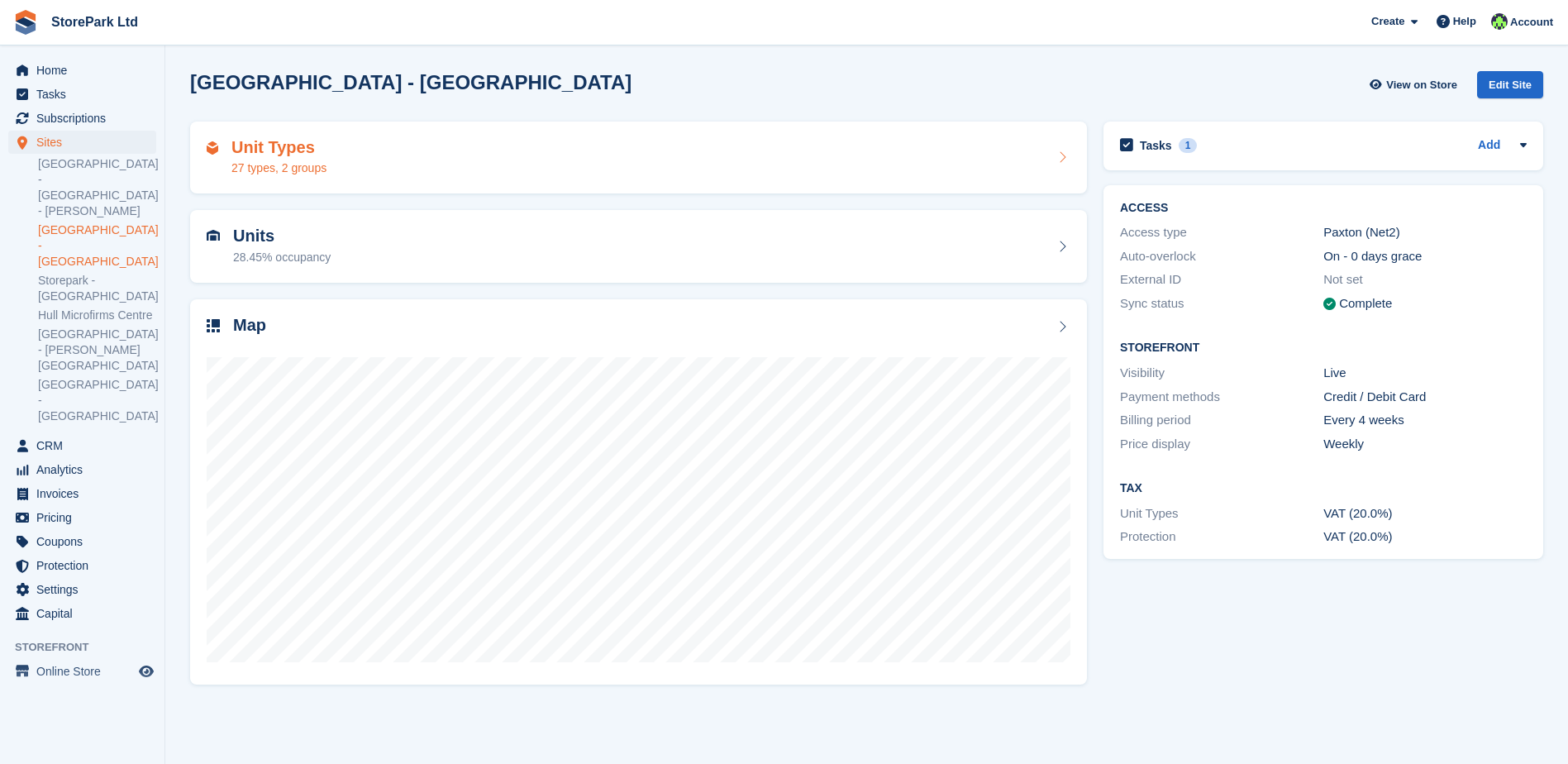
click at [292, 180] on div "Unit Types 27 types, 2 groups" at bounding box center [638, 158] width 897 height 73
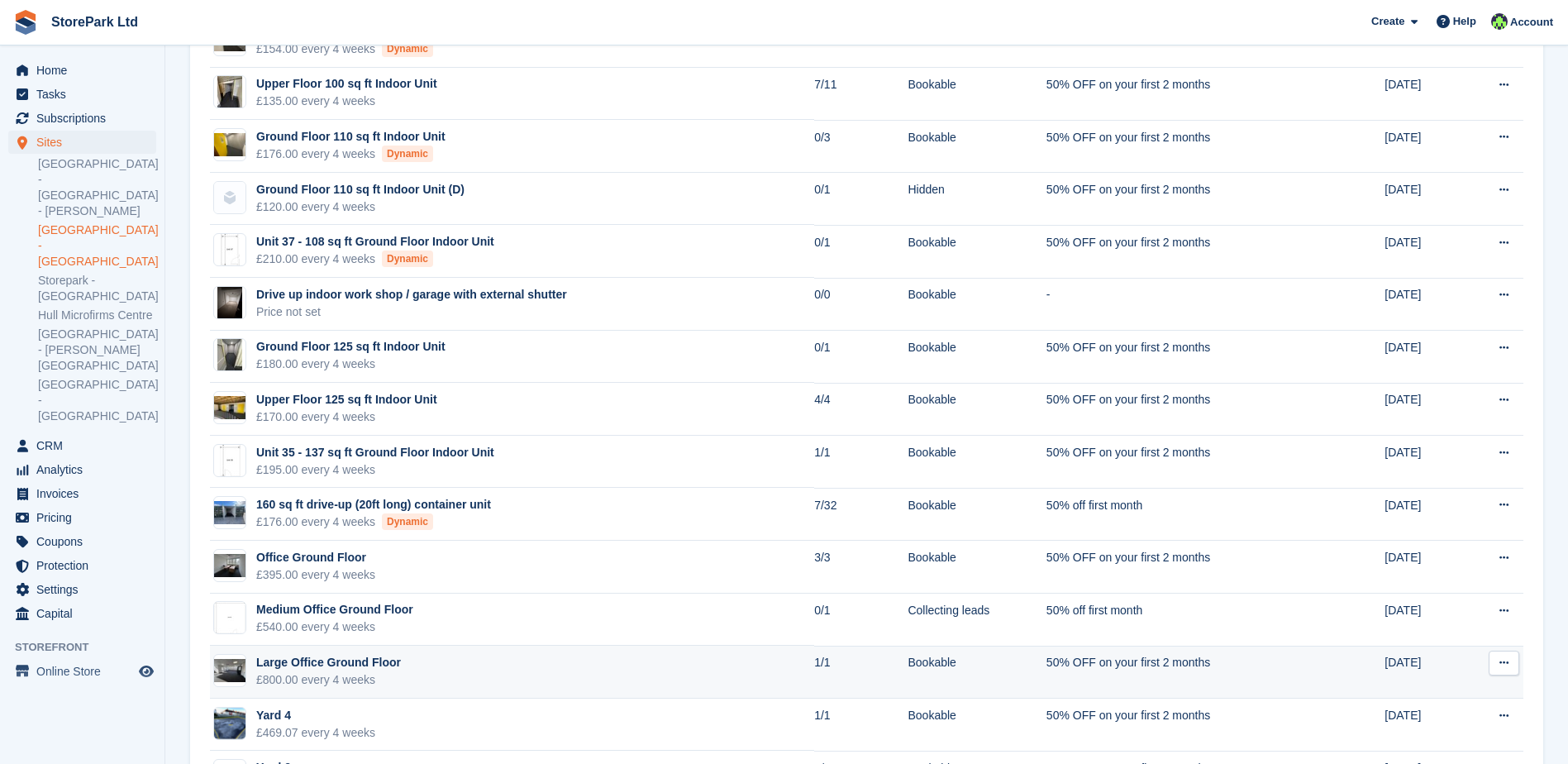
scroll to position [972, 0]
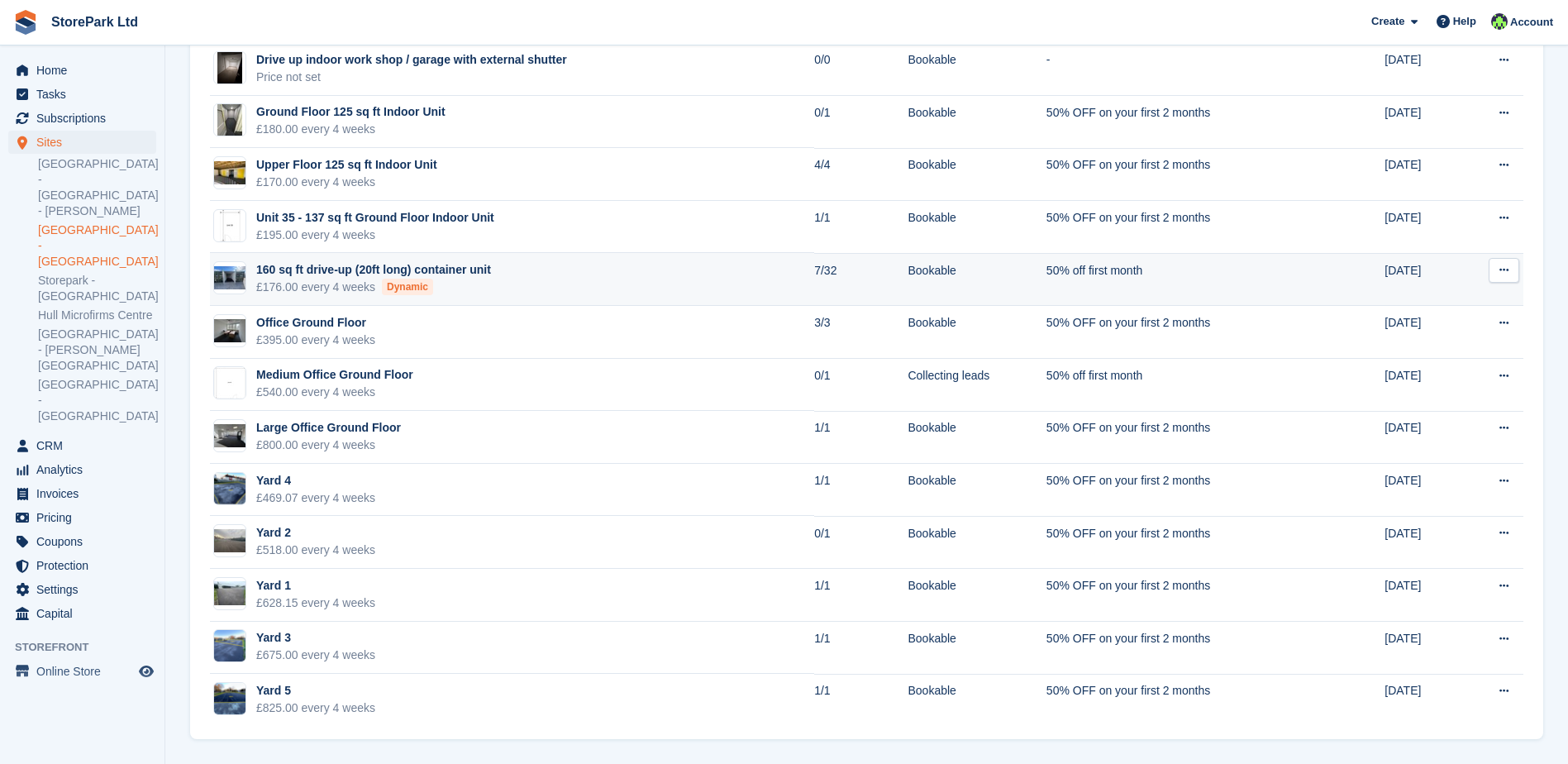
click at [376, 286] on div "£176.00 every 4 weeks Dynamic" at bounding box center [374, 287] width 234 height 18
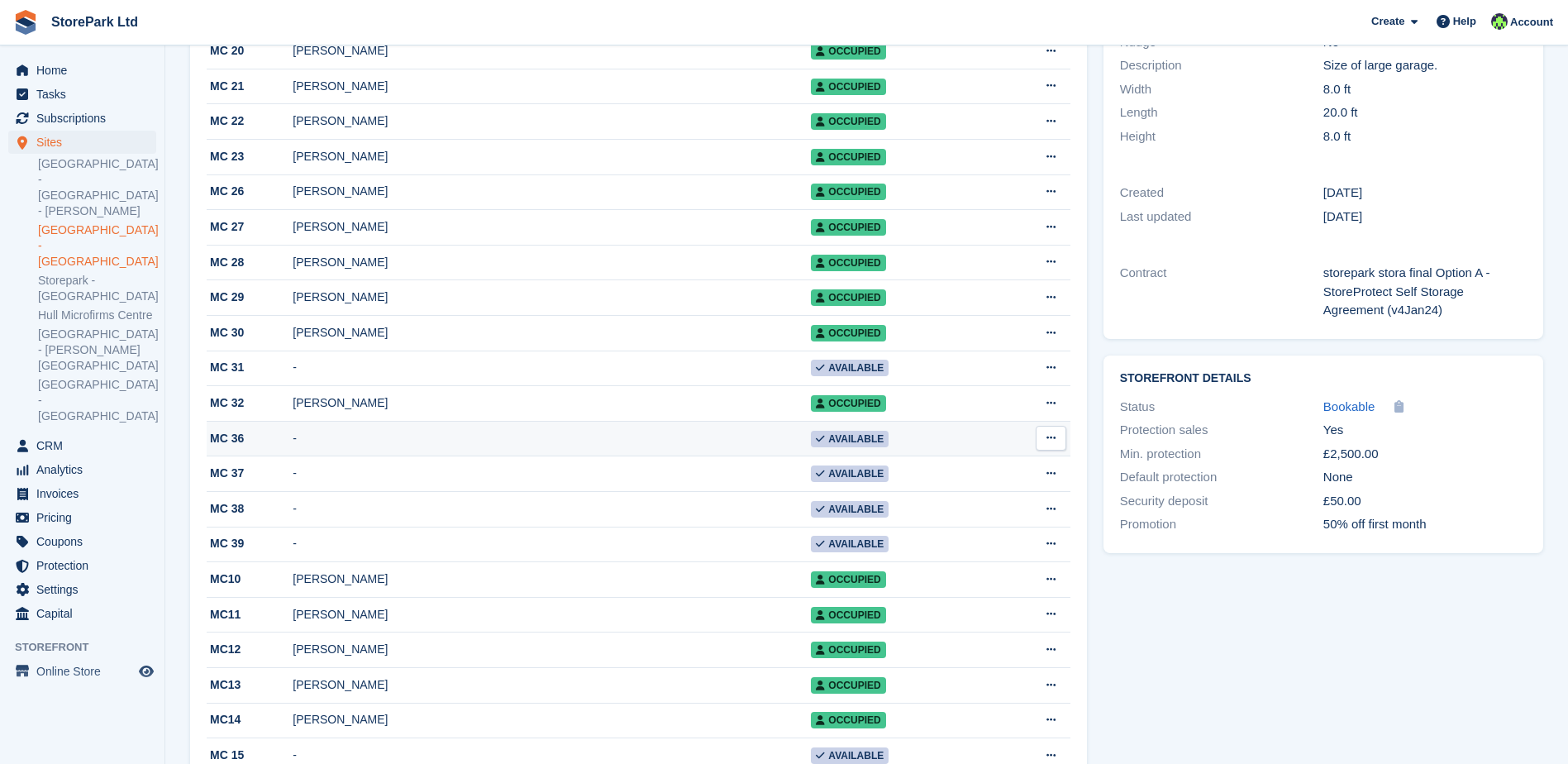
scroll to position [827, 0]
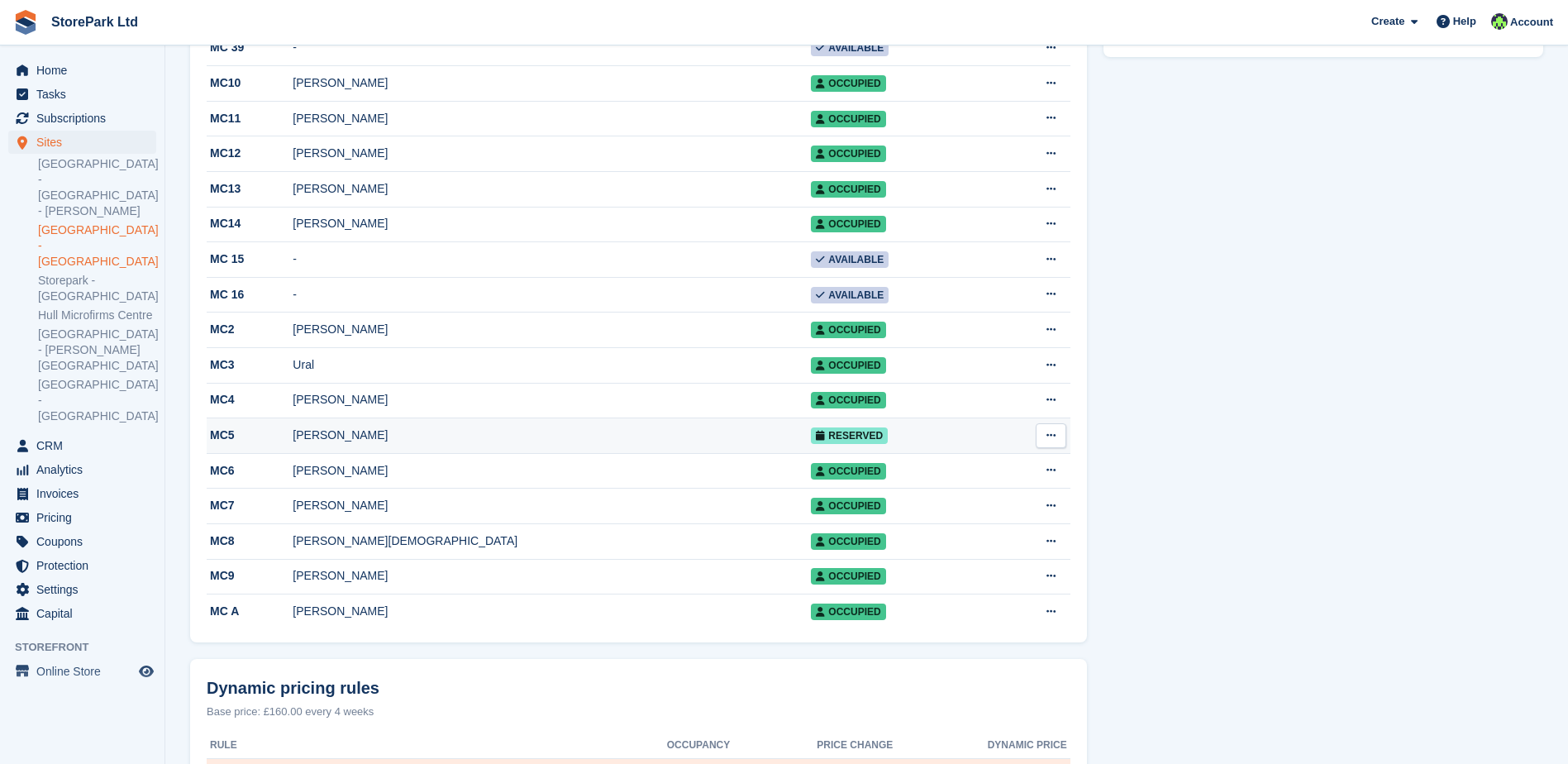
click at [548, 444] on div "James Kerslake" at bounding box center [551, 435] width 518 height 18
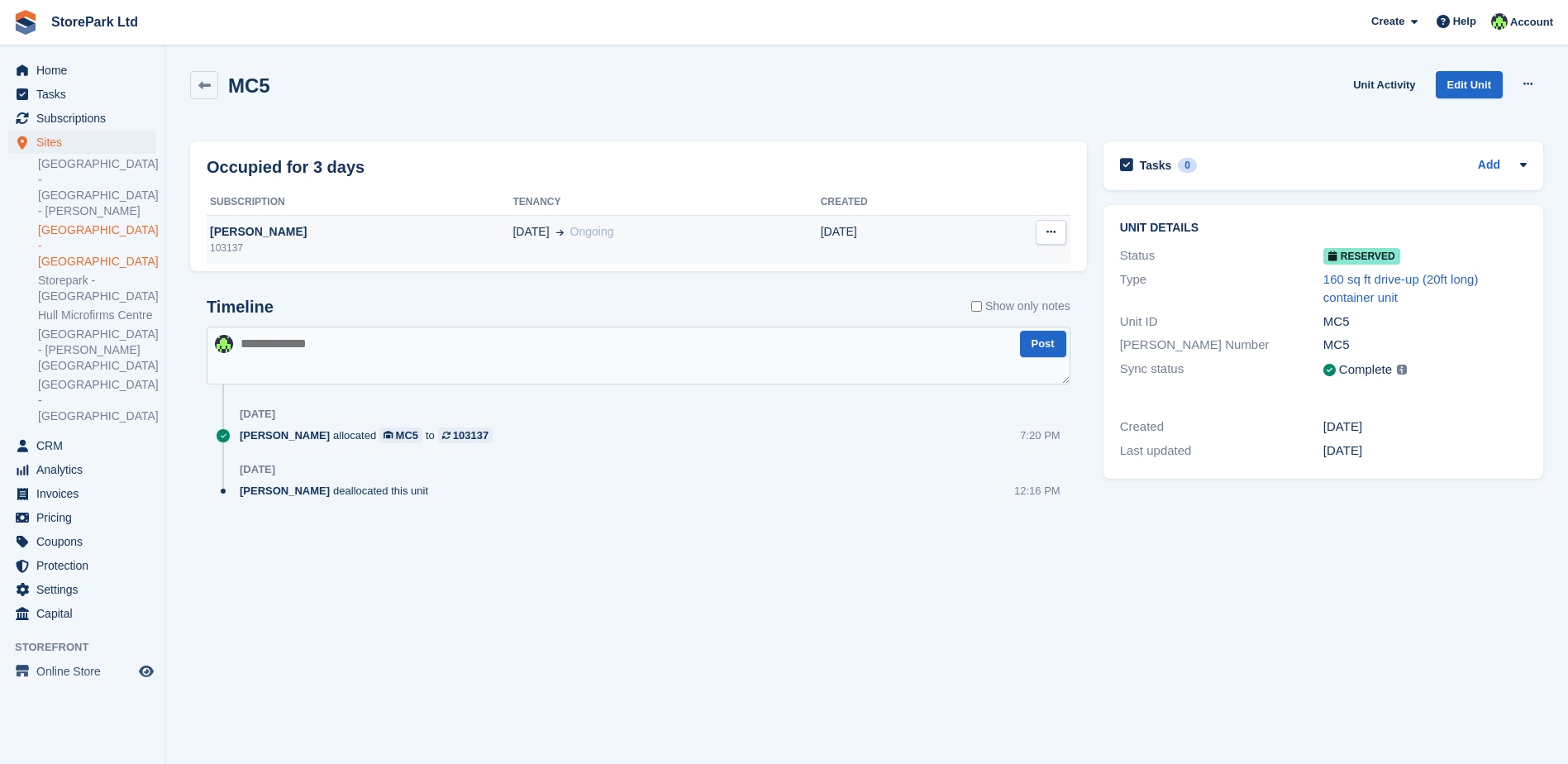
click at [570, 238] on span "Ongoing" at bounding box center [592, 231] width 44 height 13
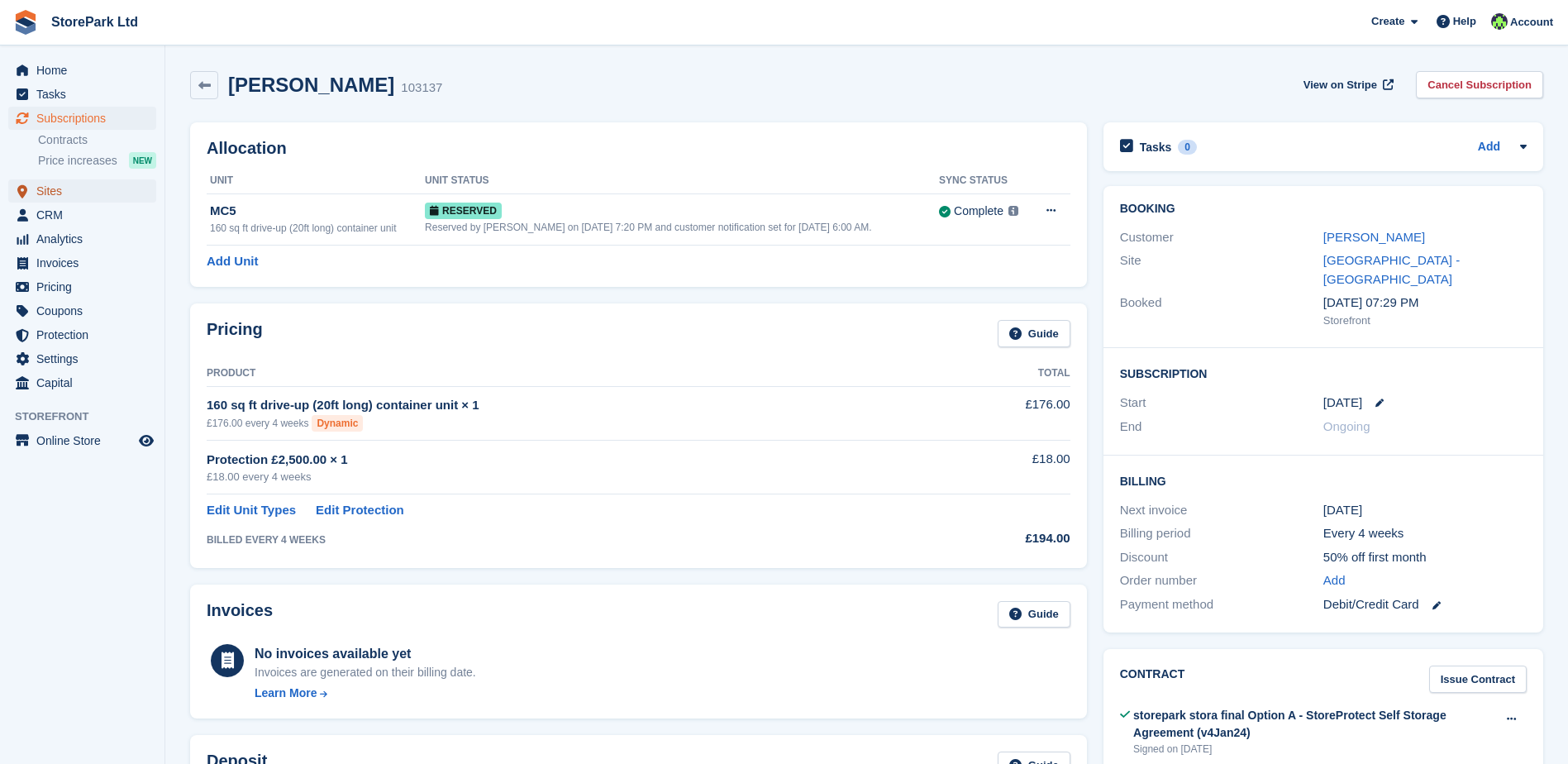
click at [92, 193] on span "Sites" at bounding box center [86, 191] width 99 height 23
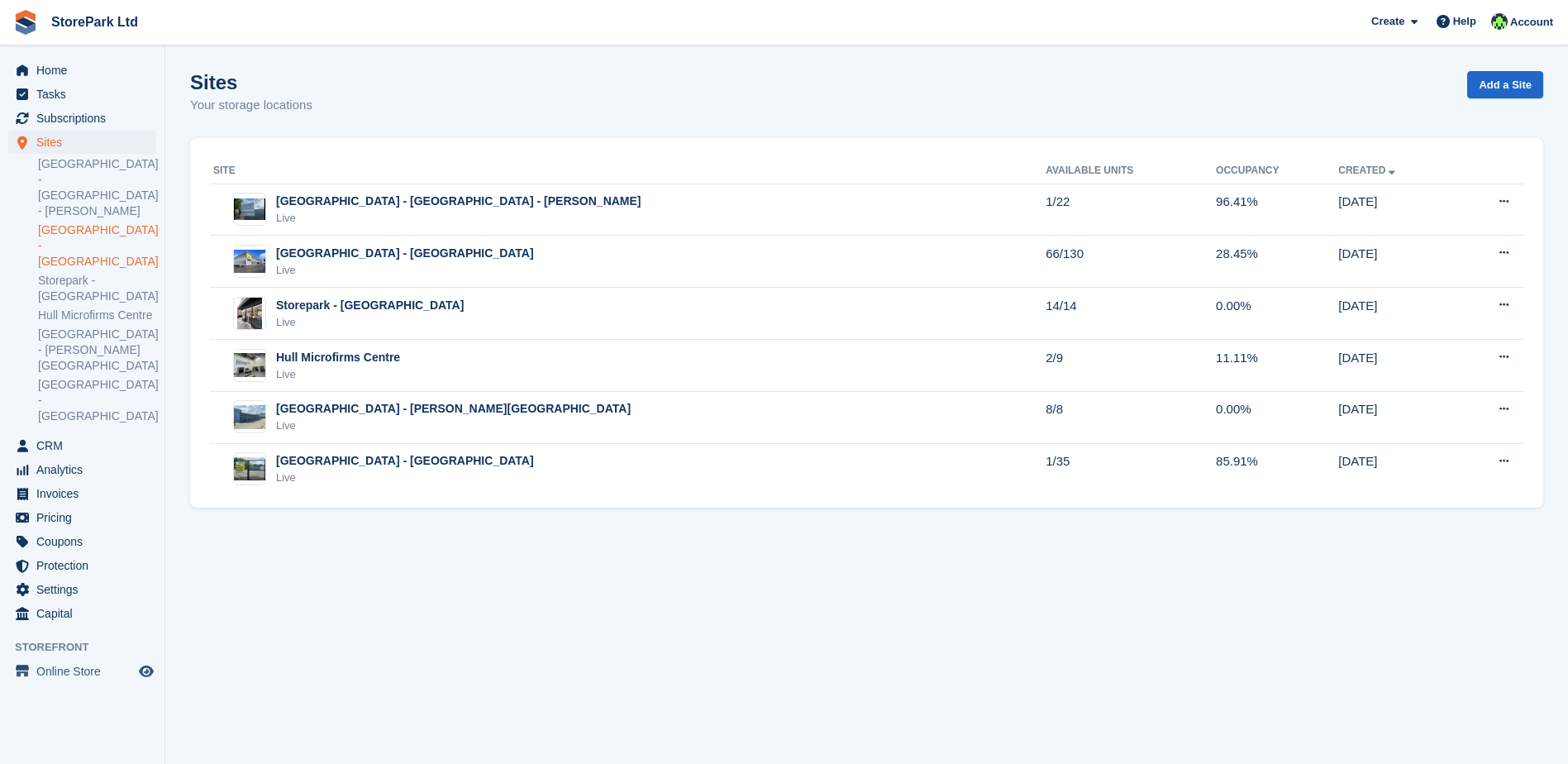
click at [92, 222] on link "[GEOGRAPHIC_DATA] - [GEOGRAPHIC_DATA]" at bounding box center [96, 246] width 118 height 47
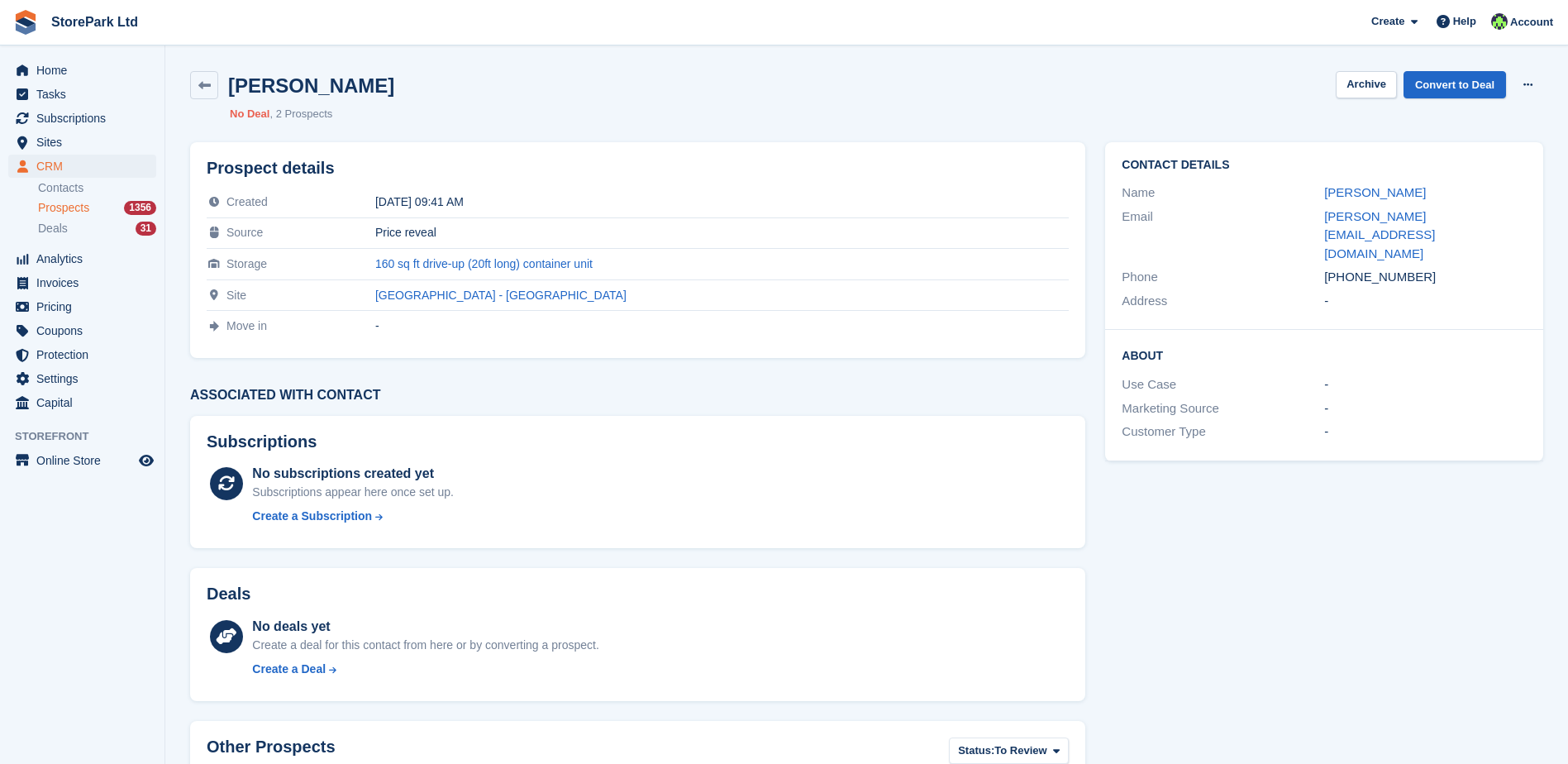
scroll to position [132, 0]
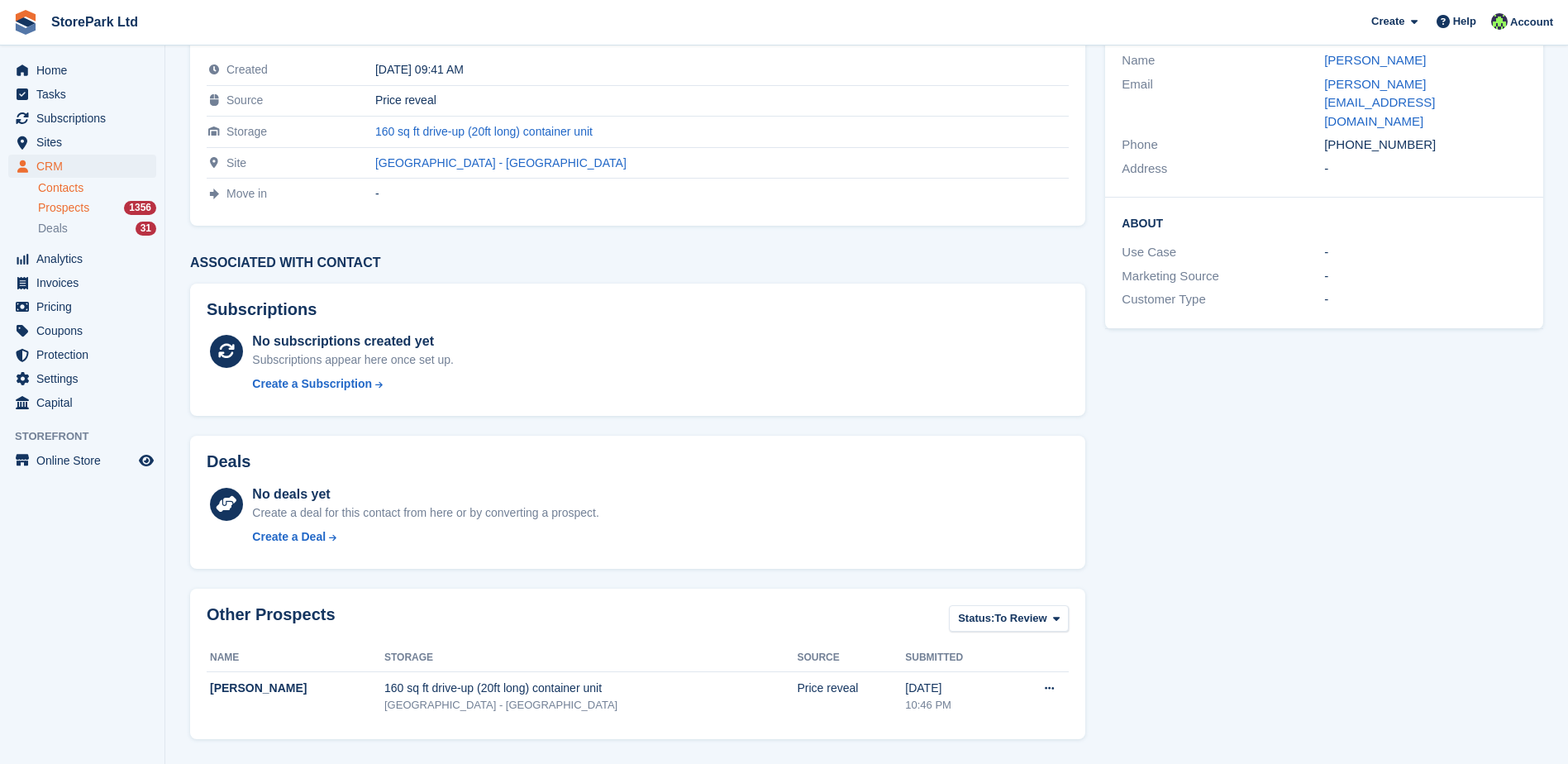
click at [67, 184] on link "Contacts" at bounding box center [96, 188] width 118 height 16
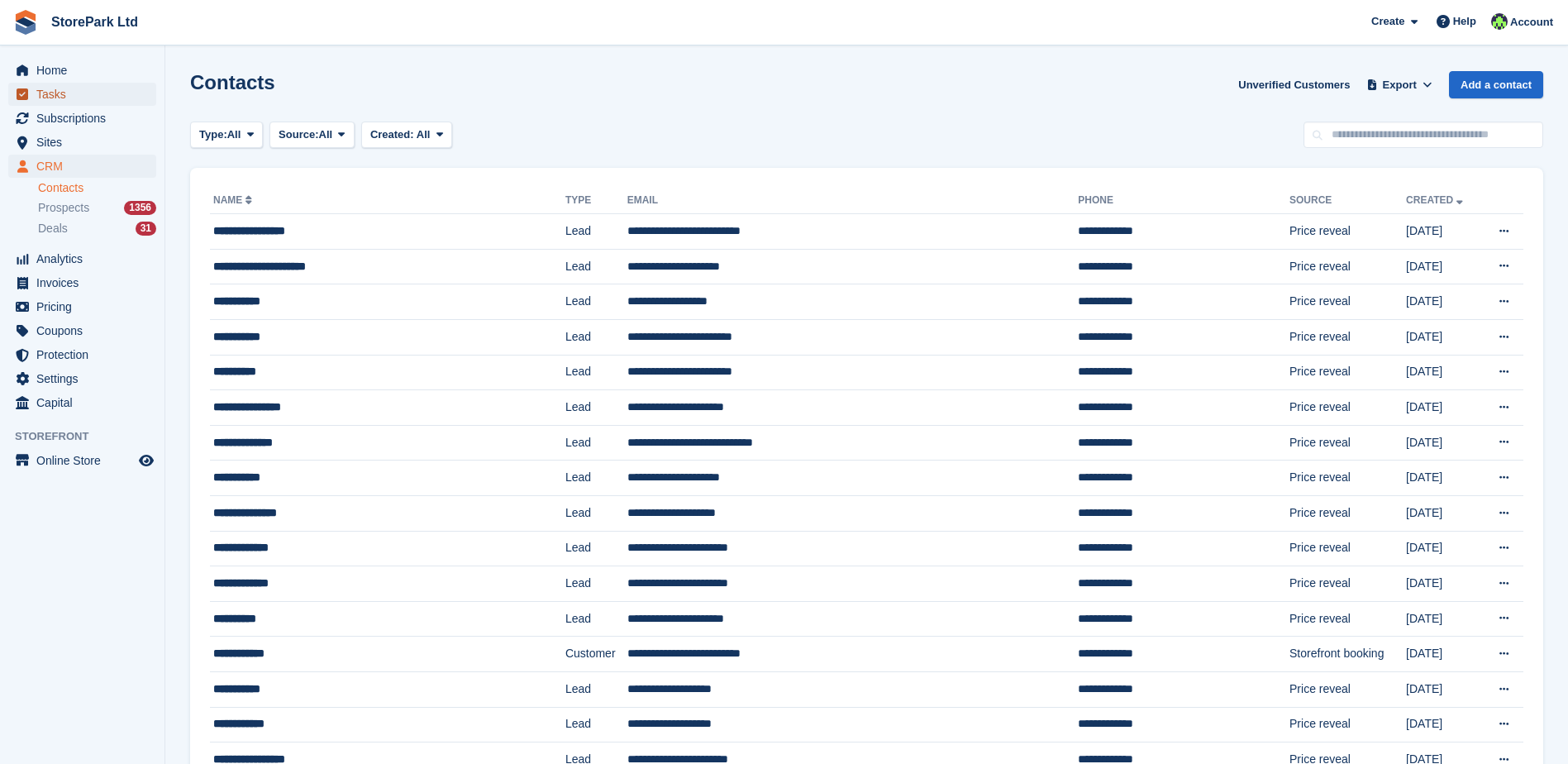
click at [69, 99] on span "Tasks" at bounding box center [86, 94] width 99 height 23
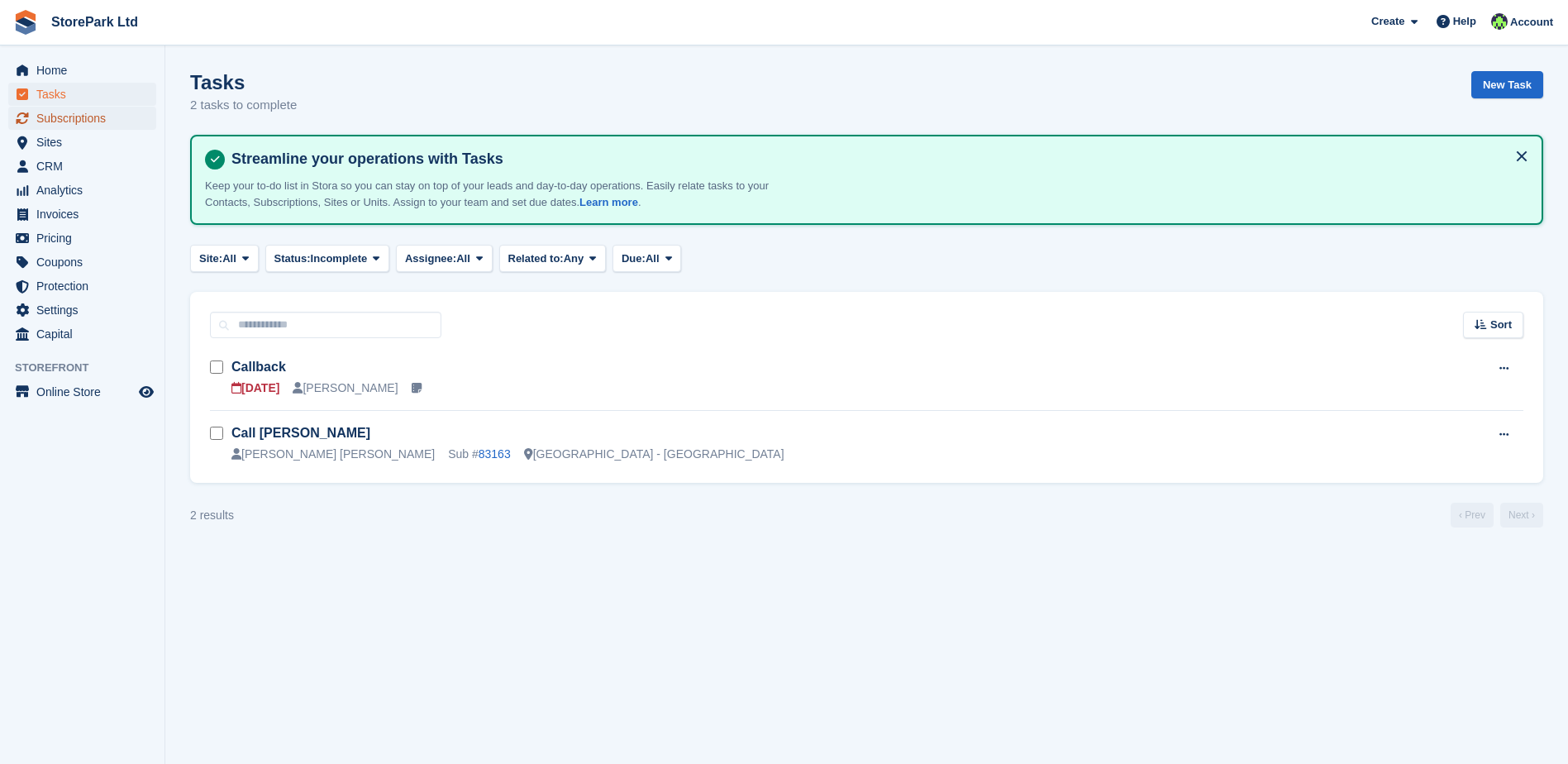
click at [78, 117] on span "Subscriptions" at bounding box center [86, 118] width 99 height 23
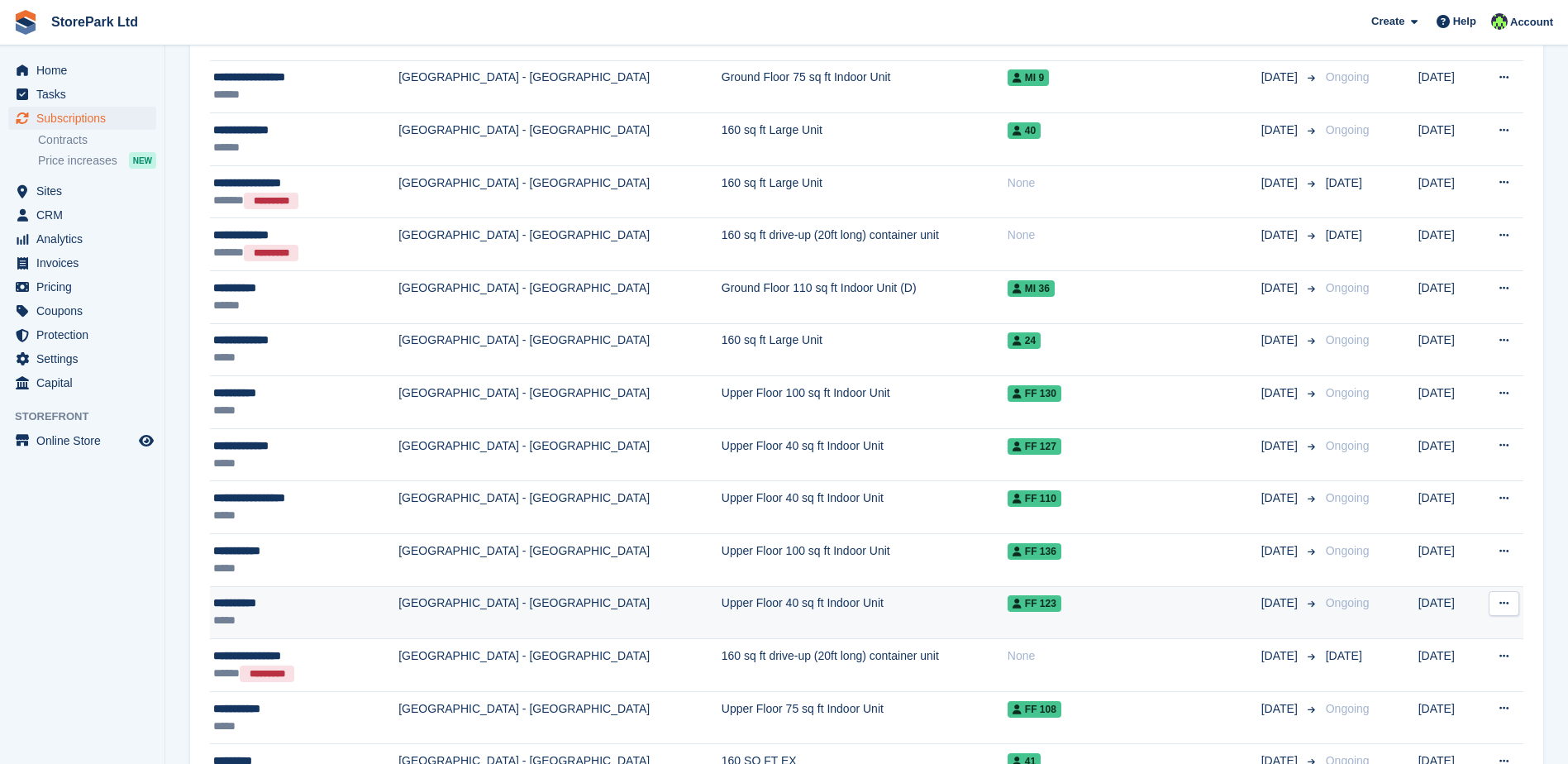
scroll to position [1158, 0]
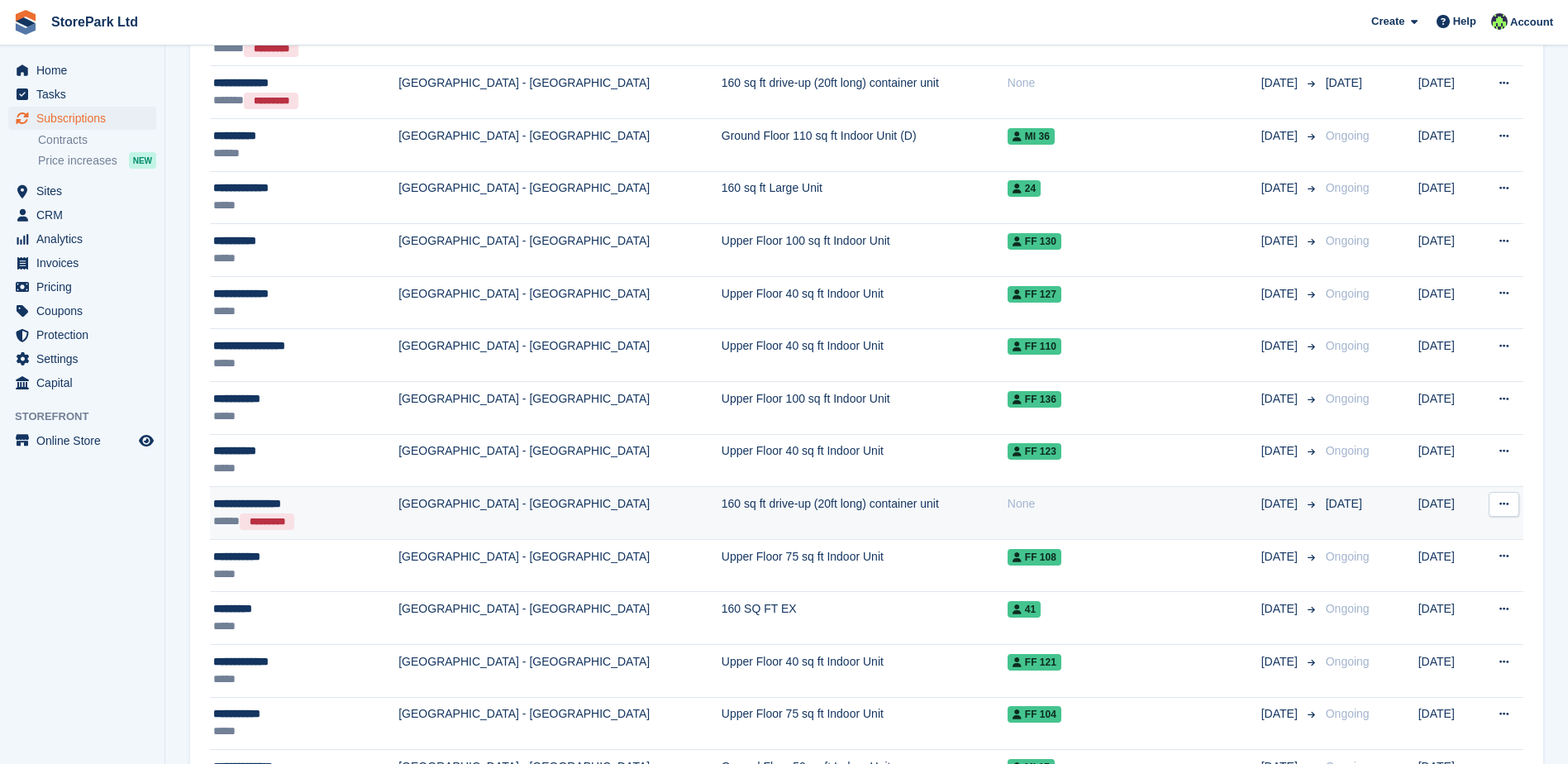
click at [294, 518] on div "*********" at bounding box center [267, 522] width 54 height 17
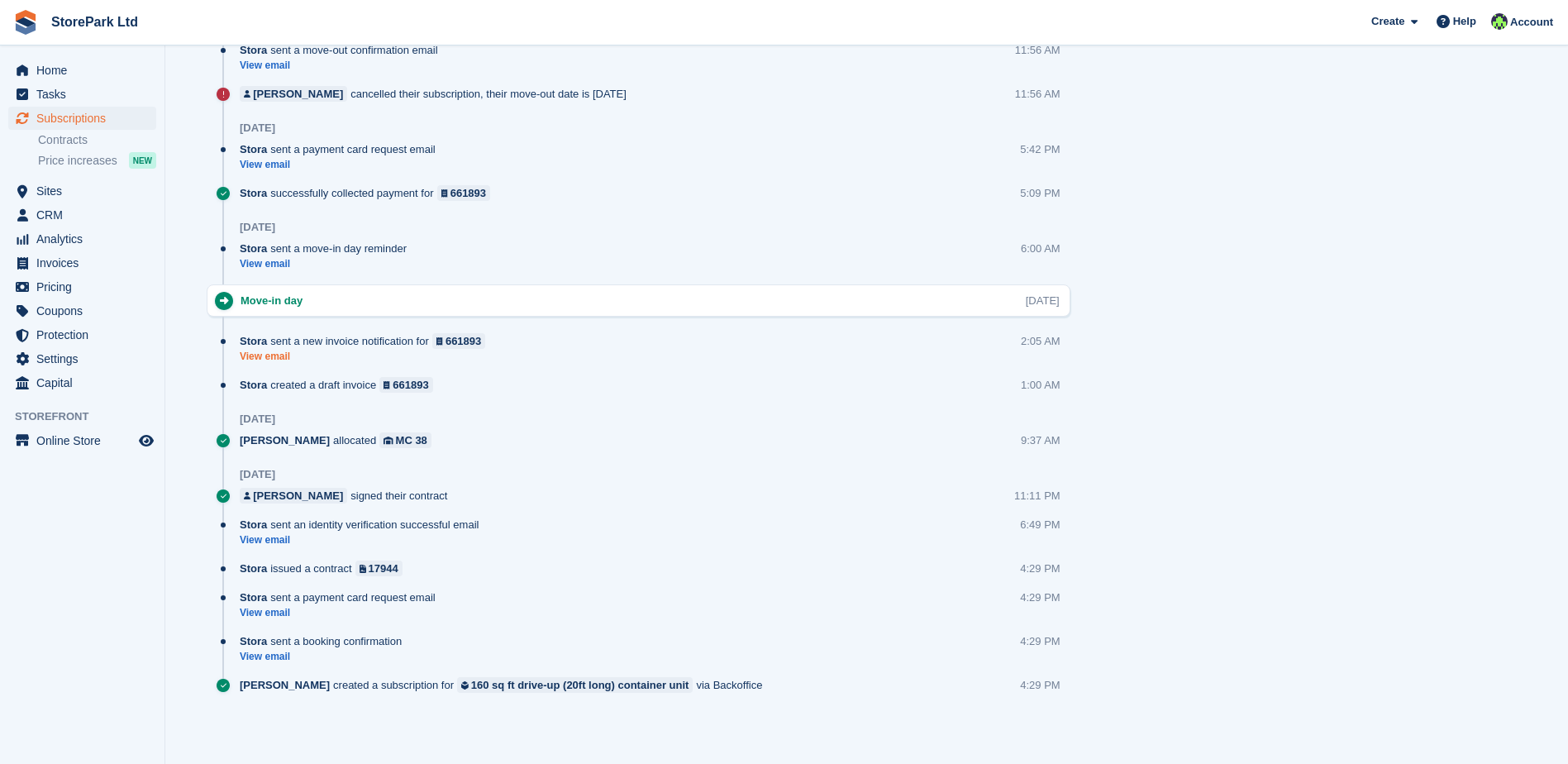
scroll to position [363, 0]
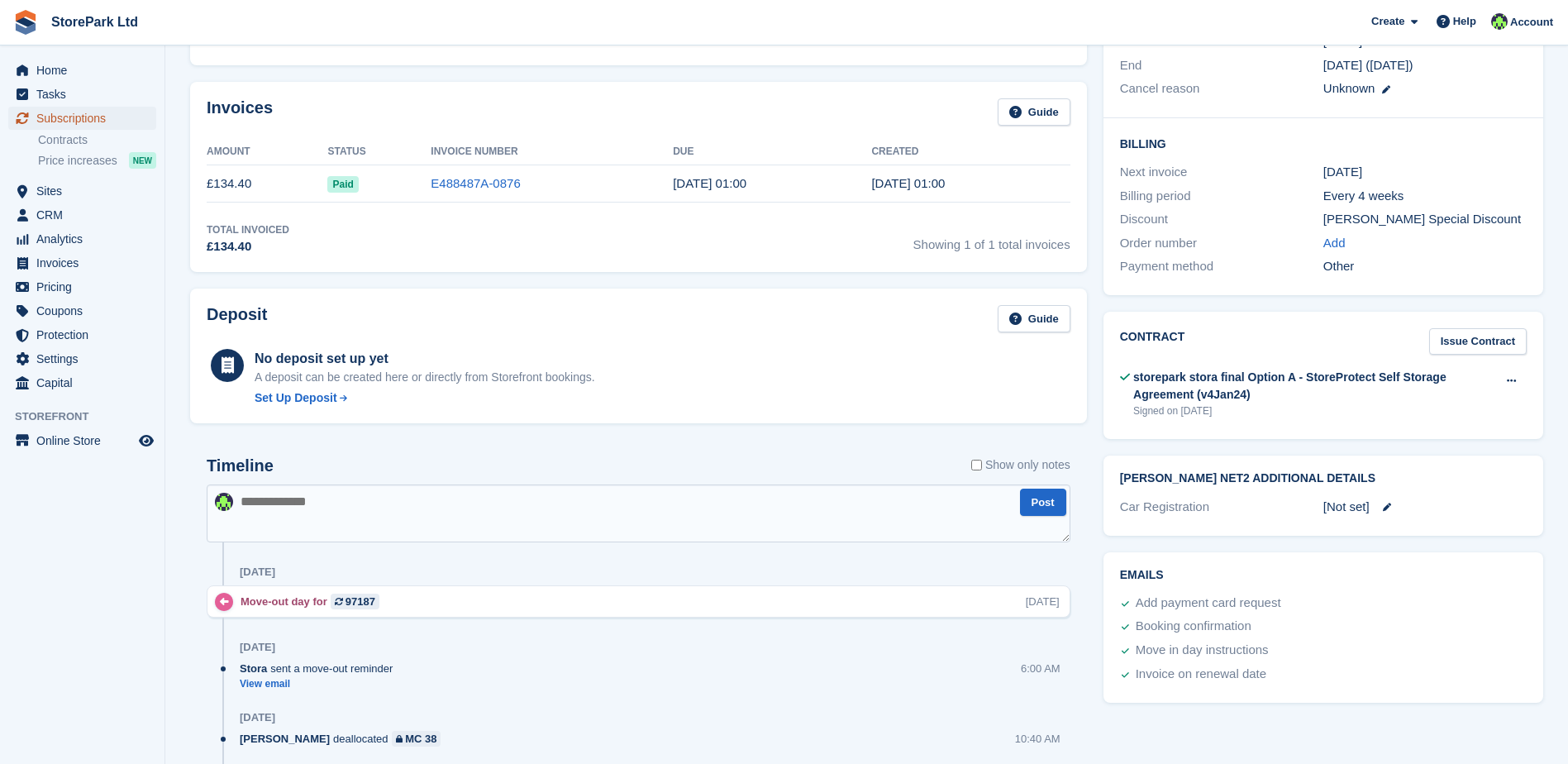
click at [88, 123] on span "Subscriptions" at bounding box center [86, 118] width 99 height 23
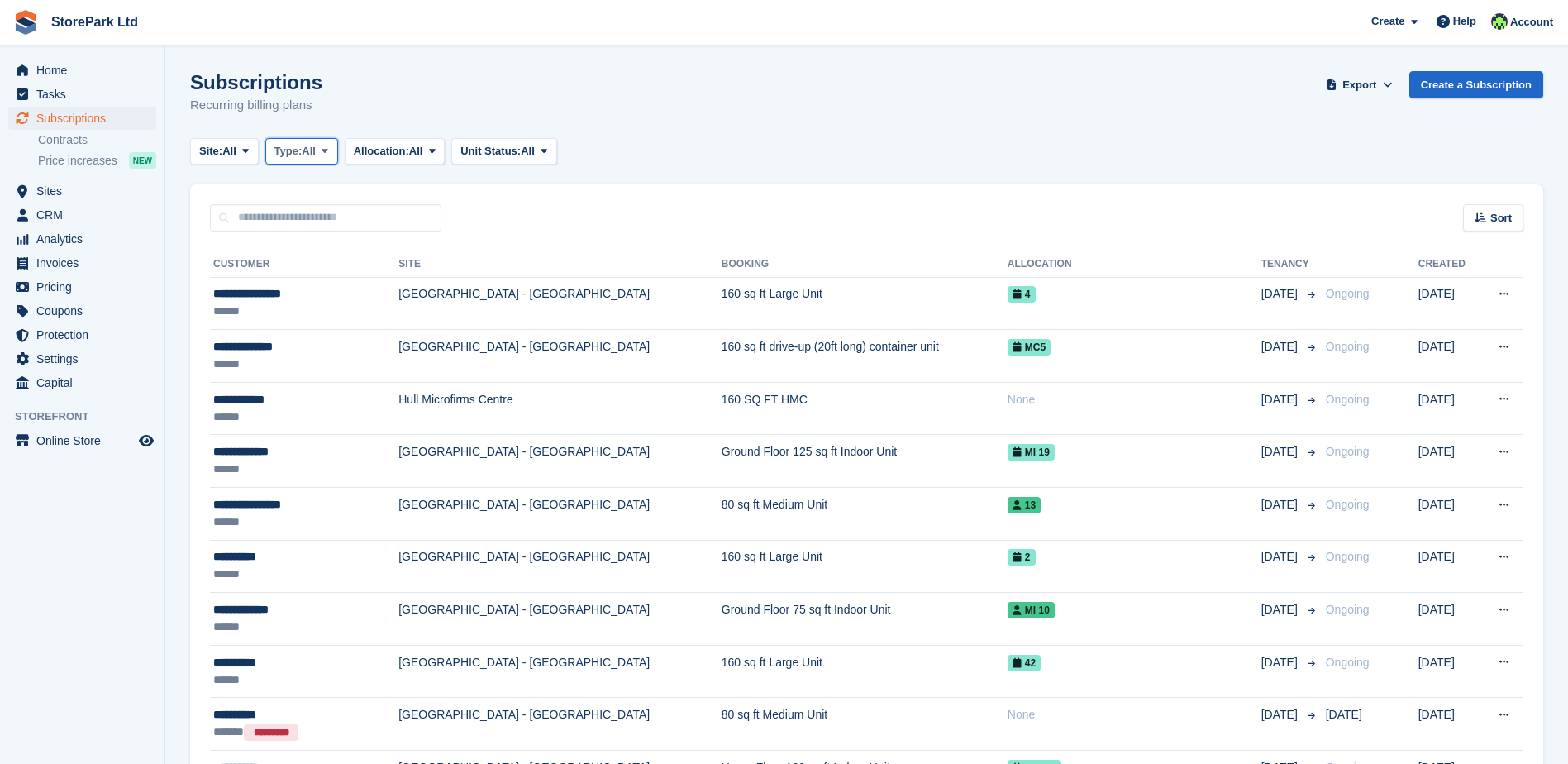
click at [303, 157] on span "Type:" at bounding box center [289, 151] width 28 height 17
click at [347, 240] on link "Previous" at bounding box center [345, 249] width 144 height 30
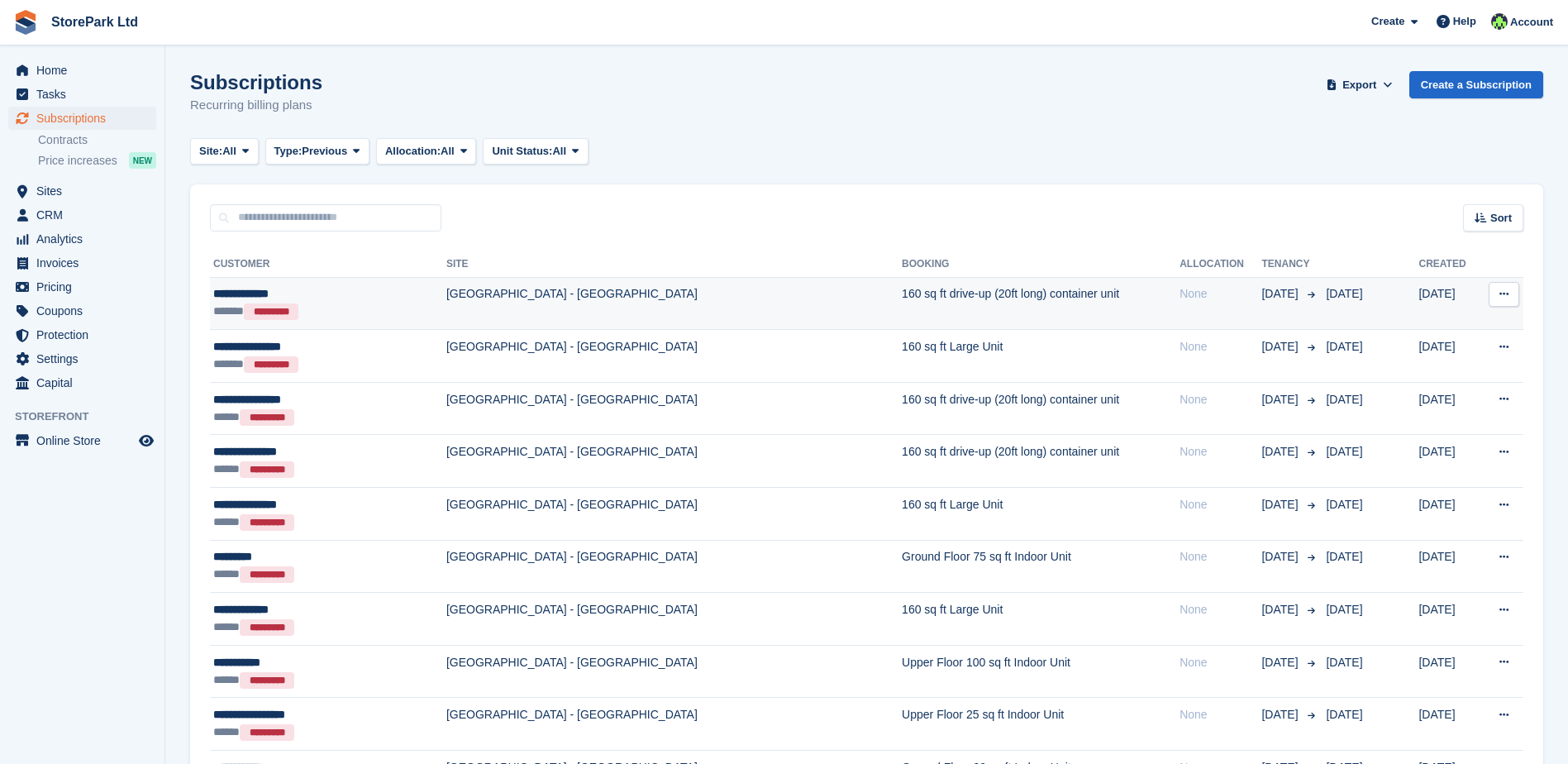
click at [902, 318] on td "160 sq ft drive-up (20ft long) container unit" at bounding box center [1040, 303] width 277 height 53
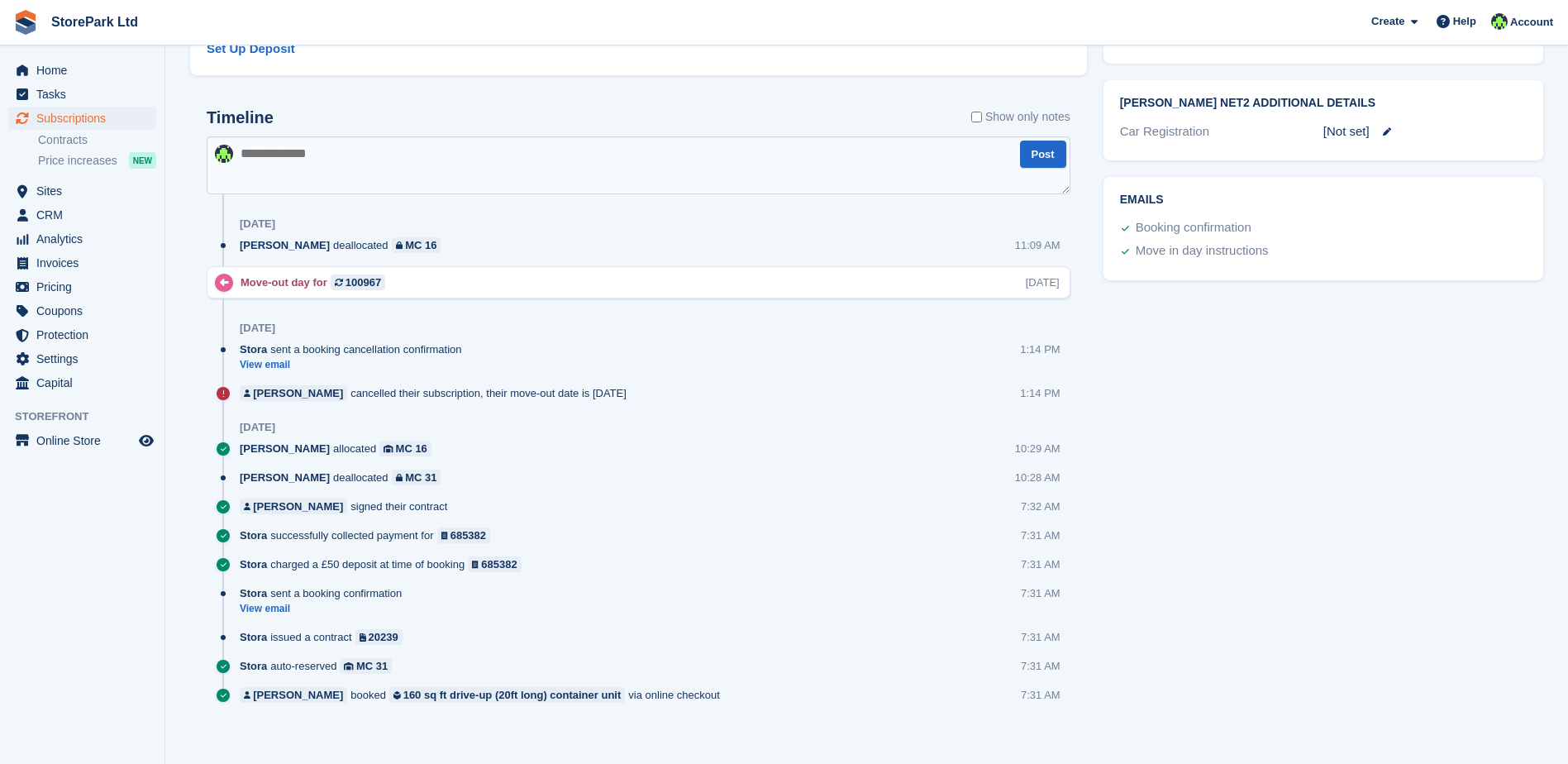
scroll to position [748, 0]
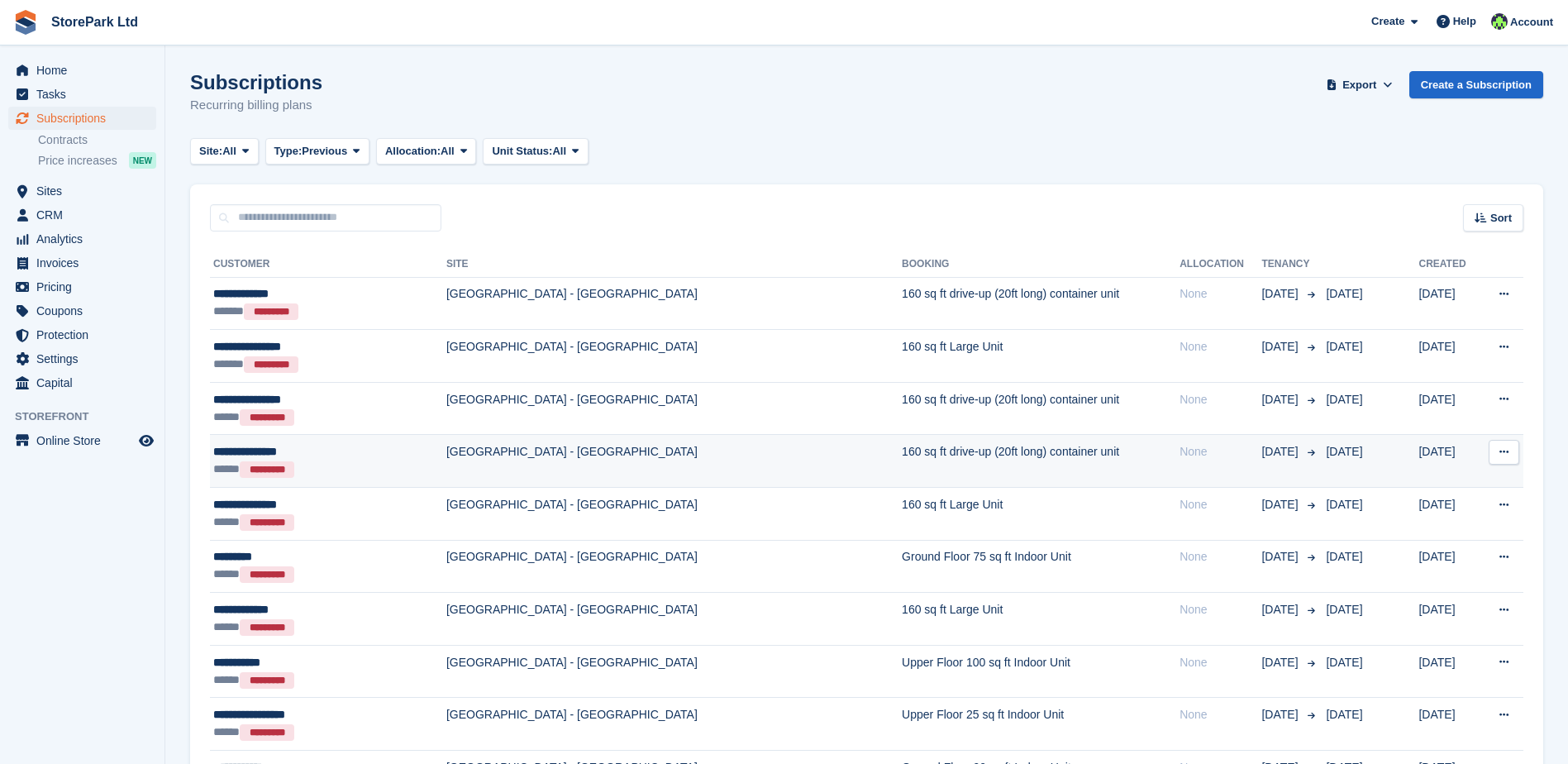
click at [603, 468] on td "[GEOGRAPHIC_DATA] - [GEOGRAPHIC_DATA]" at bounding box center [674, 461] width 456 height 53
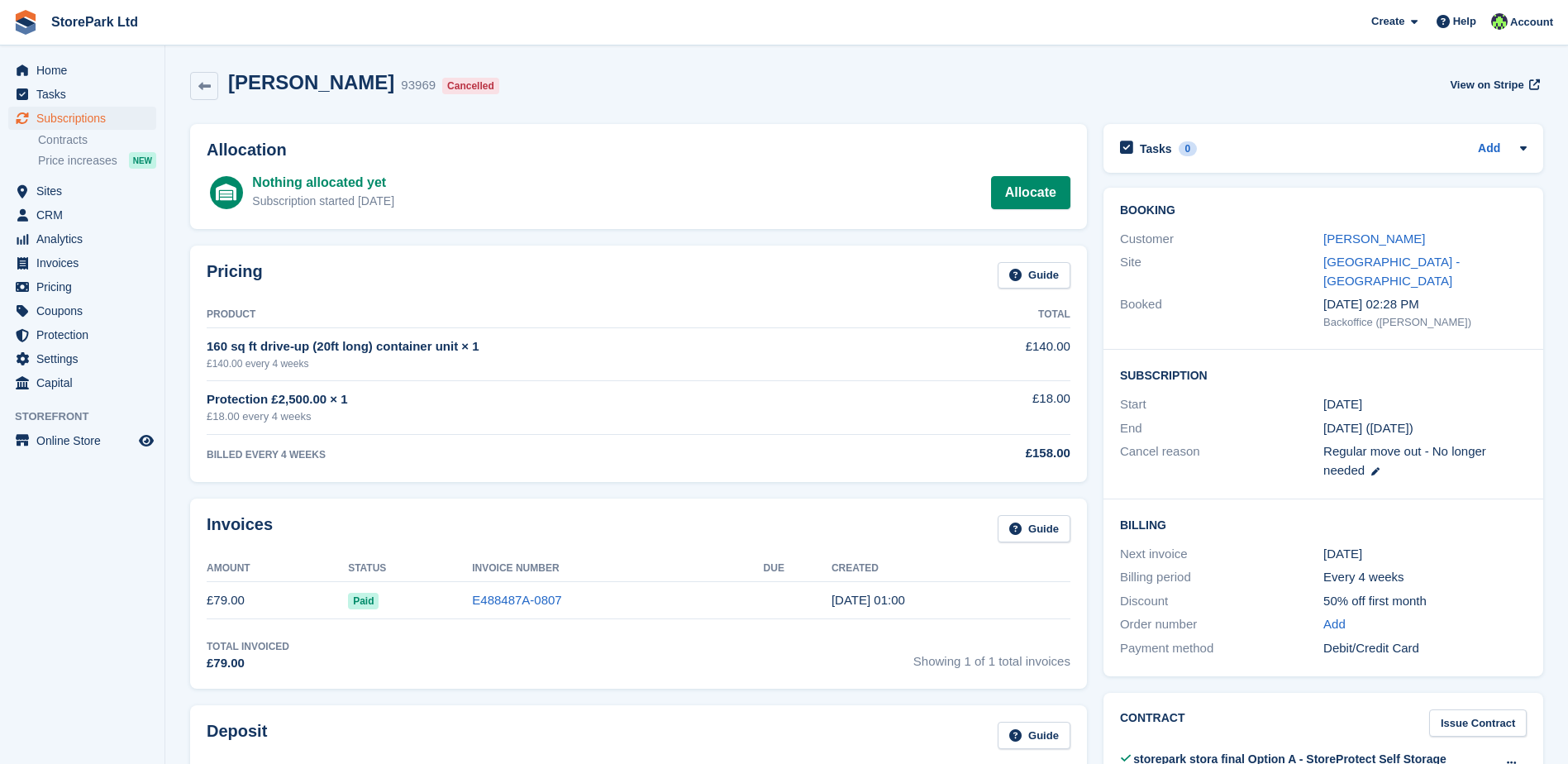
scroll to position [662, 0]
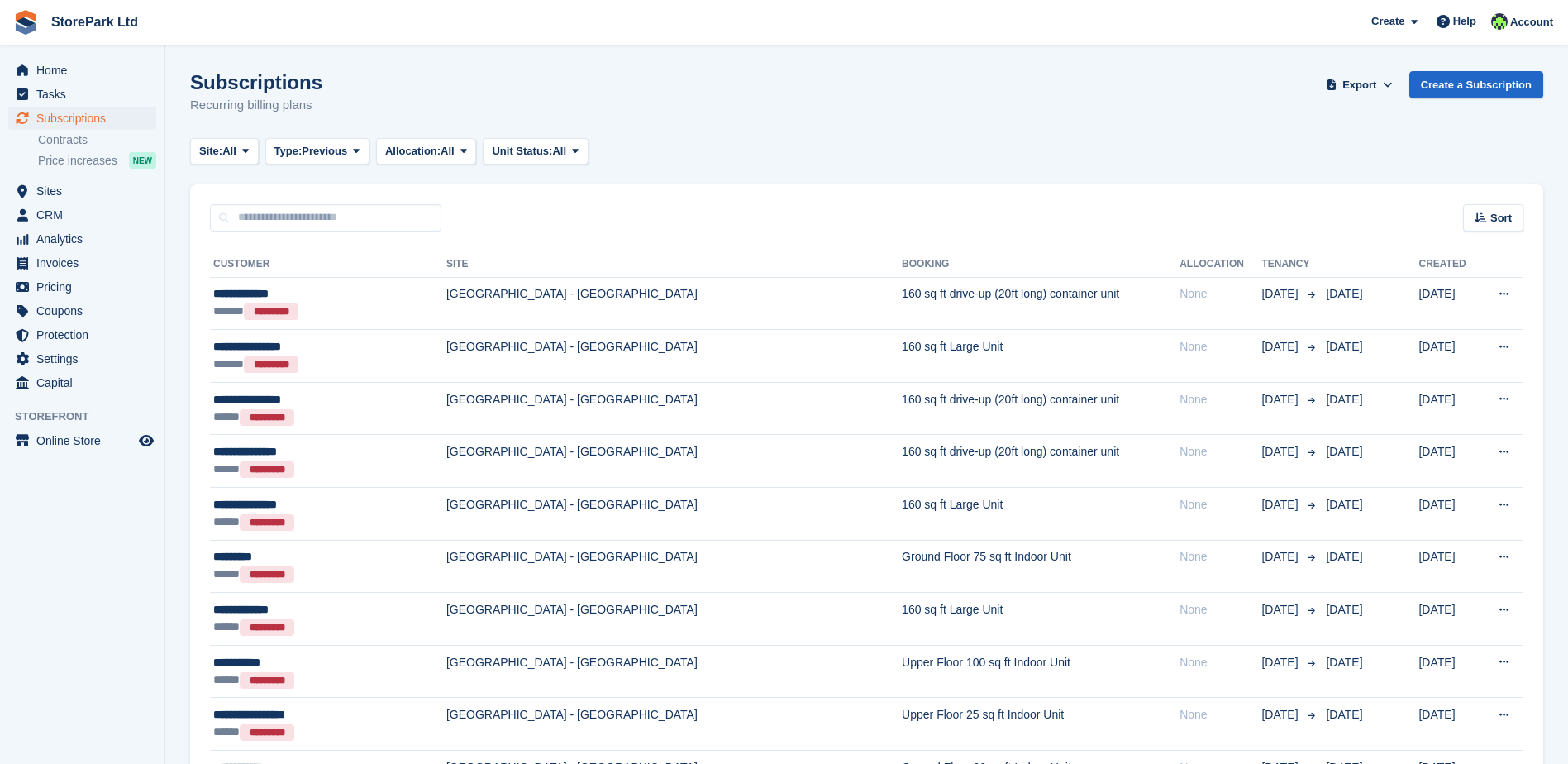
scroll to position [82, 0]
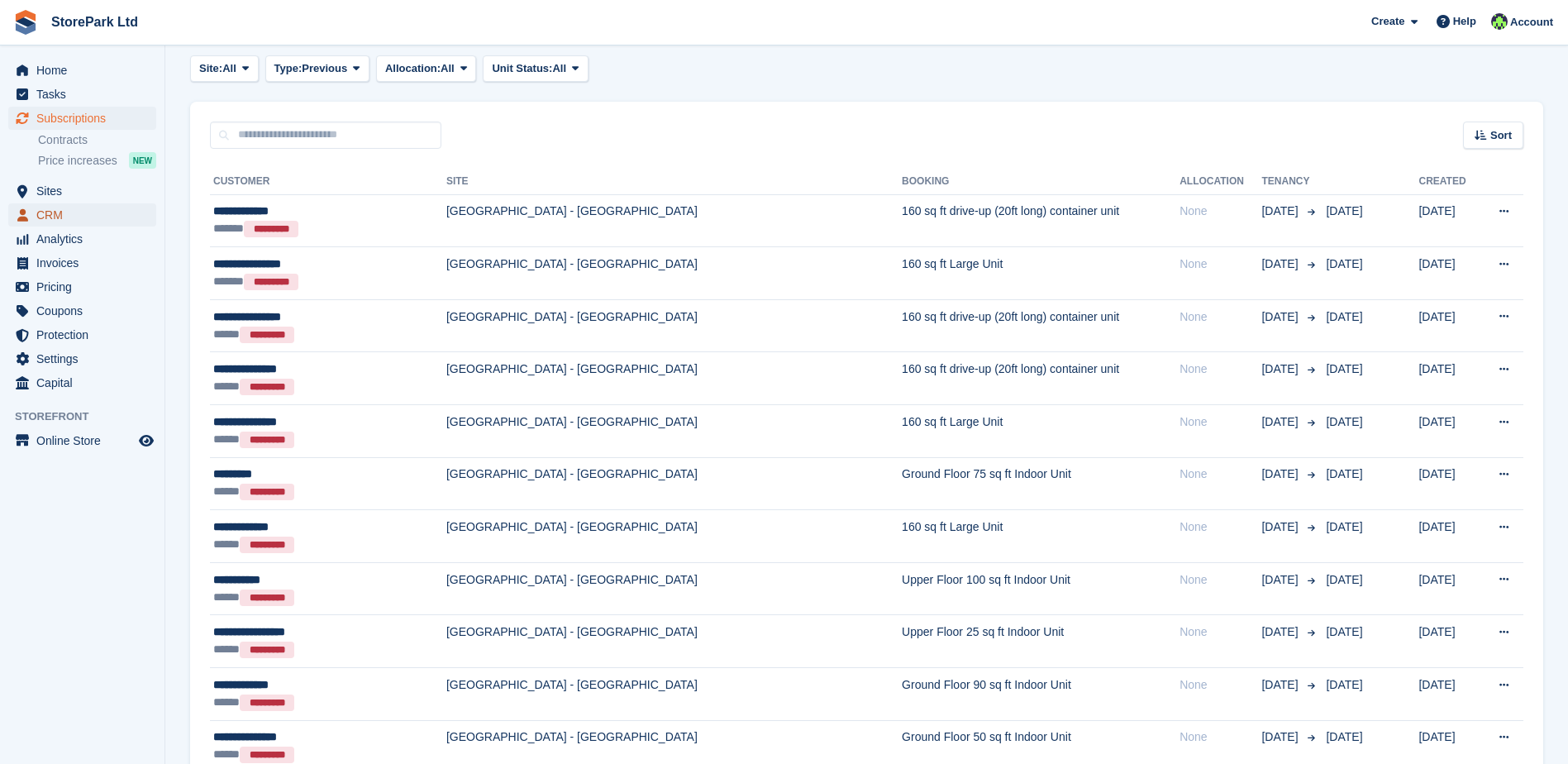
click at [66, 213] on span "CRM" at bounding box center [86, 214] width 99 height 23
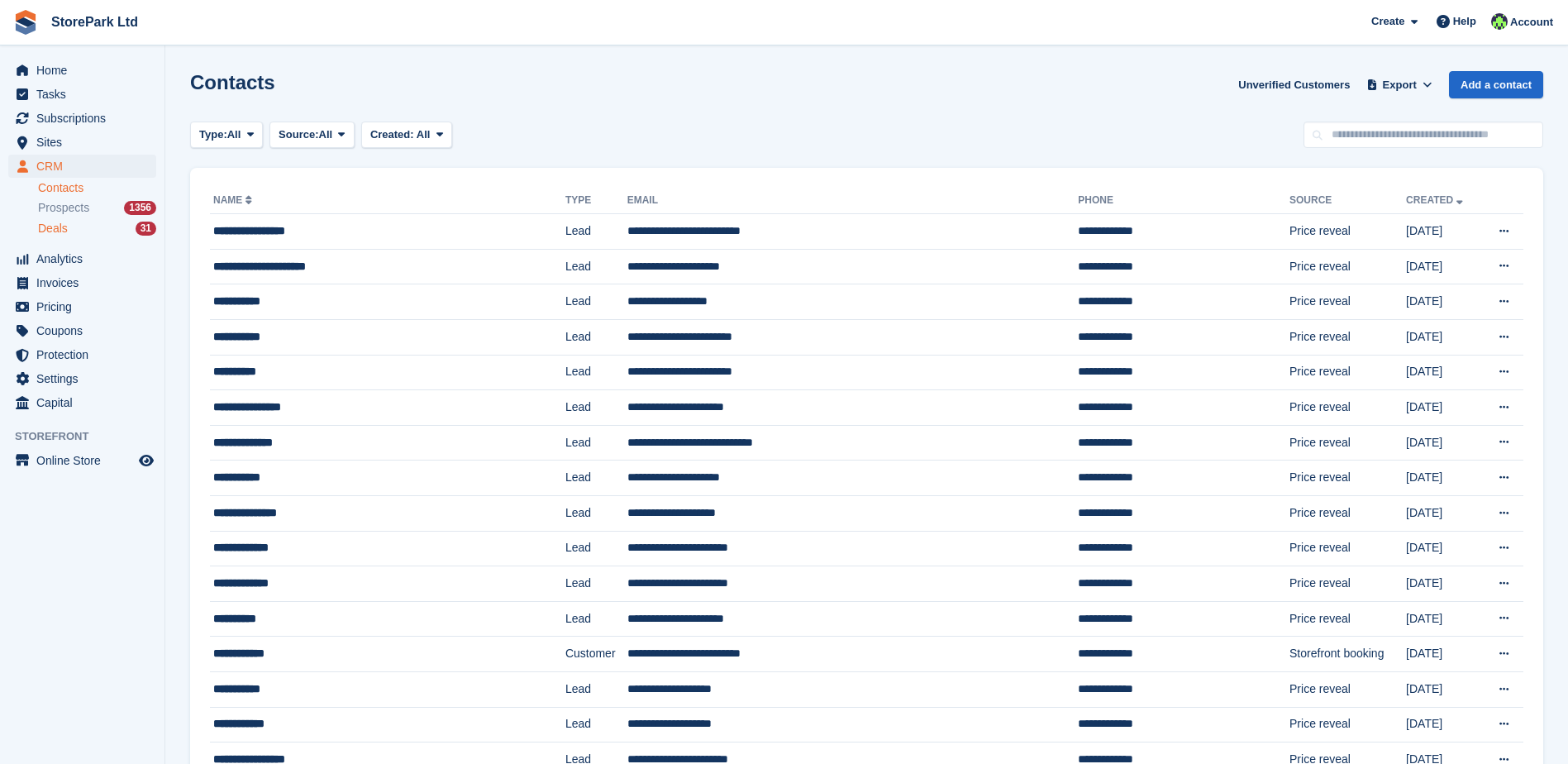
click at [69, 225] on div "Deals 31" at bounding box center [96, 228] width 118 height 16
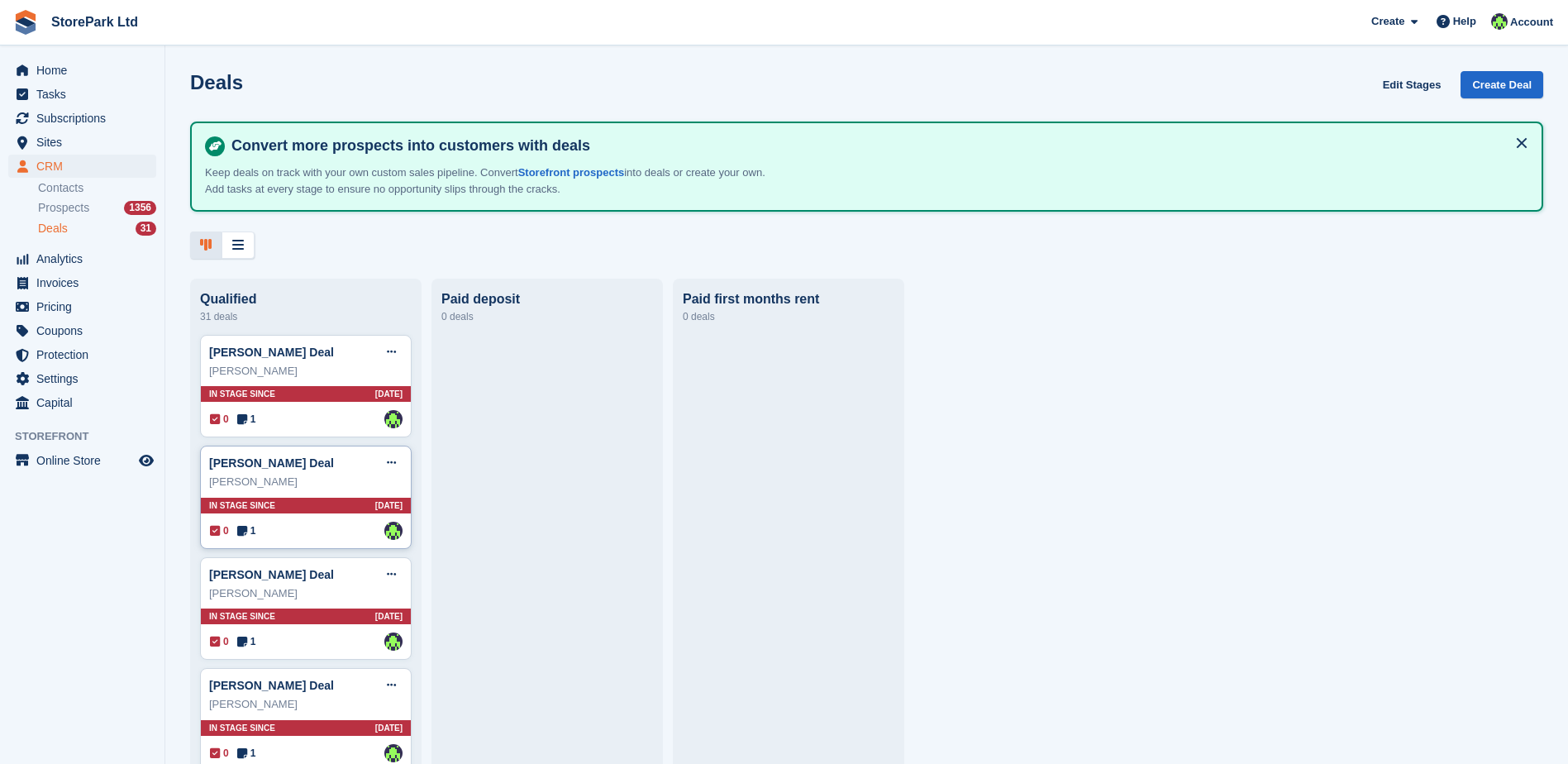
scroll to position [82, 0]
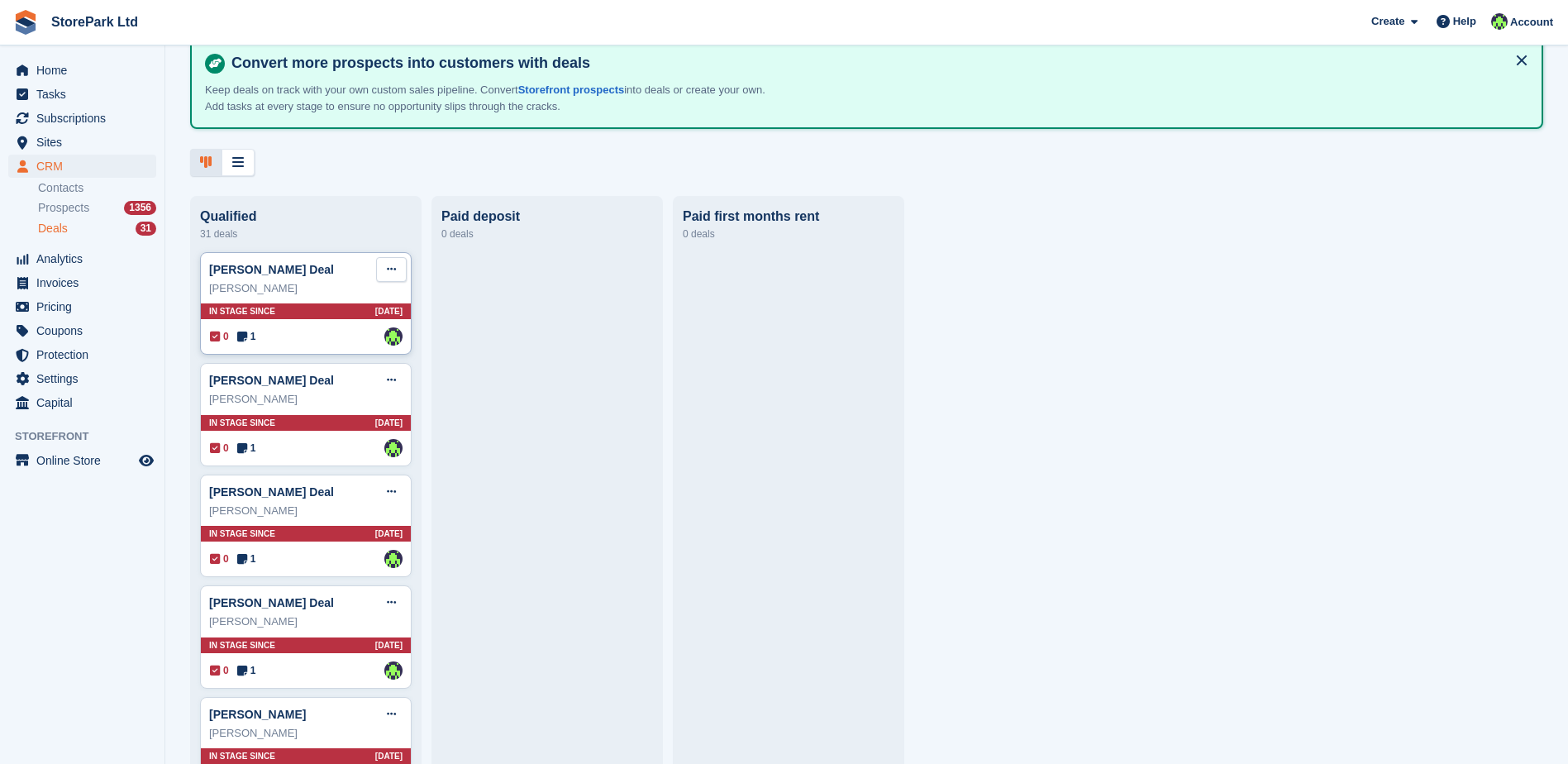
click at [388, 275] on icon at bounding box center [391, 269] width 9 height 11
click at [332, 337] on p "Mark as won" at bounding box center [327, 337] width 144 height 22
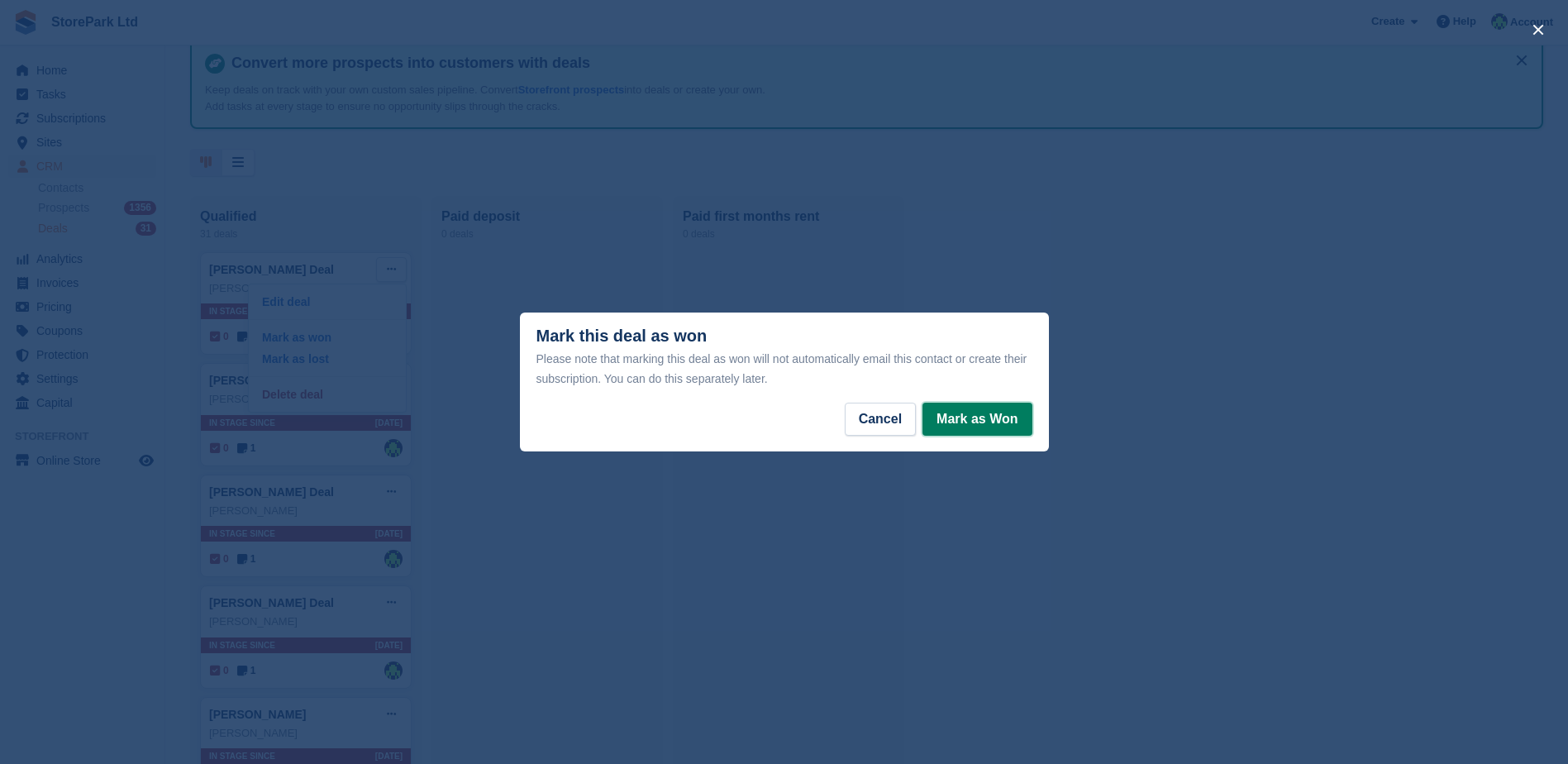
click at [934, 415] on button "Mark as Won" at bounding box center [976, 419] width 109 height 33
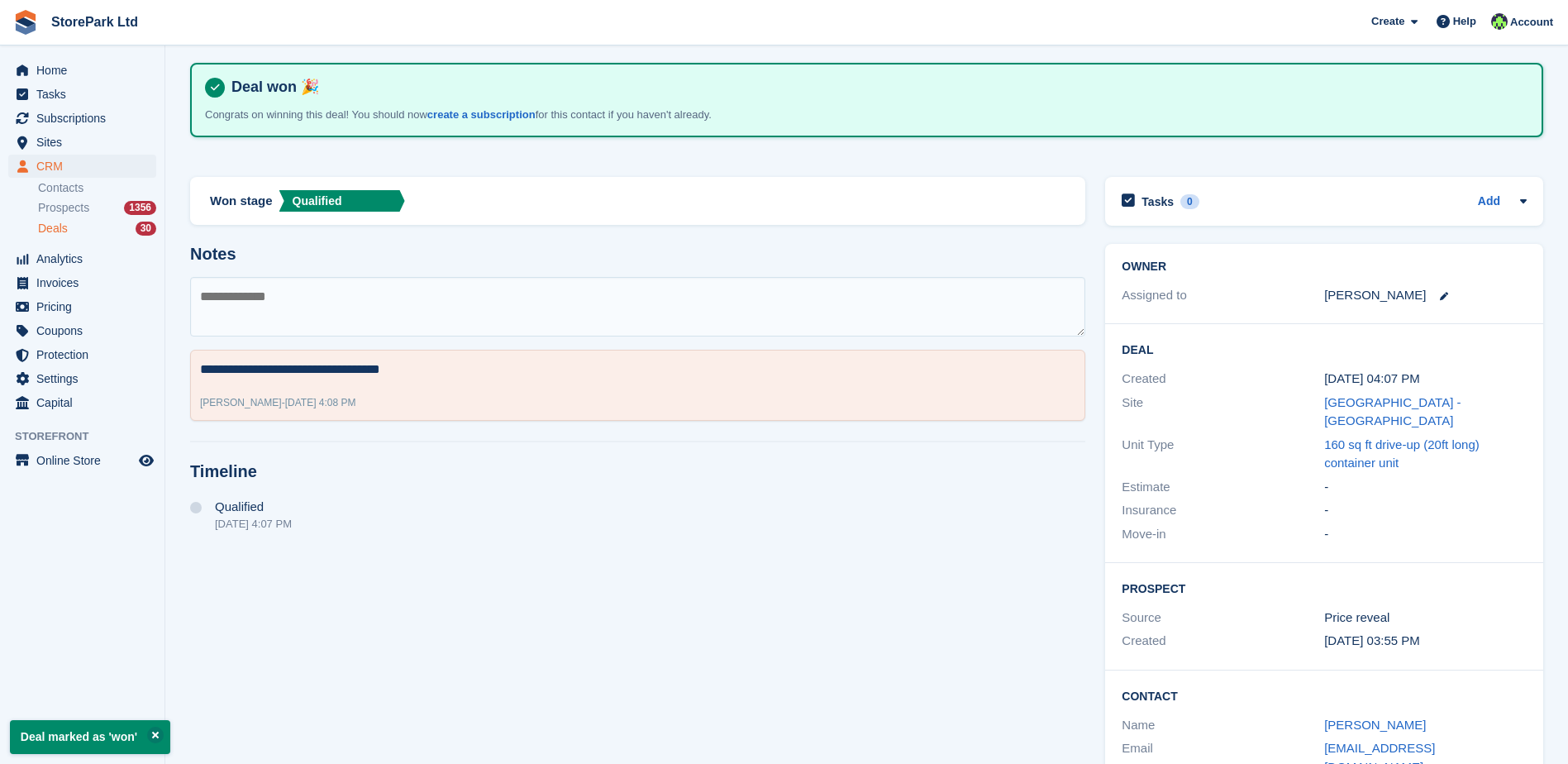
scroll to position [163, 0]
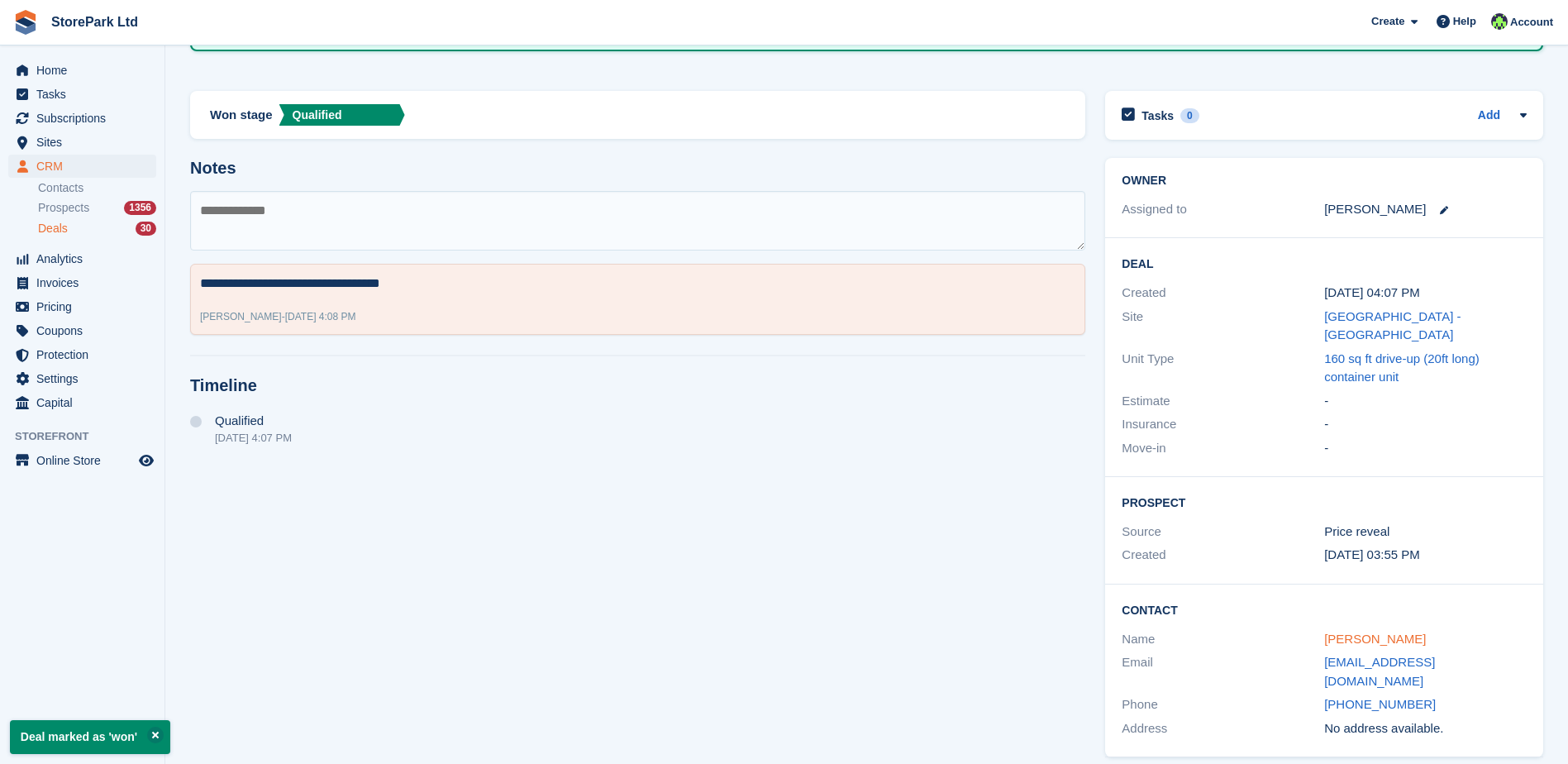
click at [1342, 641] on link "[PERSON_NAME]" at bounding box center [1375, 639] width 102 height 14
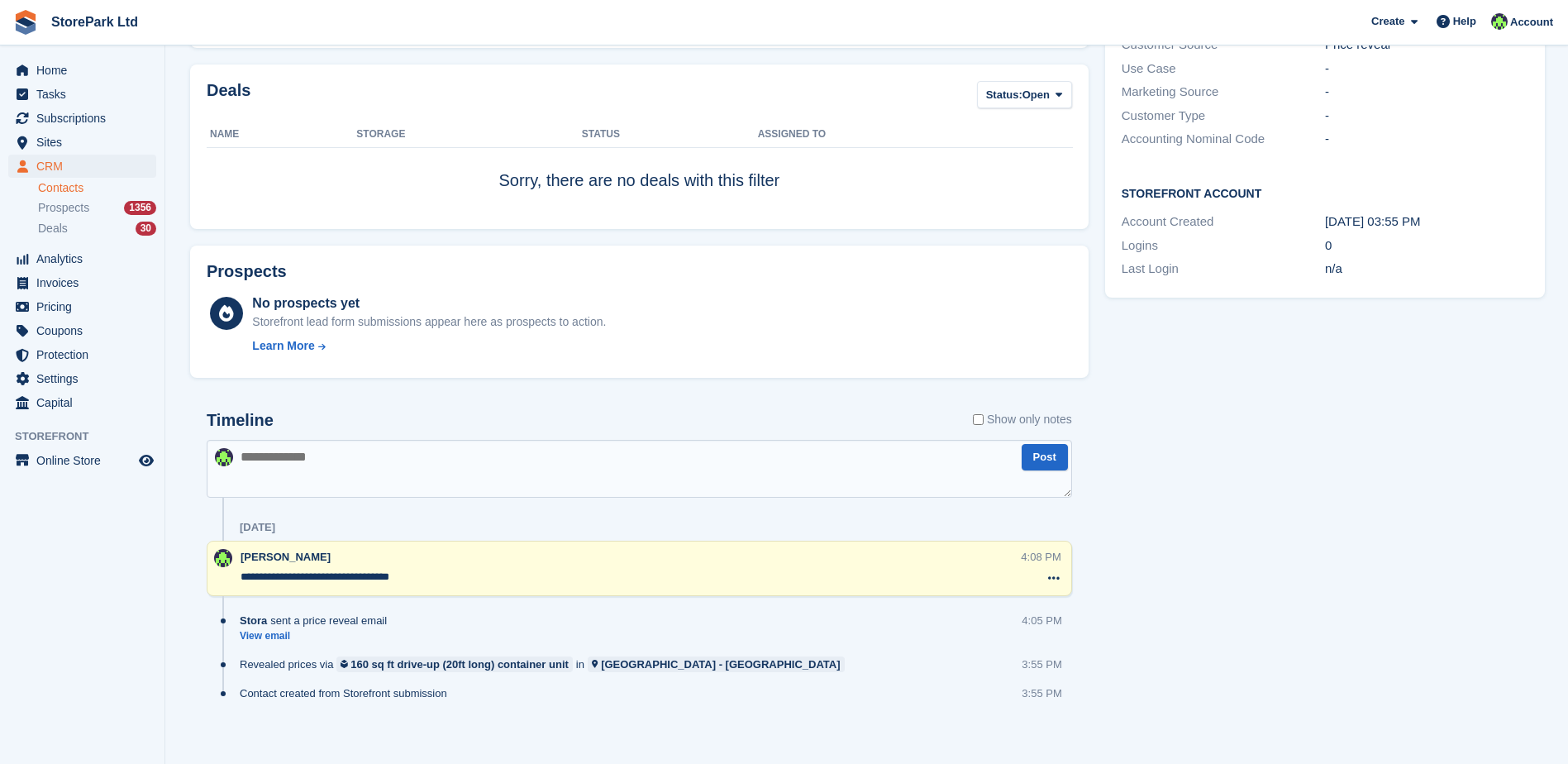
scroll to position [375, 0]
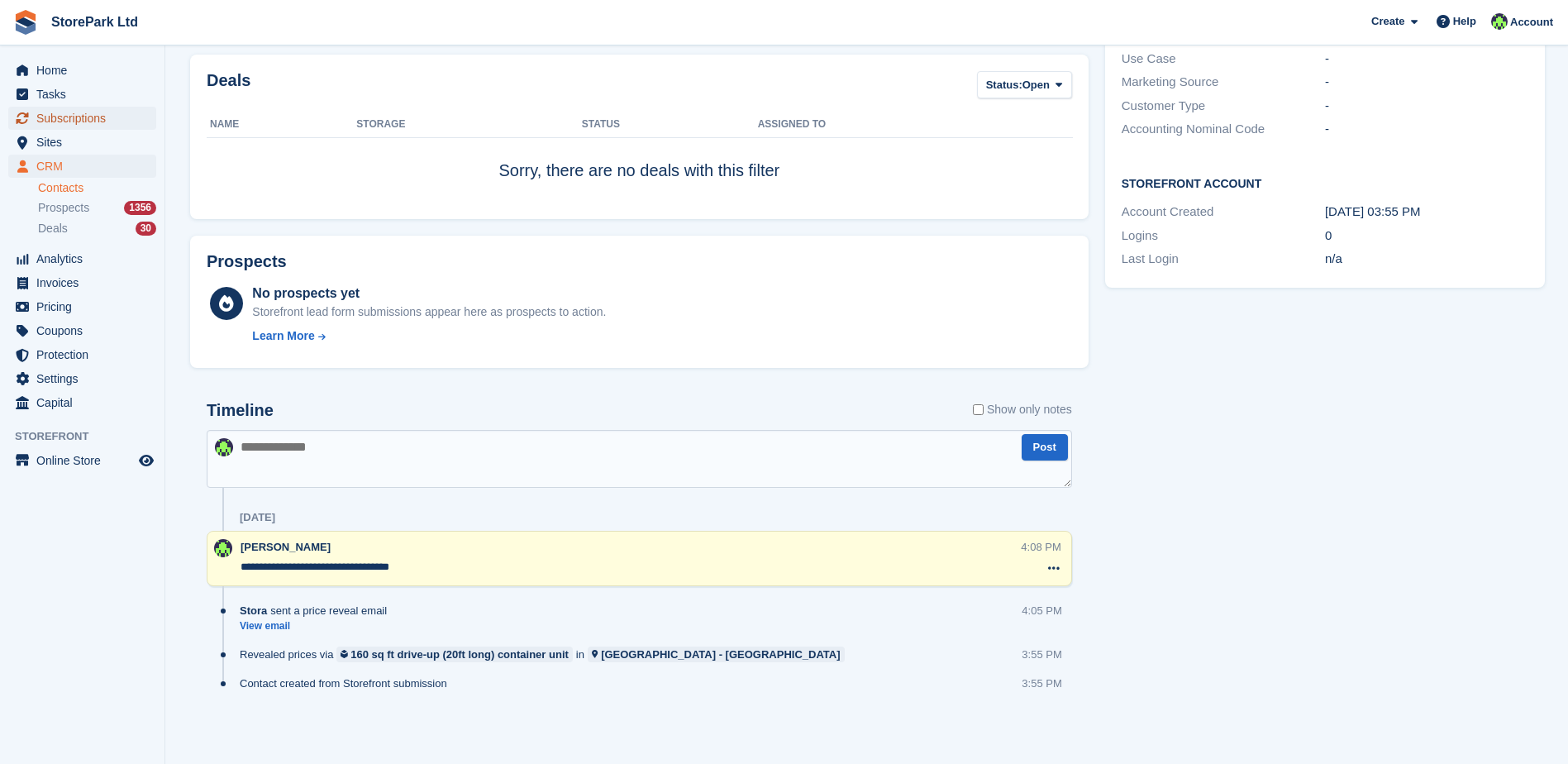
click at [69, 125] on span "Subscriptions" at bounding box center [86, 118] width 99 height 23
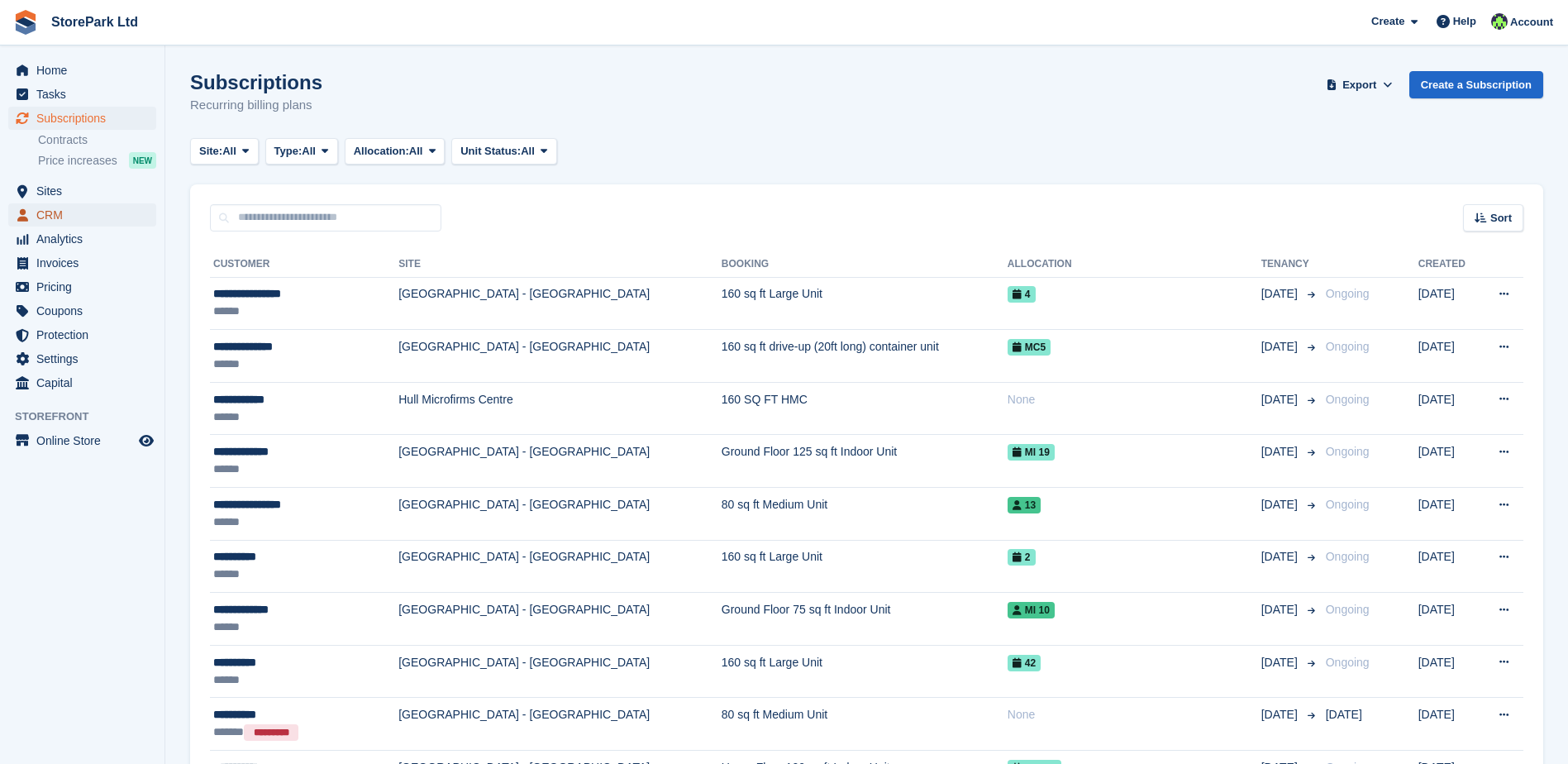
click at [79, 207] on span "CRM" at bounding box center [86, 214] width 99 height 23
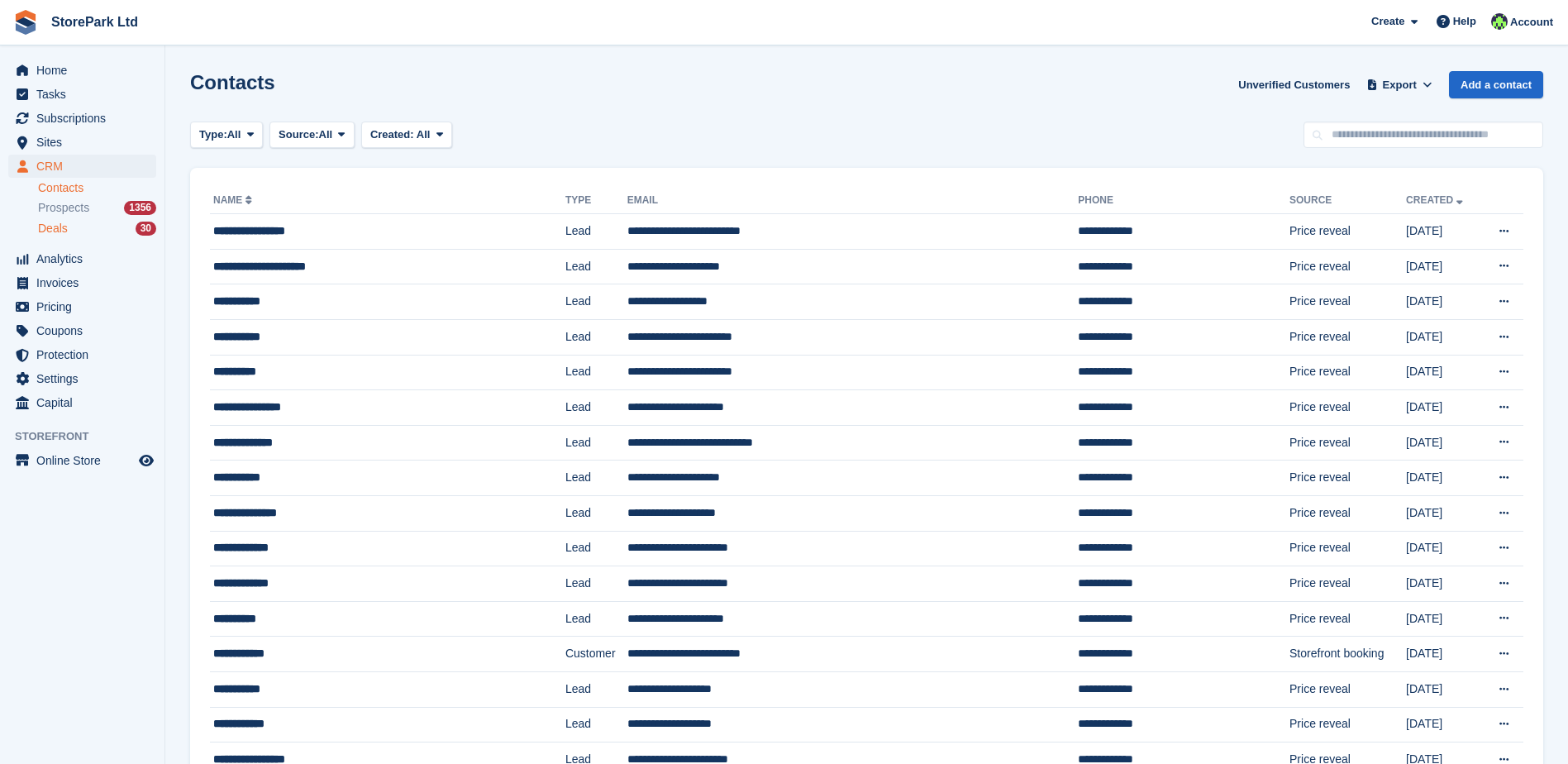
click at [99, 229] on div "Deals 30" at bounding box center [96, 228] width 118 height 16
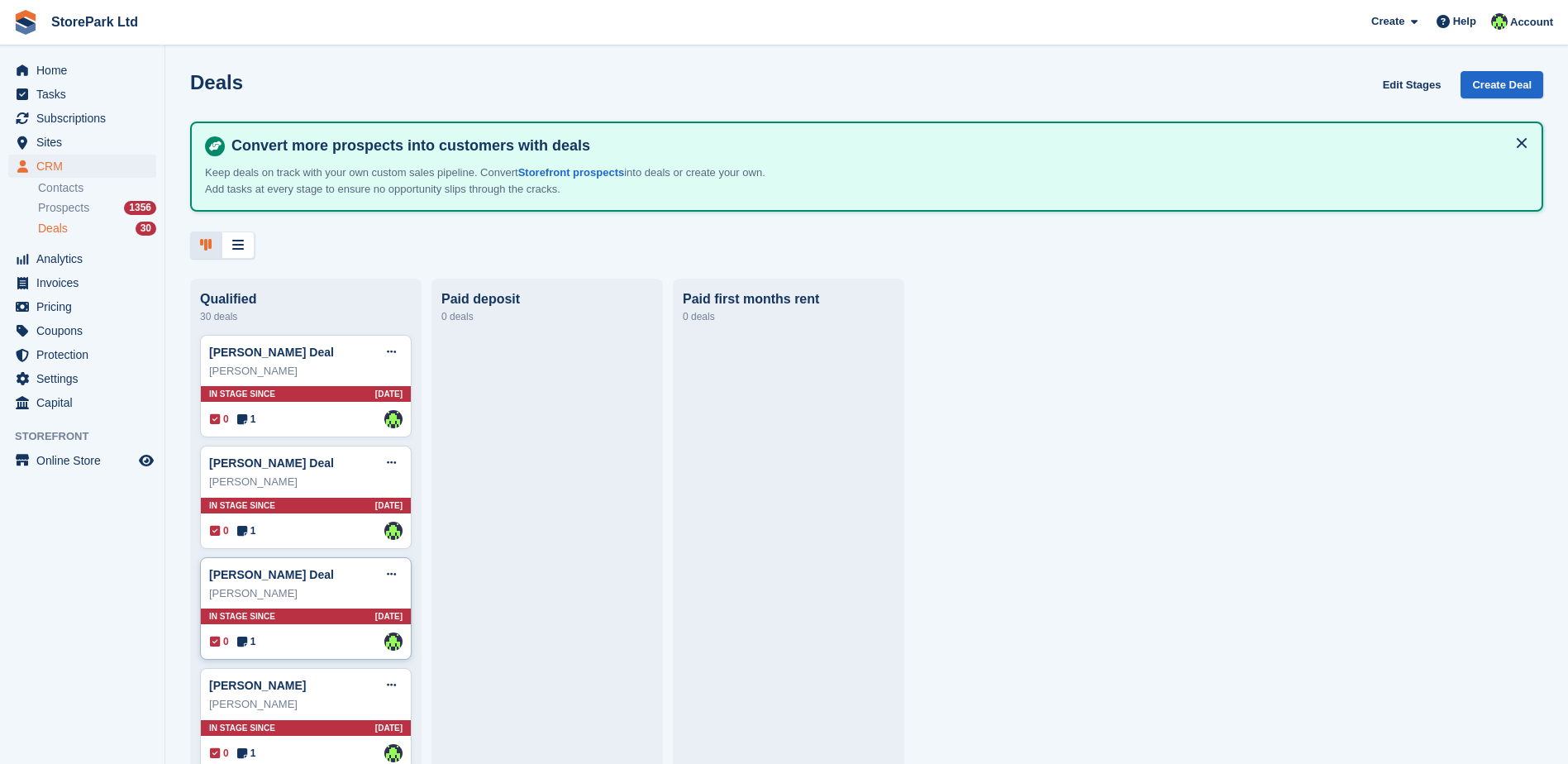
click at [341, 583] on div "[PERSON_NAME] Deal Edit deal [PERSON_NAME] as won [PERSON_NAME] as lost Delete …" at bounding box center [305, 574] width 193 height 25
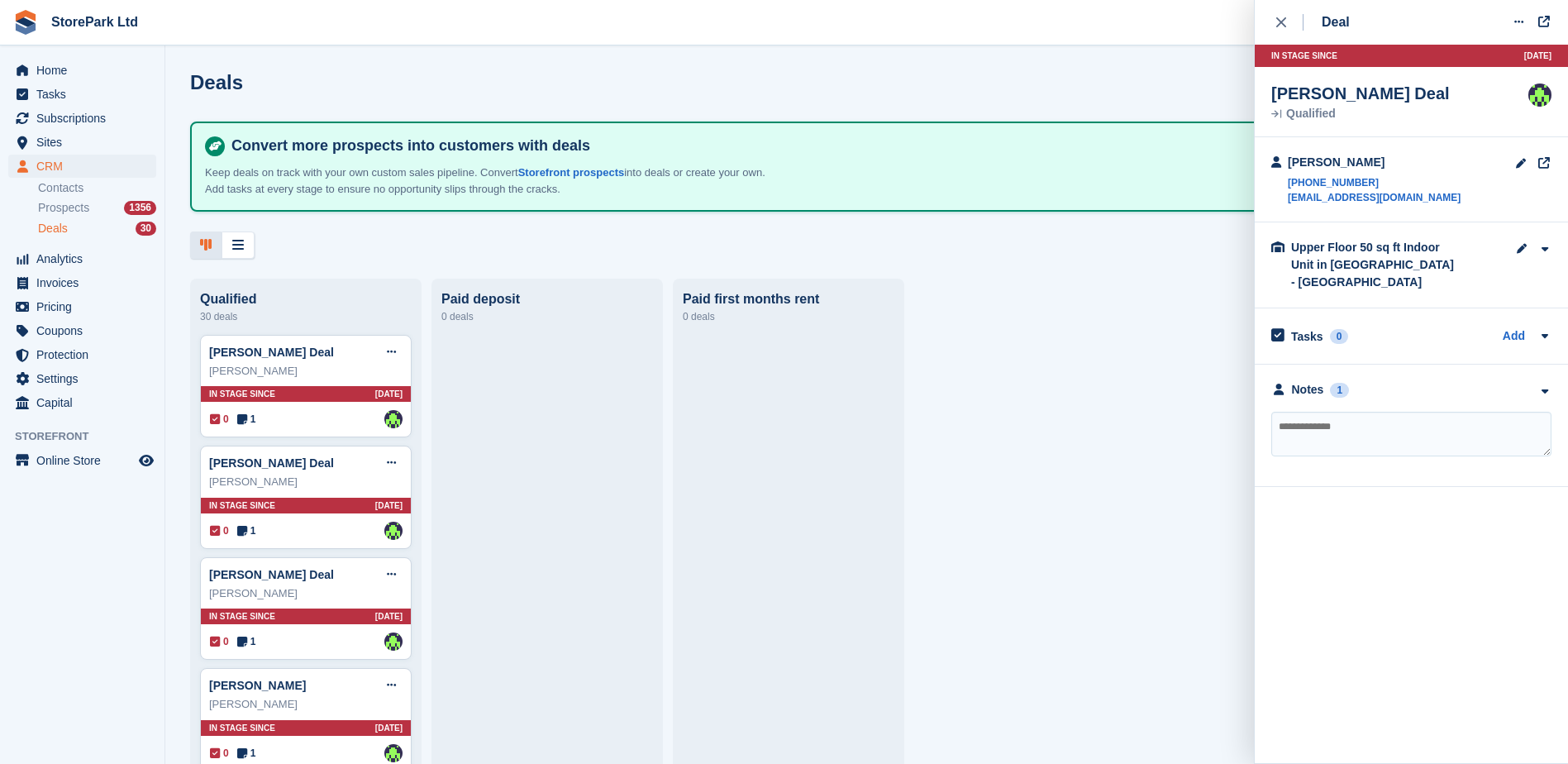
click at [1451, 403] on div "**********" at bounding box center [1411, 426] width 313 height 123
click at [1428, 391] on div "Notes 1" at bounding box center [1411, 390] width 280 height 18
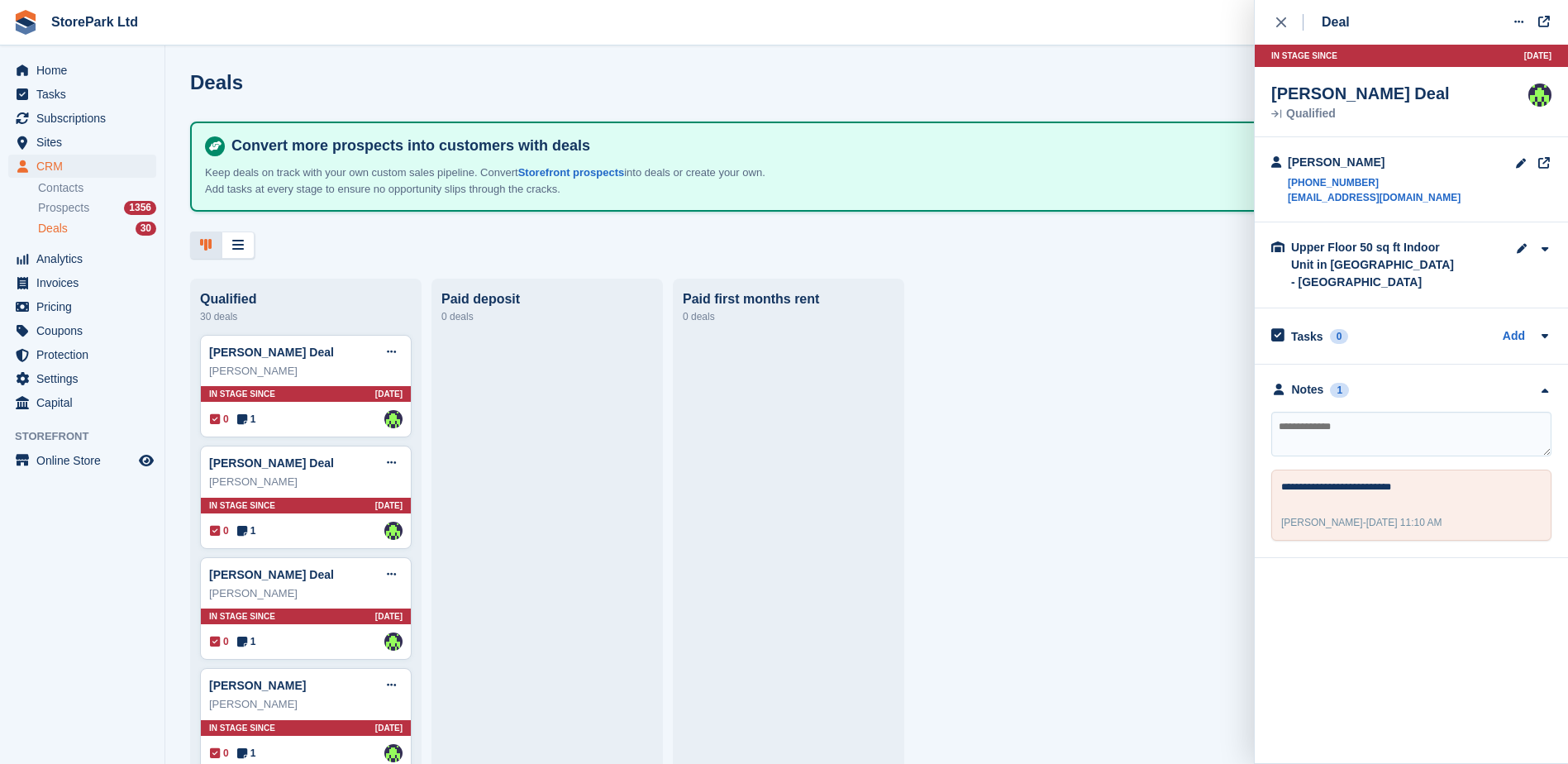
click at [38, 565] on aside "Home Tasks Subscriptions Subscriptions Subscriptions Contracts Price increases …" at bounding box center [82, 386] width 164 height 681
